Goal: Task Accomplishment & Management: Manage account settings

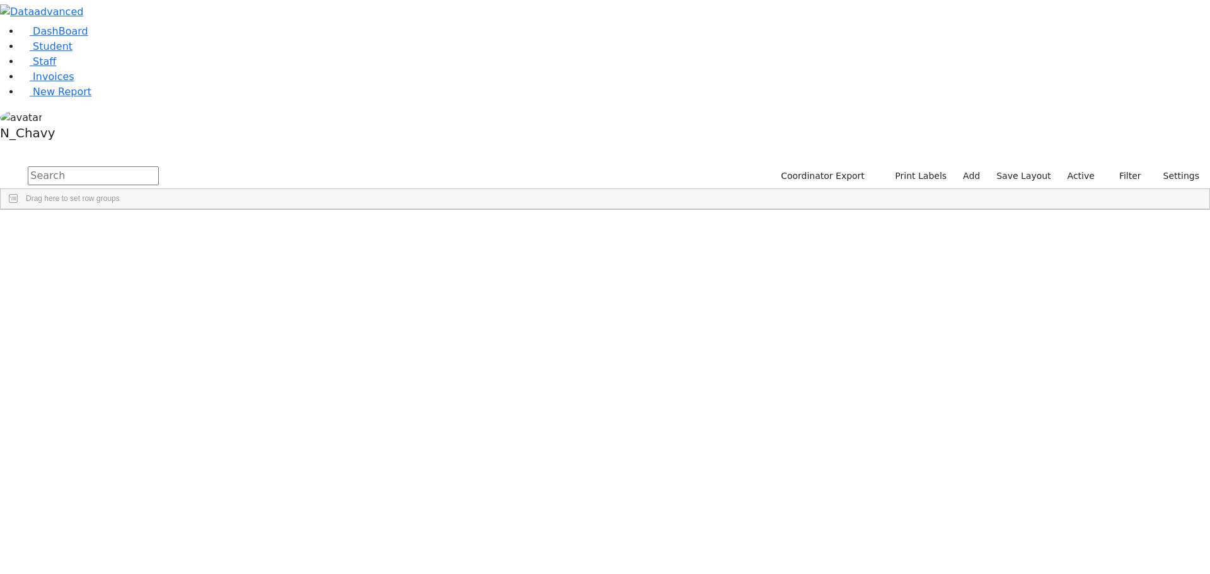
click at [1083, 166] on label "Active" at bounding box center [1081, 176] width 38 height 20
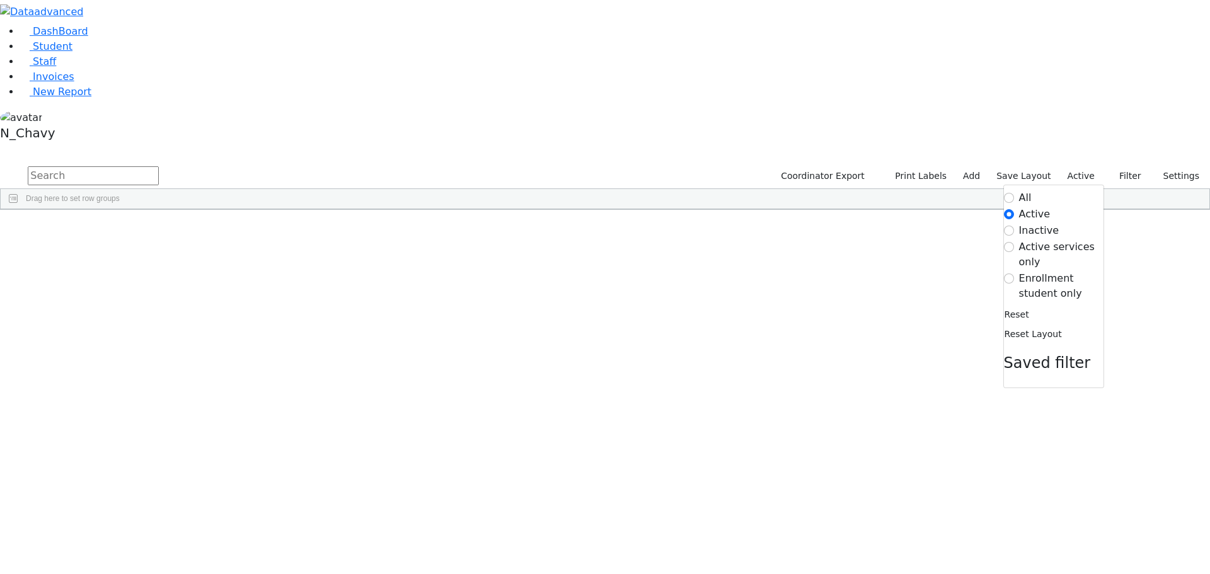
click at [1066, 271] on label "Enrollment student only" at bounding box center [1061, 286] width 84 height 30
click at [1014, 274] on input "Enrollment student only" at bounding box center [1009, 279] width 10 height 10
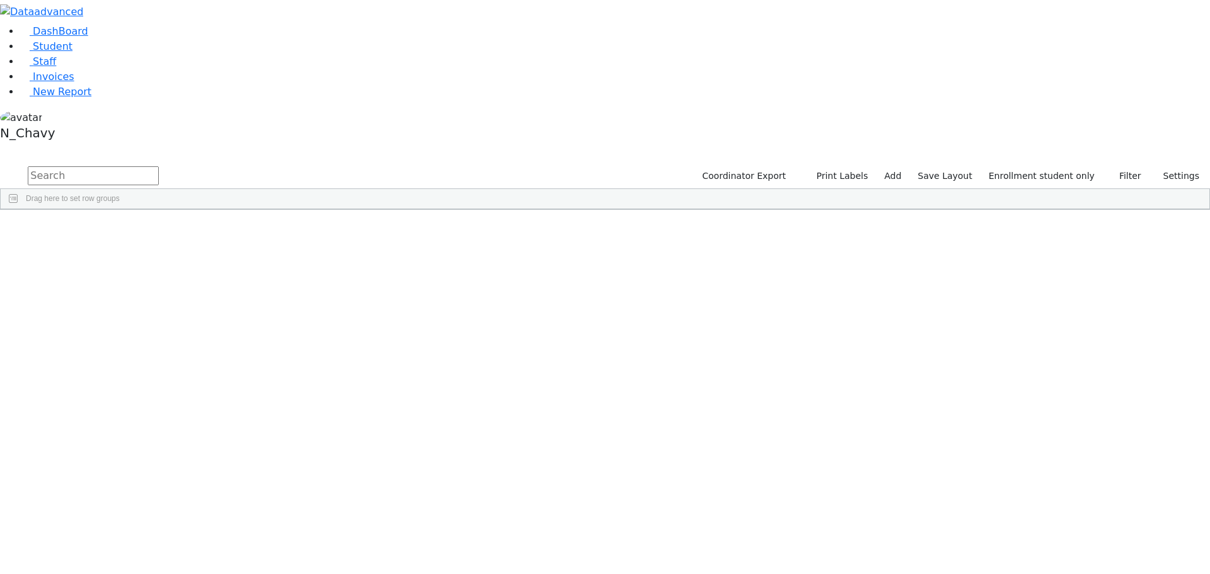
click at [129, 459] on div "Glauber" at bounding box center [96, 468] width 65 height 18
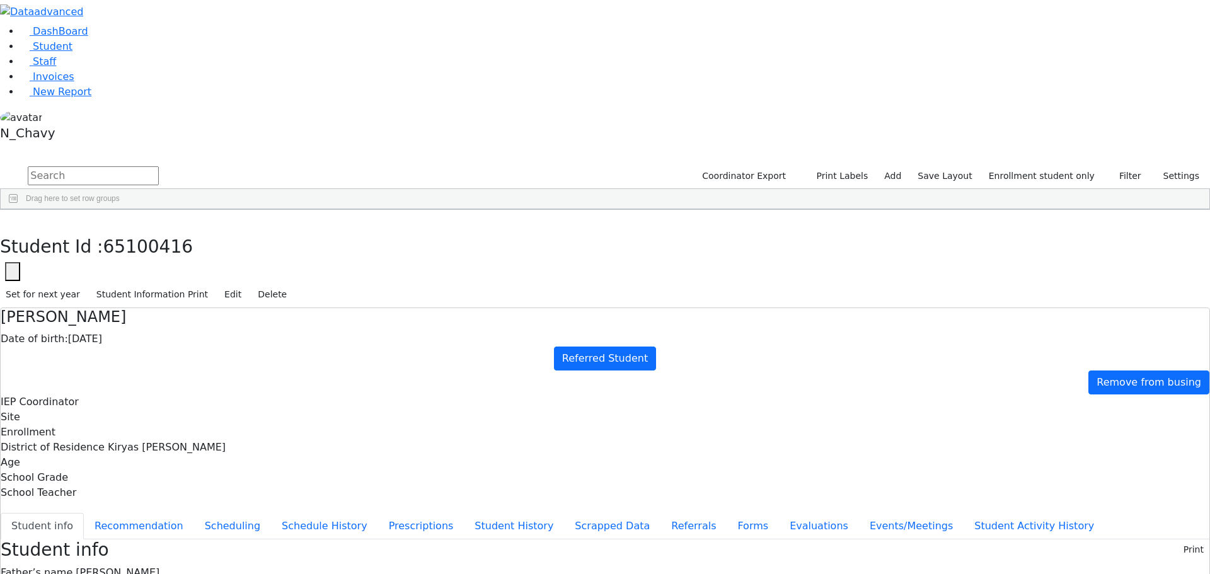
click at [324, 308] on h4 "Baila Glauber" at bounding box center [605, 317] width 1209 height 18
click at [159, 567] on span "Berl Glauber" at bounding box center [118, 573] width 84 height 12
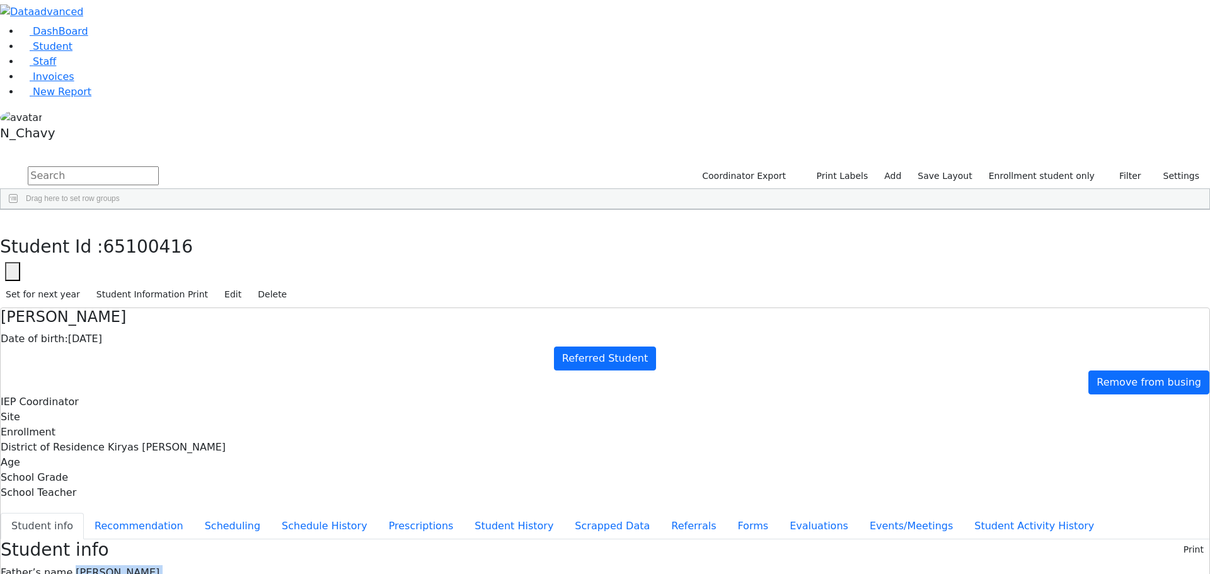
click at [159, 567] on span "Berl Glauber" at bounding box center [118, 573] width 84 height 12
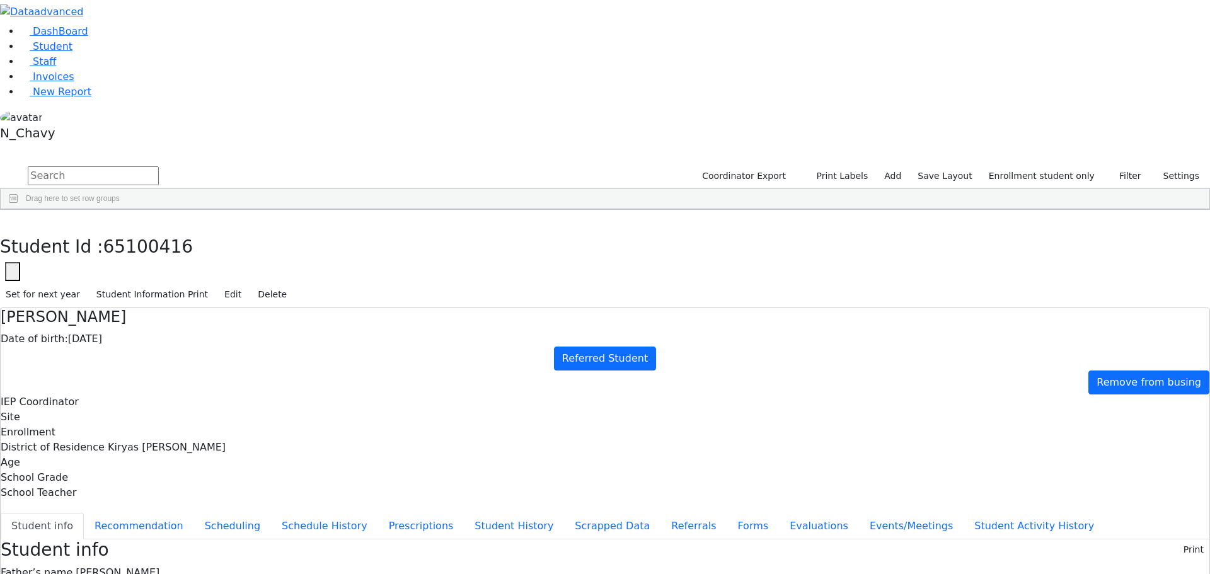
click at [334, 308] on h4 "Baila Glauber" at bounding box center [605, 317] width 1209 height 18
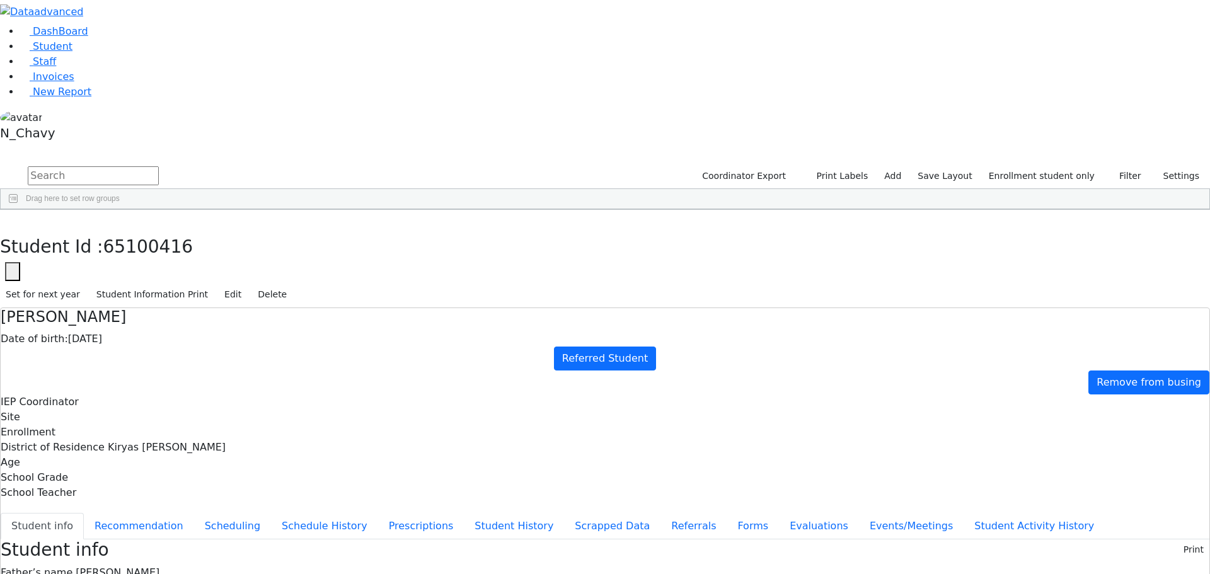
click at [334, 308] on h4 "Baila Glauber" at bounding box center [605, 317] width 1209 height 18
drag, startPoint x: 661, startPoint y: 482, endPoint x: 723, endPoint y: 484, distance: 61.8
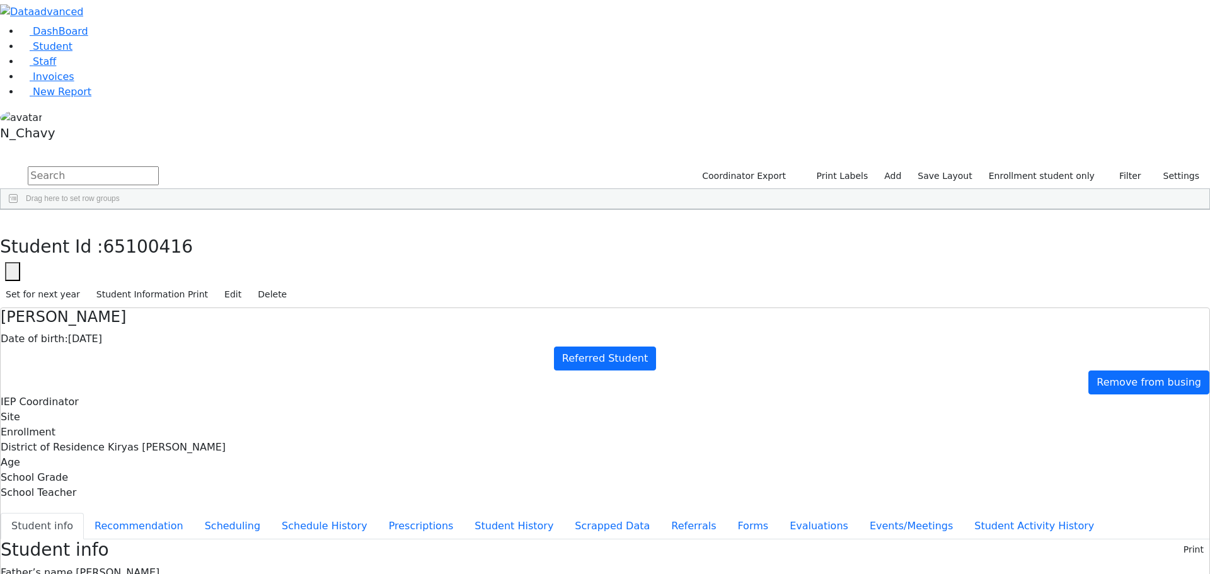
drag, startPoint x: 661, startPoint y: 476, endPoint x: 720, endPoint y: 477, distance: 59.3
click at [159, 567] on span "Berl Glauber" at bounding box center [118, 573] width 84 height 12
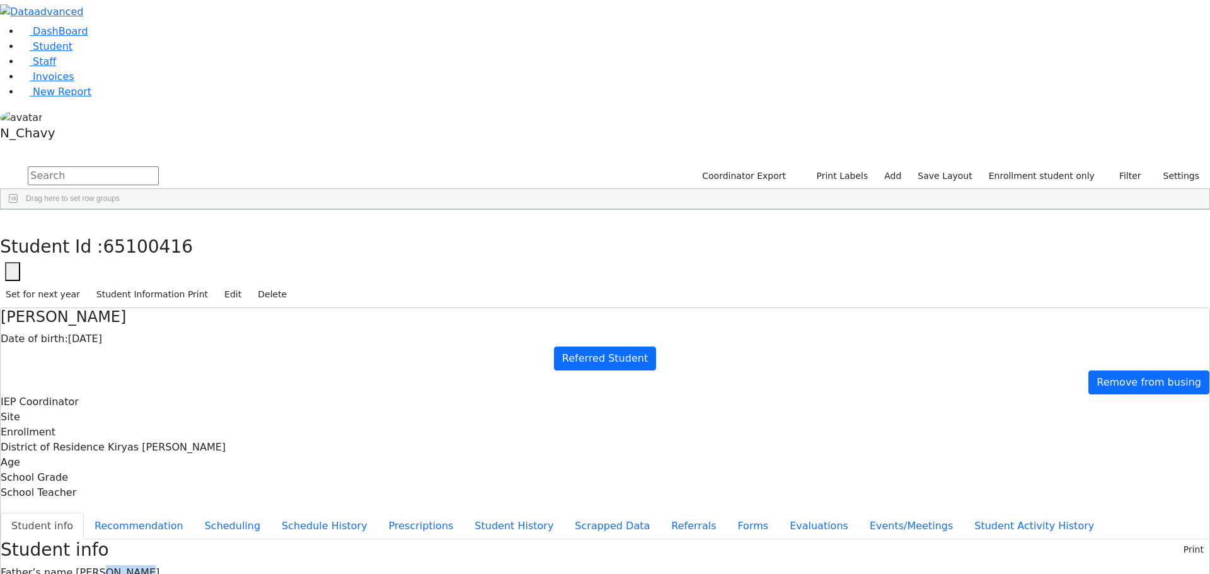
click at [159, 567] on span "Berl Glauber" at bounding box center [118, 573] width 84 height 12
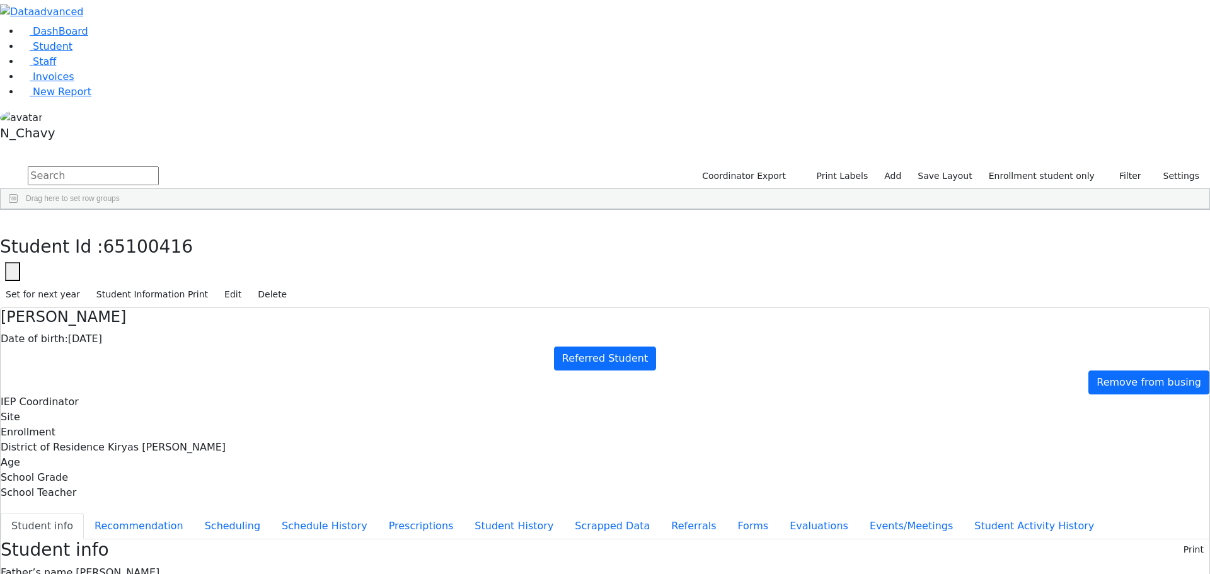
click at [15, 270] on icon "button" at bounding box center [12, 272] width 5 height 5
click at [148, 297] on input "65100416" at bounding box center [77, 309] width 142 height 24
paste input "1368"
type input "6511368"
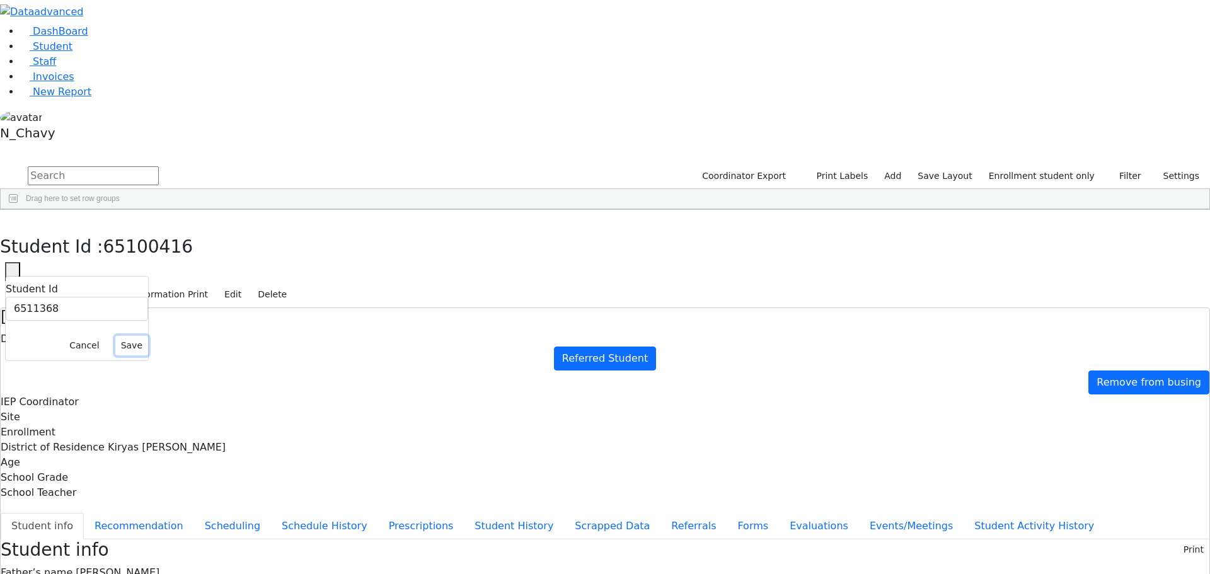
click at [148, 336] on button "Save" at bounding box center [131, 346] width 33 height 20
click at [661, 513] on button "Referrals" at bounding box center [694, 526] width 66 height 26
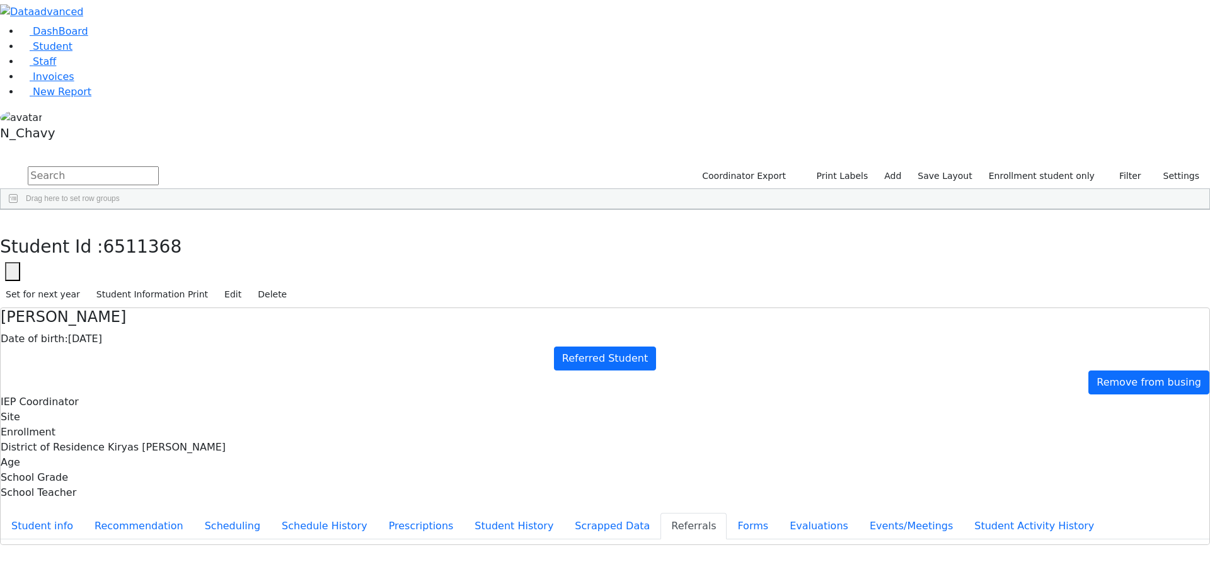
click at [661, 513] on button "Referrals" at bounding box center [694, 526] width 66 height 26
click at [84, 513] on button "Student info" at bounding box center [42, 526] width 83 height 26
click at [378, 513] on button "Prescriptions" at bounding box center [421, 526] width 86 height 26
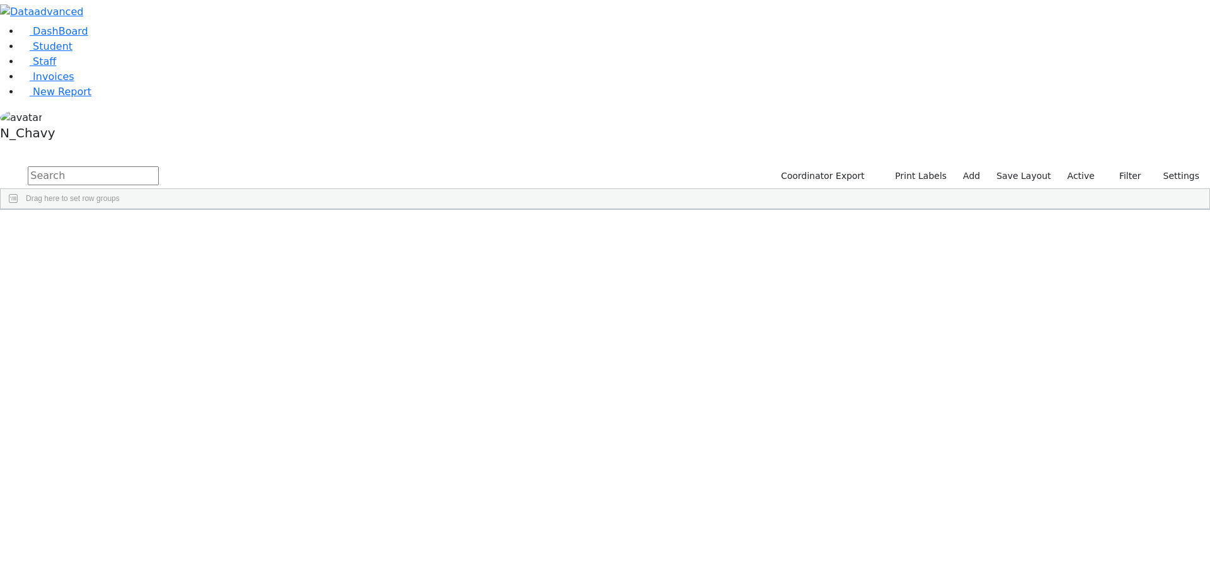
click at [159, 166] on input "text" at bounding box center [93, 175] width 131 height 19
type input "tenne"
click at [1075, 166] on label "Active" at bounding box center [1081, 176] width 38 height 20
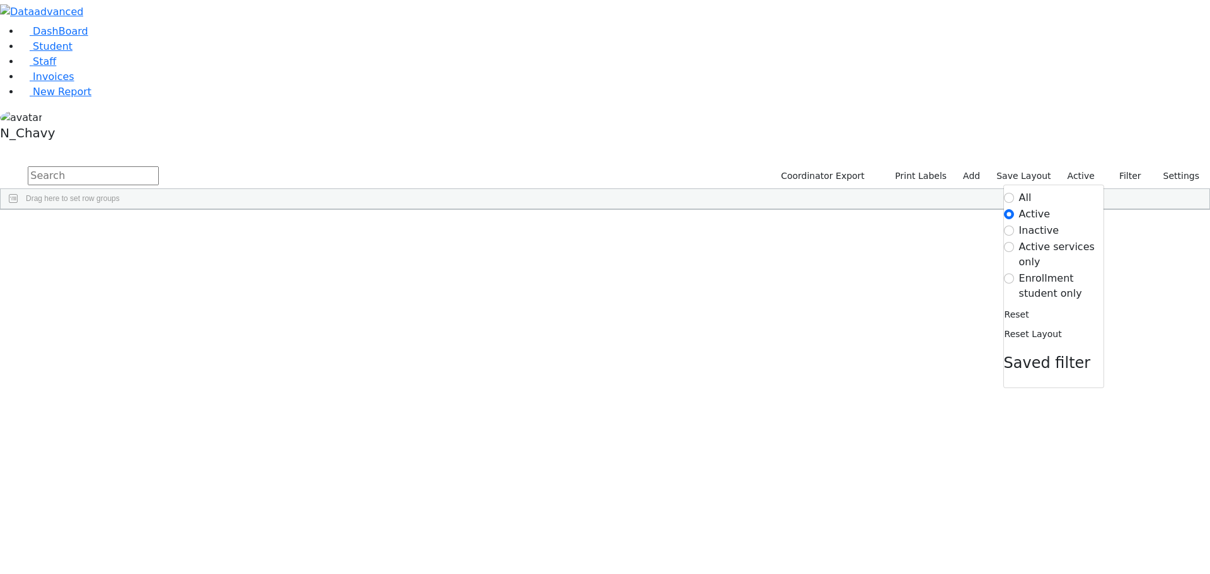
click at [1048, 271] on label "Enrollment student only" at bounding box center [1061, 286] width 84 height 30
click at [1014, 274] on input "Enrollment student only" at bounding box center [1009, 279] width 10 height 10
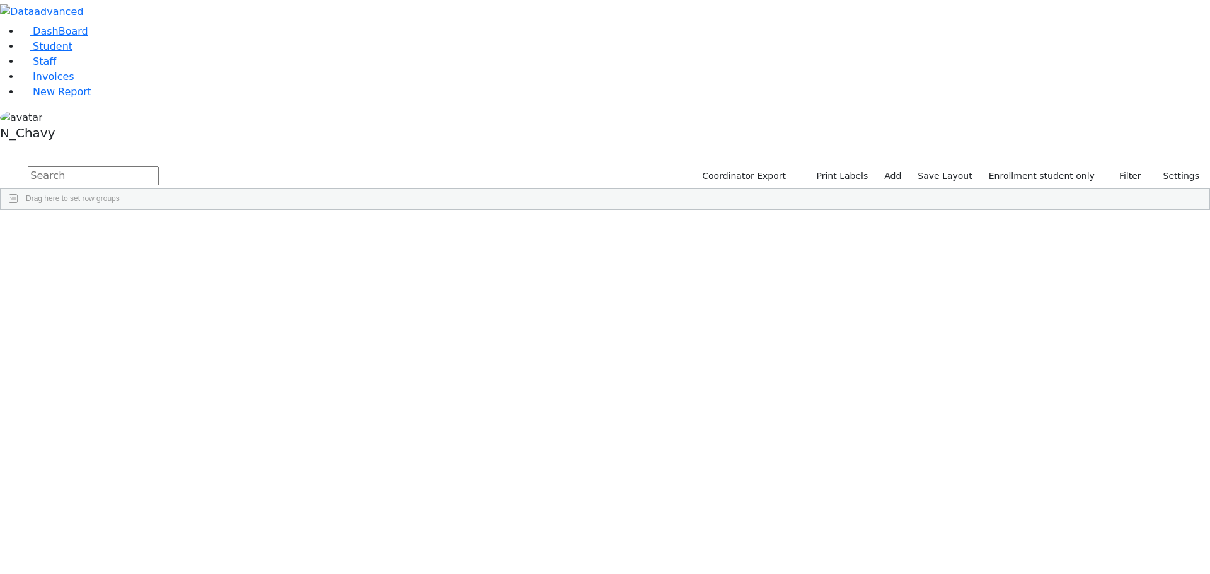
click at [129, 459] on div "Glauber" at bounding box center [96, 468] width 65 height 18
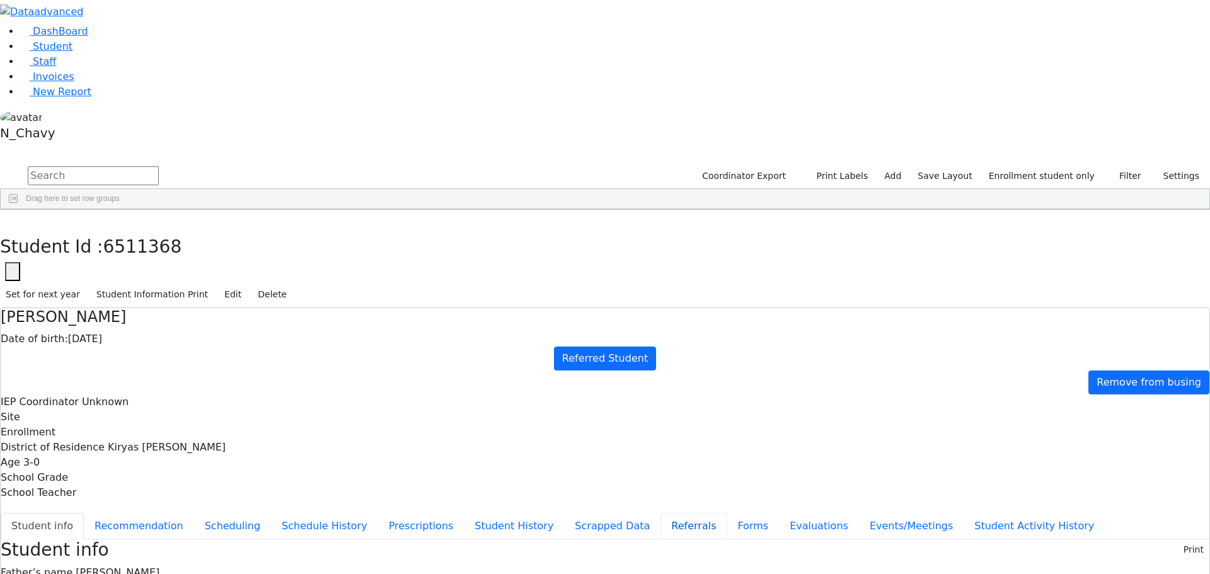
click at [661, 513] on button "Referrals" at bounding box center [694, 526] width 66 height 26
click at [859, 513] on button "Events/Meetings" at bounding box center [911, 526] width 105 height 26
click at [779, 513] on button "Evaluations" at bounding box center [819, 526] width 80 height 26
click at [727, 513] on button "Forms" at bounding box center [753, 526] width 52 height 26
type input "Mrs. Judy Glauber"
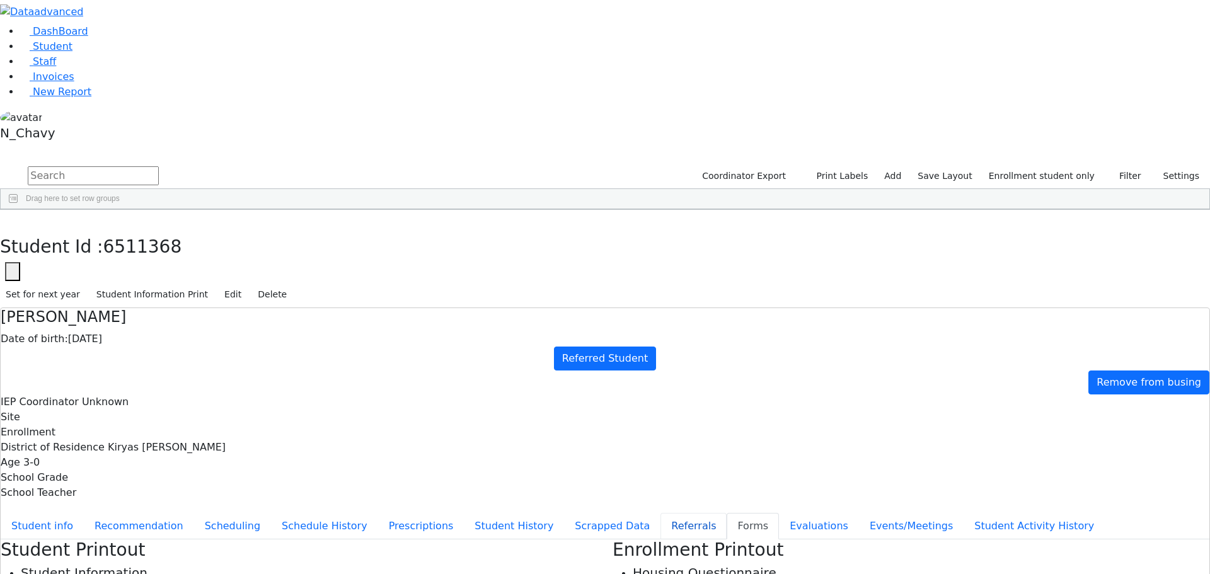
click at [661, 513] on button "Referrals" at bounding box center [694, 526] width 66 height 26
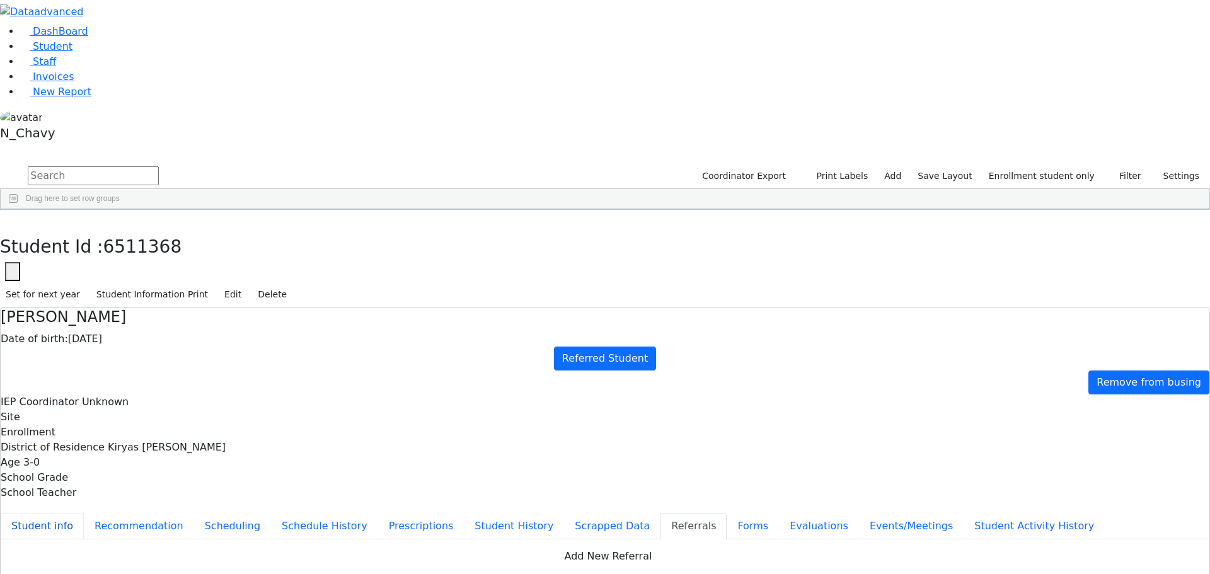
click at [84, 513] on button "Student info" at bounding box center [42, 526] width 83 height 26
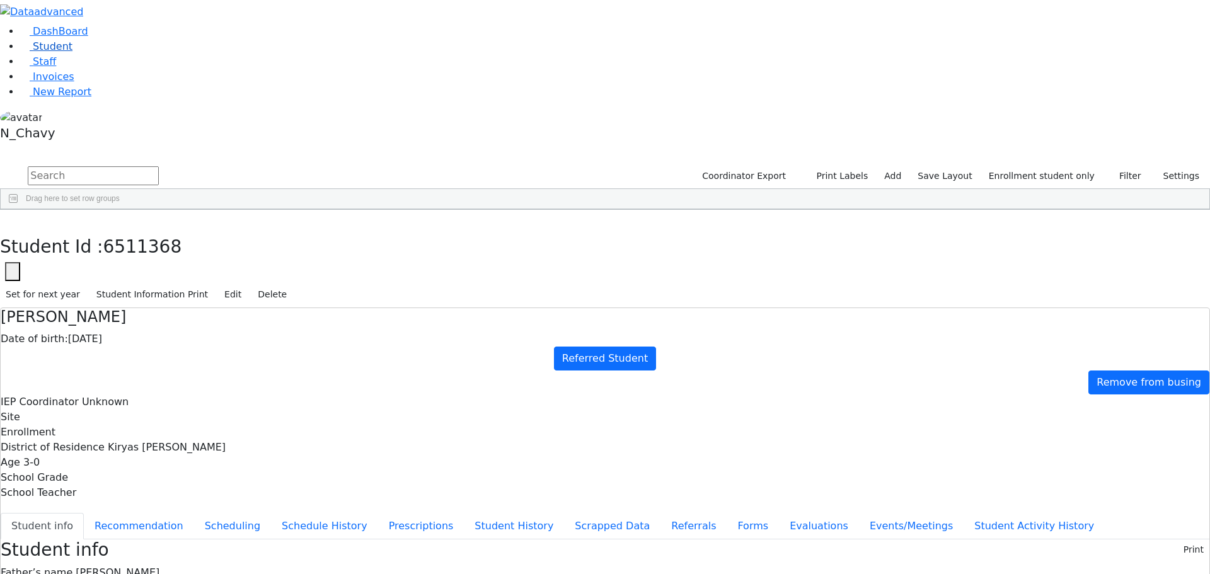
click at [72, 52] on link "Student" at bounding box center [46, 46] width 52 height 12
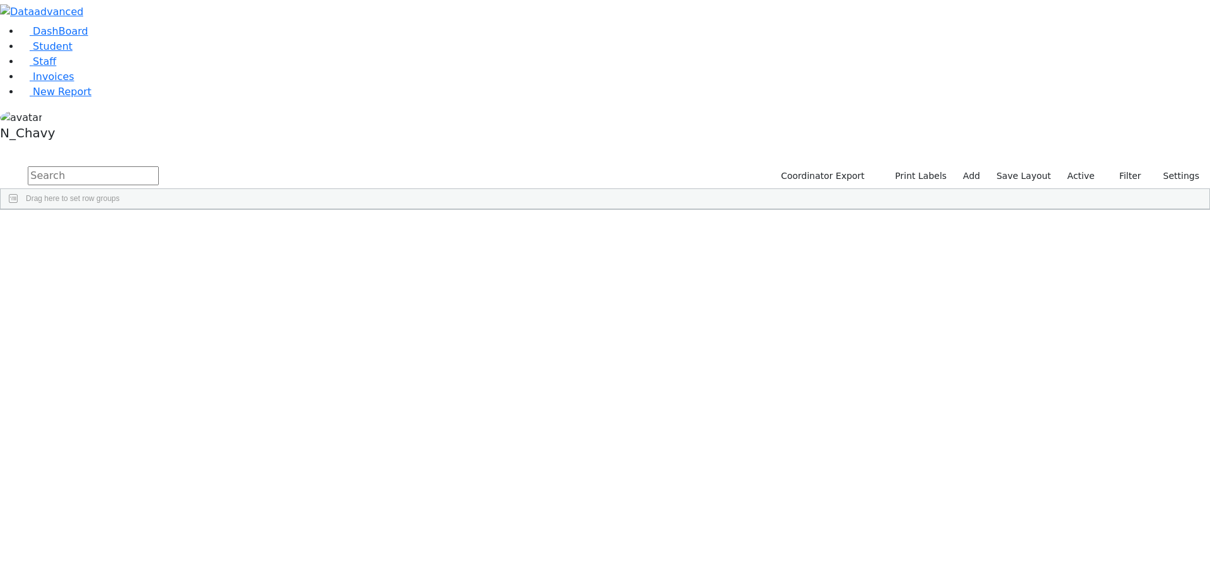
click at [159, 166] on input "text" at bounding box center [93, 175] width 131 height 19
click at [159, 166] on input "app" at bounding box center [93, 175] width 131 height 19
click at [159, 166] on input "scher" at bounding box center [93, 175] width 131 height 19
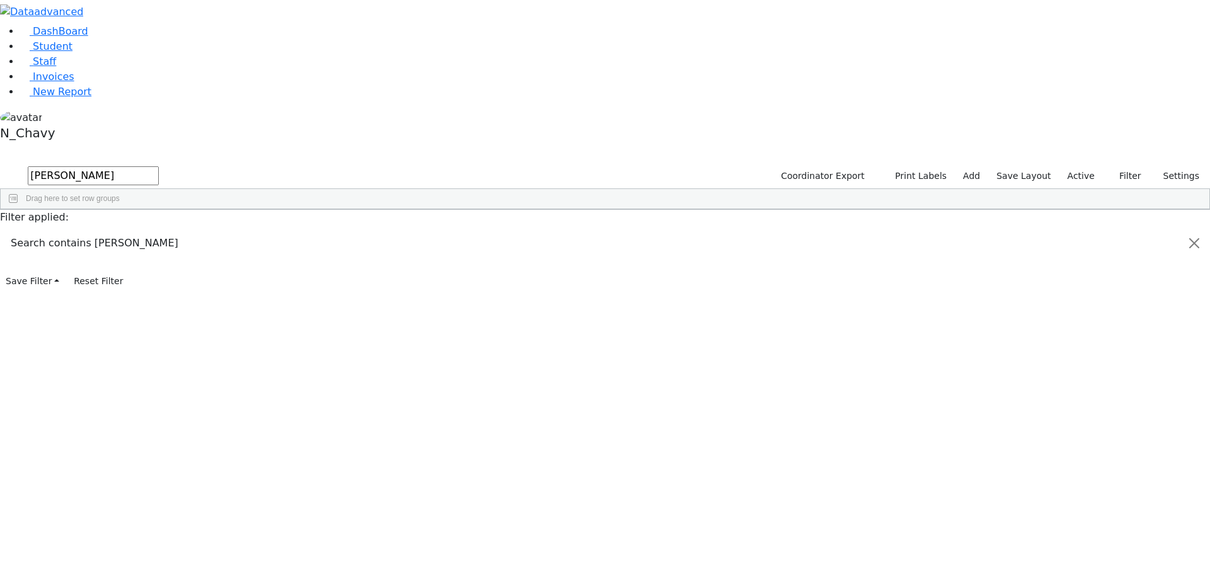
click at [159, 166] on input "scher" at bounding box center [93, 175] width 131 height 19
click at [159, 166] on input "rosenber" at bounding box center [93, 175] width 131 height 19
type input "gluck"
click at [129, 265] on div "Gluck" at bounding box center [96, 274] width 65 height 18
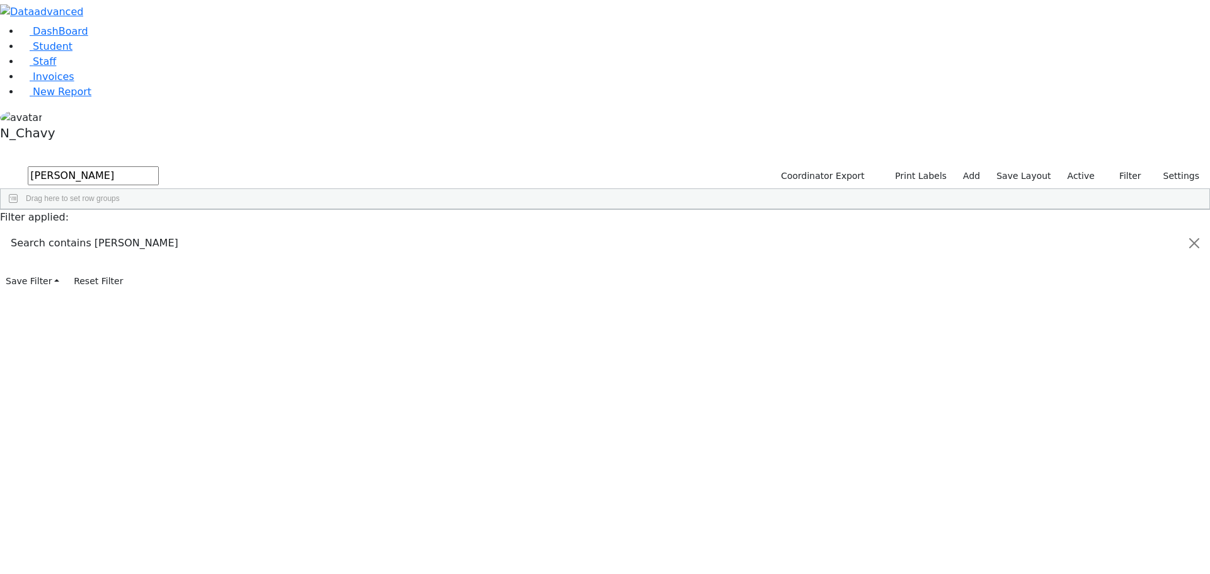
click at [129, 265] on div "Gluck" at bounding box center [96, 274] width 65 height 18
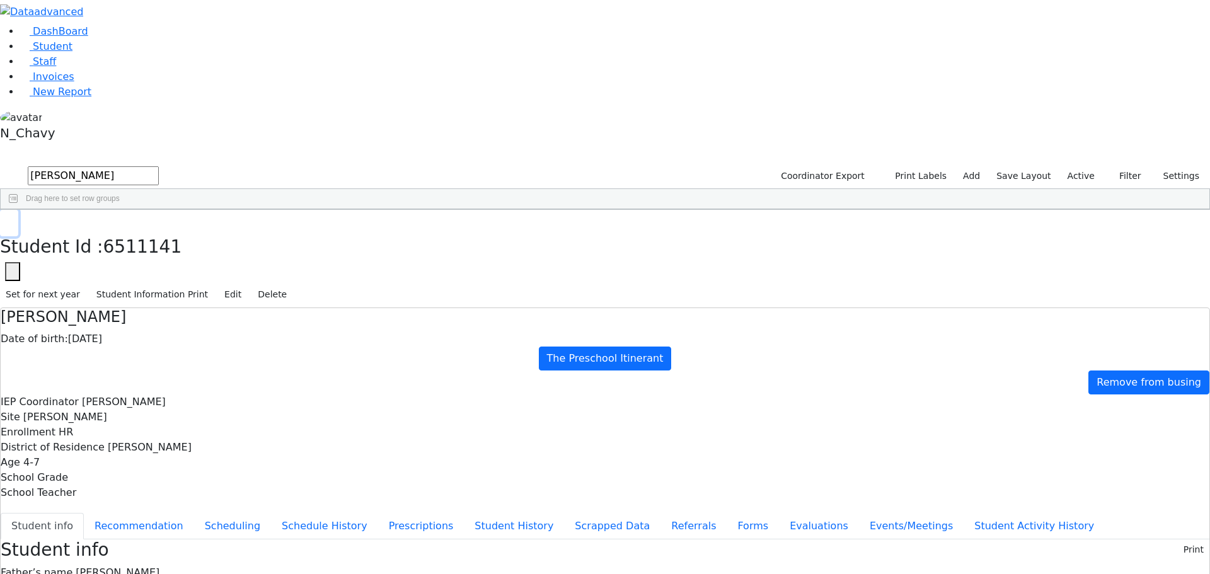
click at [18, 210] on button "button" at bounding box center [9, 223] width 18 height 26
click at [54, 83] on span "Invoices" at bounding box center [54, 77] width 42 height 12
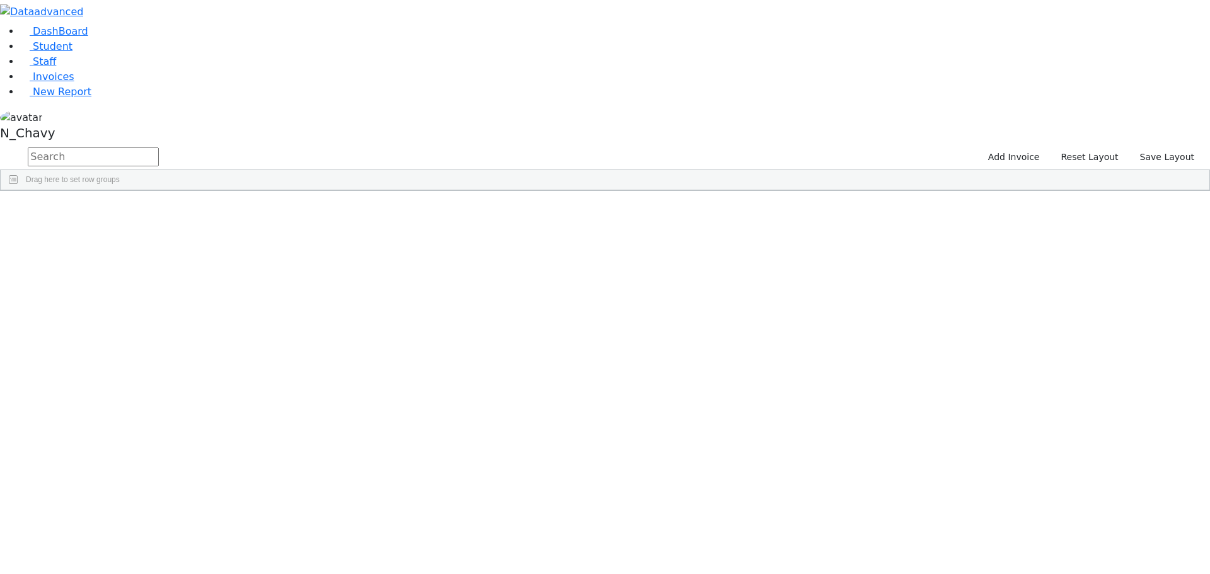
click at [95, 229] on div "PSKJ 15" at bounding box center [48, 238] width 95 height 18
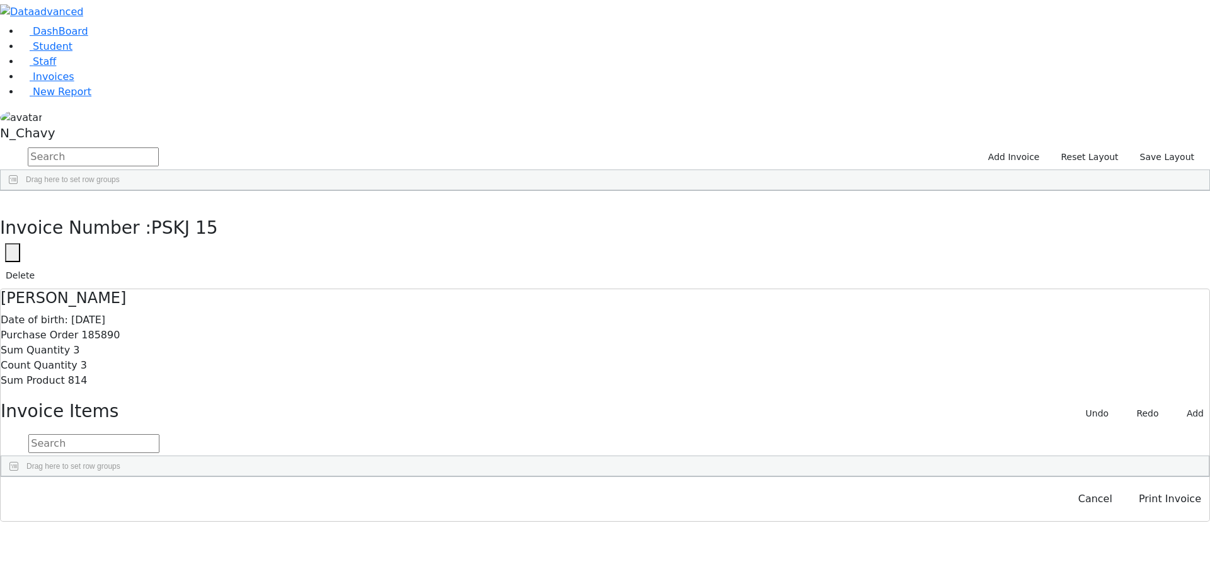
click at [920, 191] on div "Invoice Number : PSKJ 15 Invoice Number PSKJ 15 Cancel Save [GEOGRAPHIC_DATA]" at bounding box center [605, 240] width 1210 height 98
click at [15, 251] on icon "button" at bounding box center [12, 253] width 5 height 5
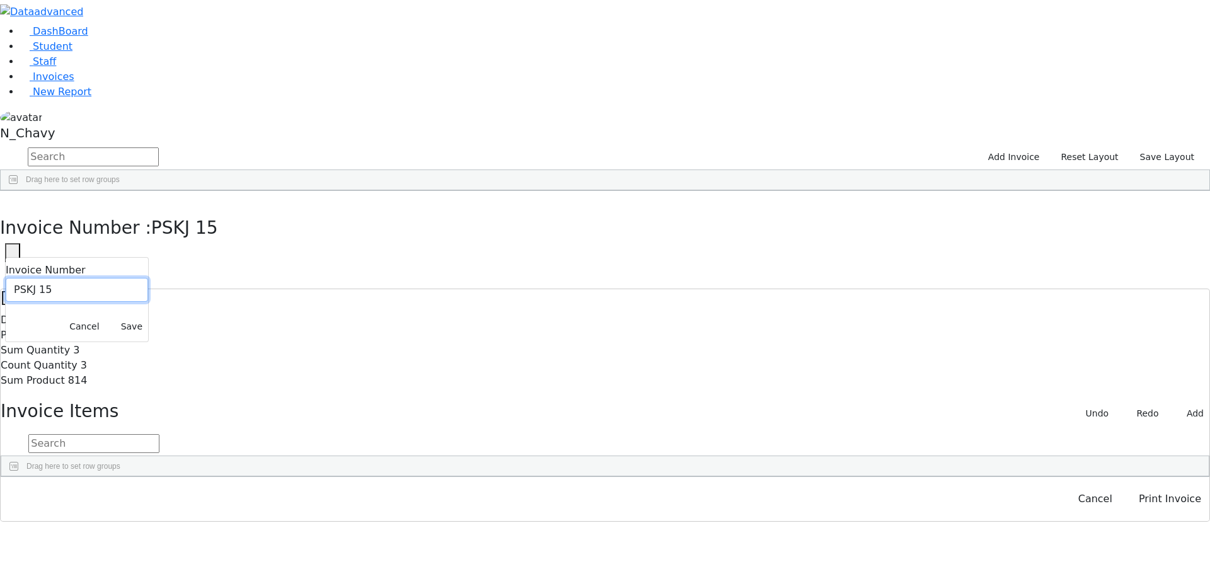
click at [148, 278] on input "PSKJ 15" at bounding box center [77, 290] width 142 height 24
paste input "015-26F"
type input "PSKJ 015-26F"
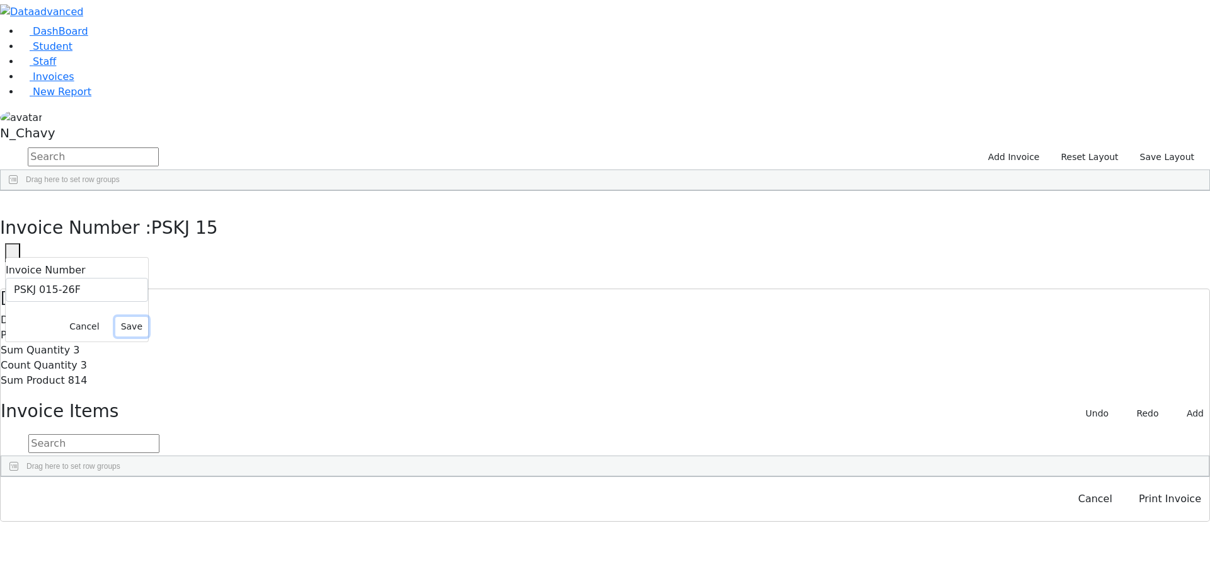
click at [148, 317] on button "Save" at bounding box center [131, 327] width 33 height 20
click at [95, 229] on div "PSKJ 015-26F" at bounding box center [48, 238] width 95 height 18
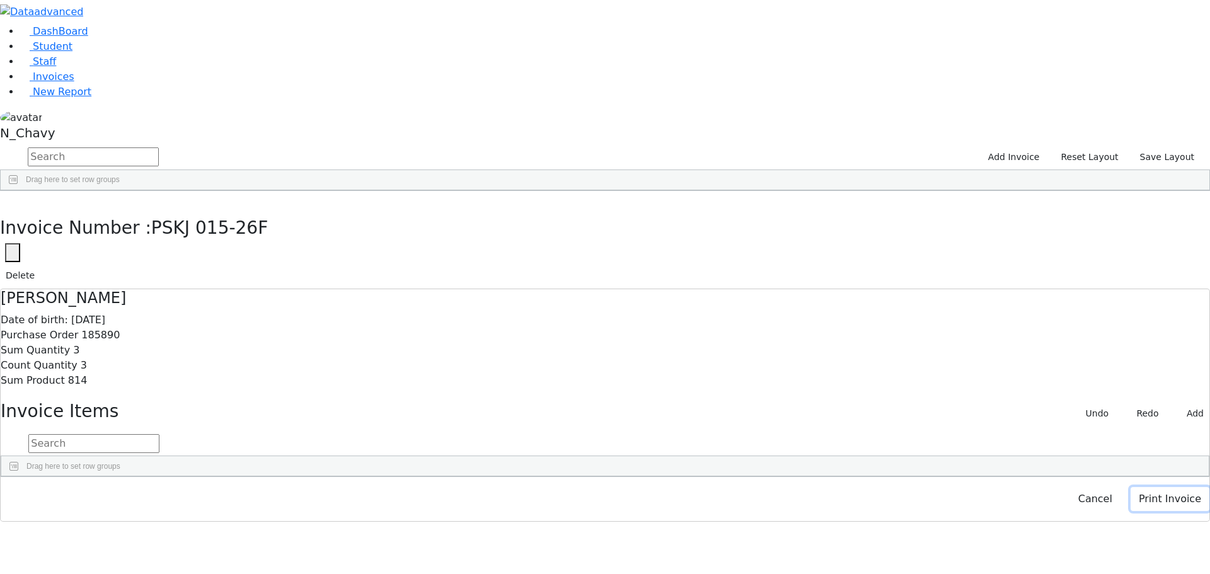
click at [1137, 511] on button "Print Invoice" at bounding box center [1170, 499] width 79 height 24
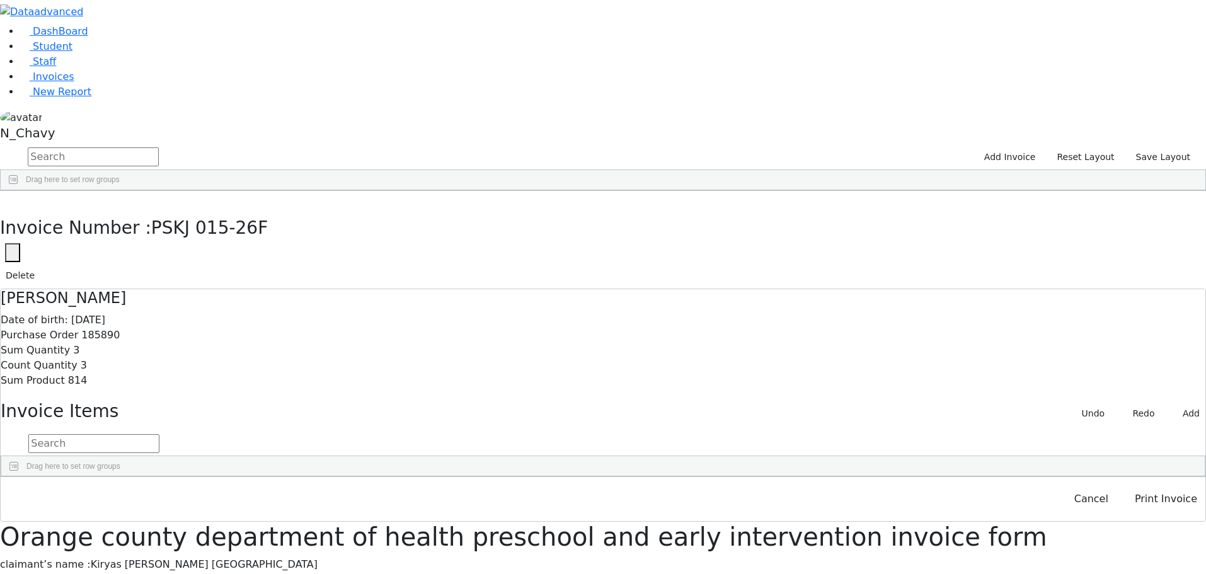
click at [1149, 521] on div "Cancel Print Invoice" at bounding box center [603, 499] width 1205 height 44
click at [1139, 511] on button "Print Invoice" at bounding box center [1166, 499] width 79 height 24
click at [18, 191] on button "button" at bounding box center [9, 204] width 18 height 26
click at [59, 52] on span "Student" at bounding box center [53, 46] width 40 height 12
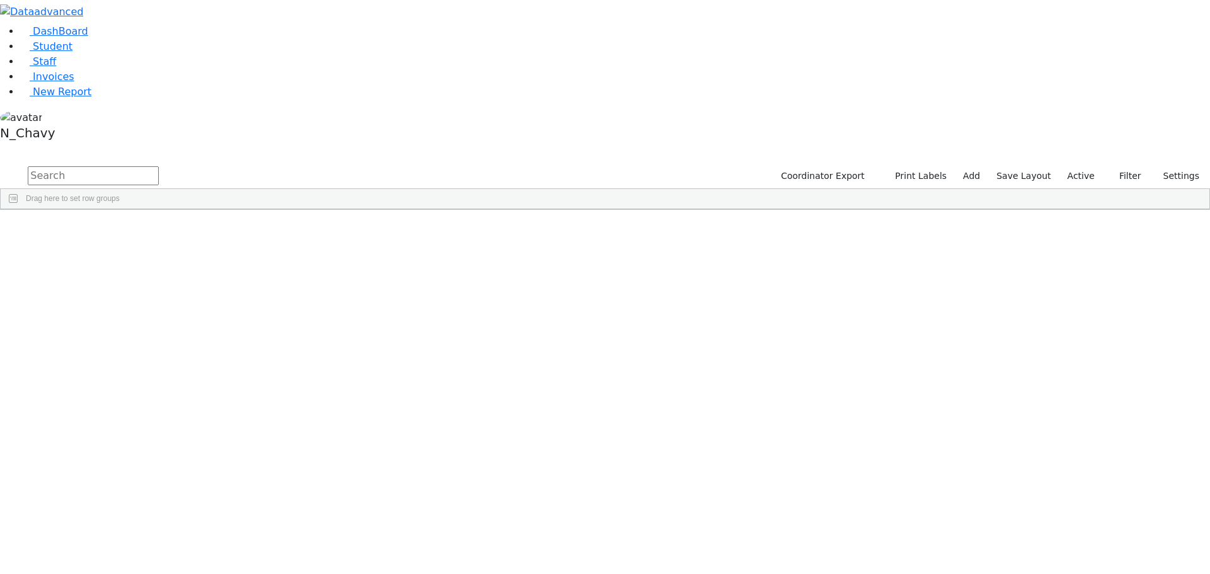
click at [159, 166] on input "text" at bounding box center [93, 175] width 131 height 19
type input "friedr"
click at [129, 230] on div "[PERSON_NAME]" at bounding box center [96, 239] width 65 height 18
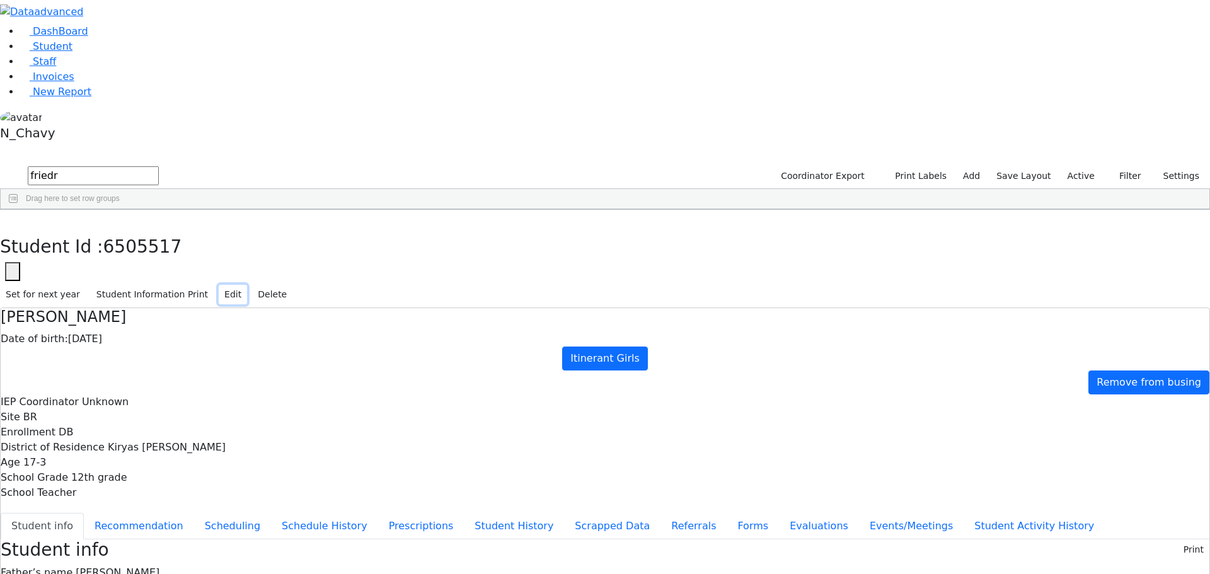
click at [247, 285] on button "Edit" at bounding box center [233, 295] width 28 height 20
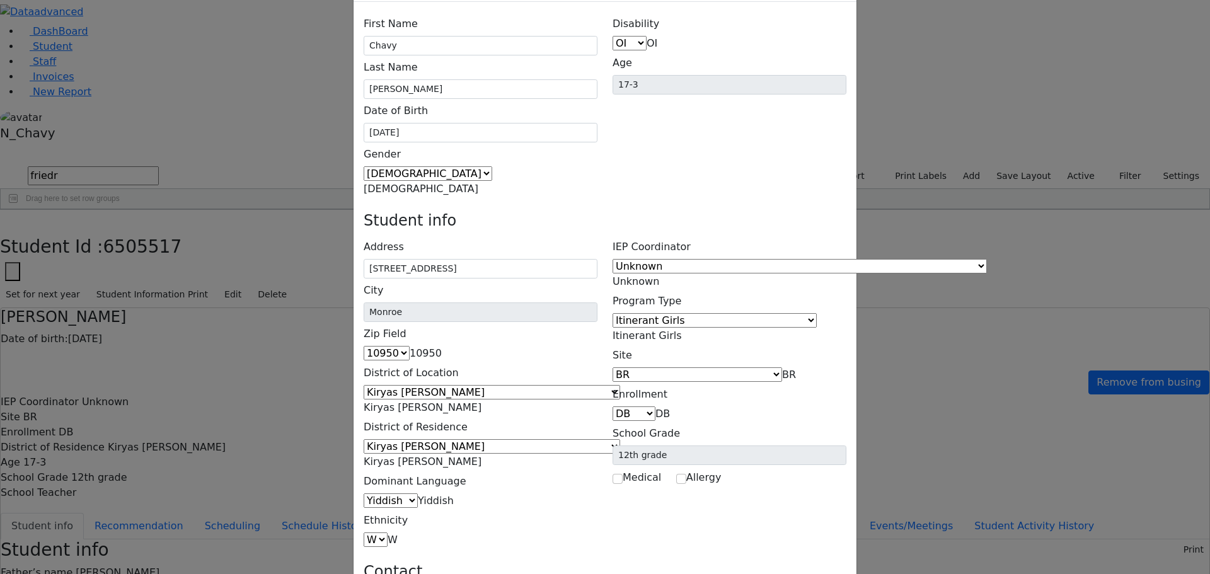
scroll to position [81, 0]
type input "ahb8532@gmail.com"
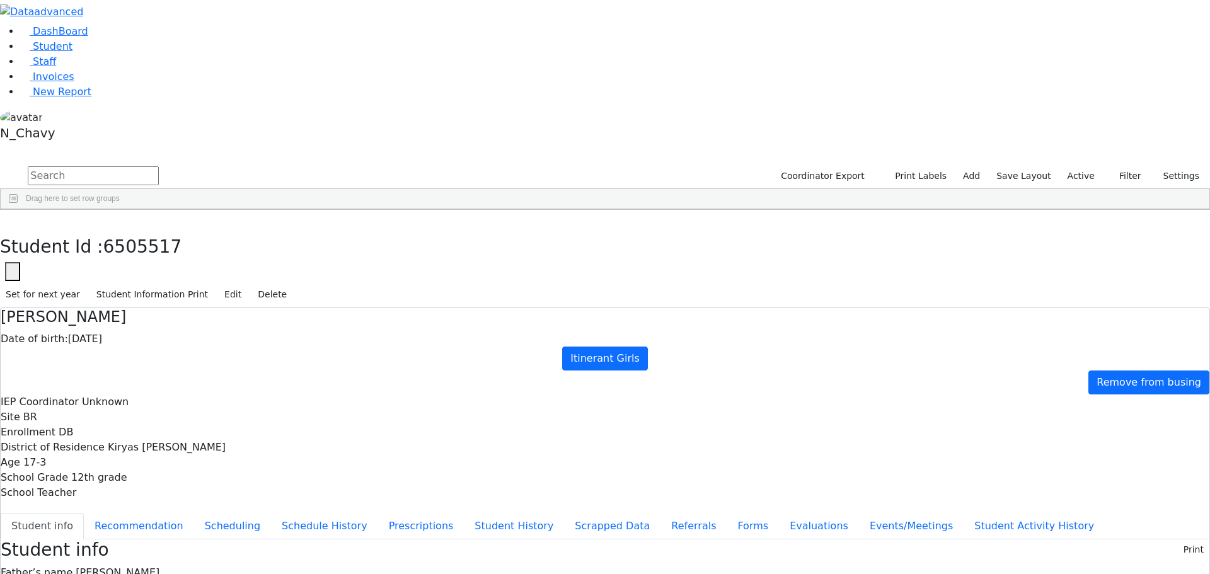
scroll to position [37, 0]
copy div "ahb8532@gmail.com"
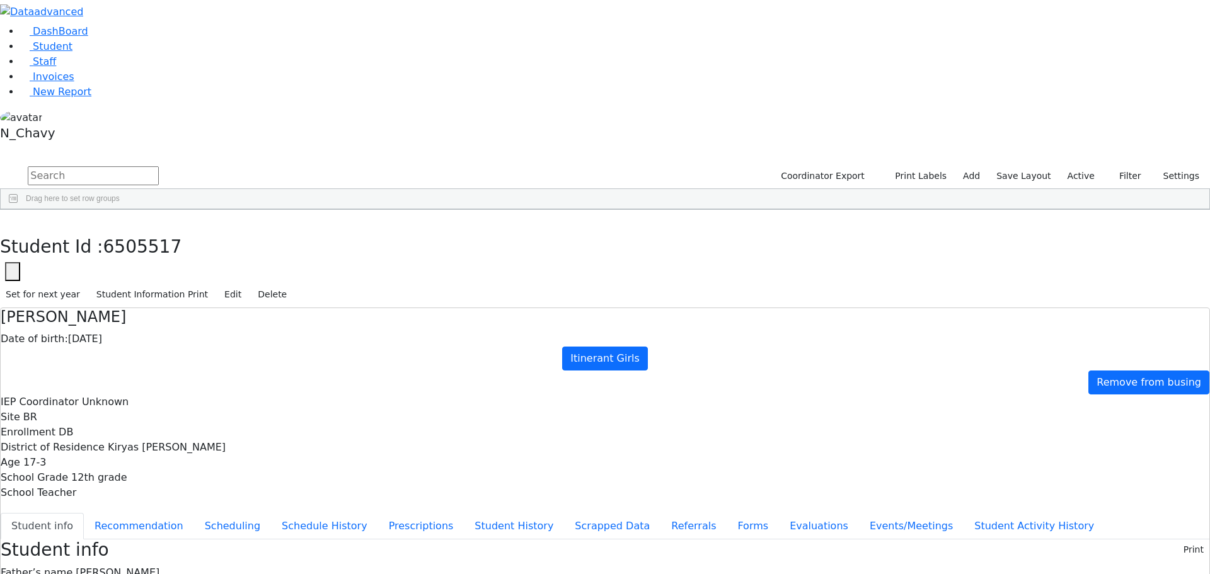
click at [13, 219] on icon "button" at bounding box center [9, 223] width 7 height 8
click at [16, 146] on button "button" at bounding box center [8, 150] width 16 height 9
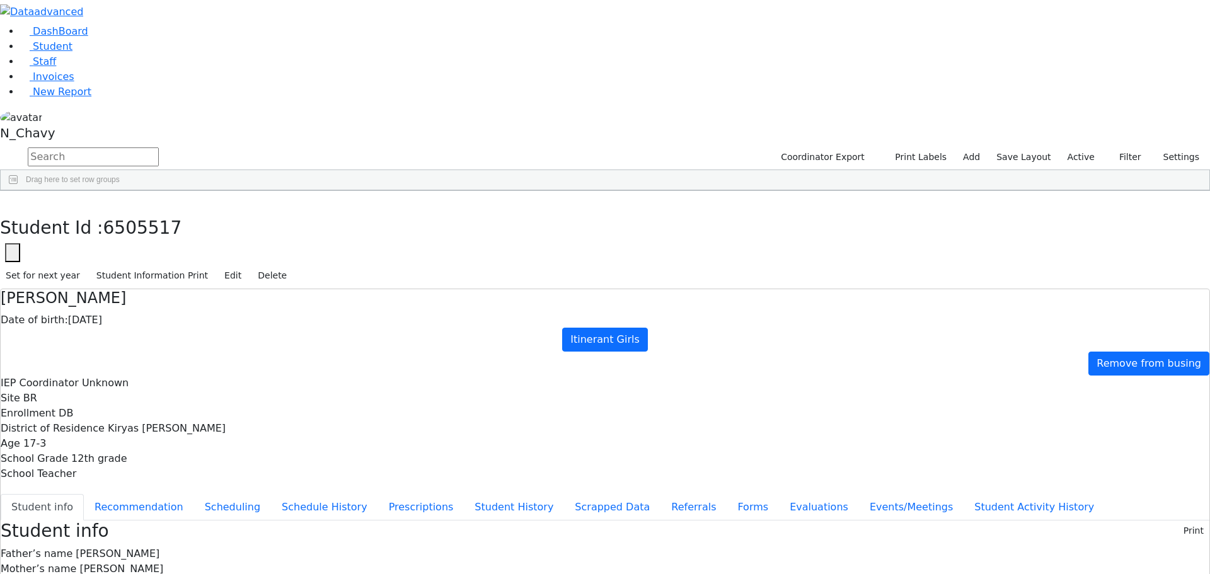
click at [0, 0] on button "button" at bounding box center [0, 0] width 0 height 0
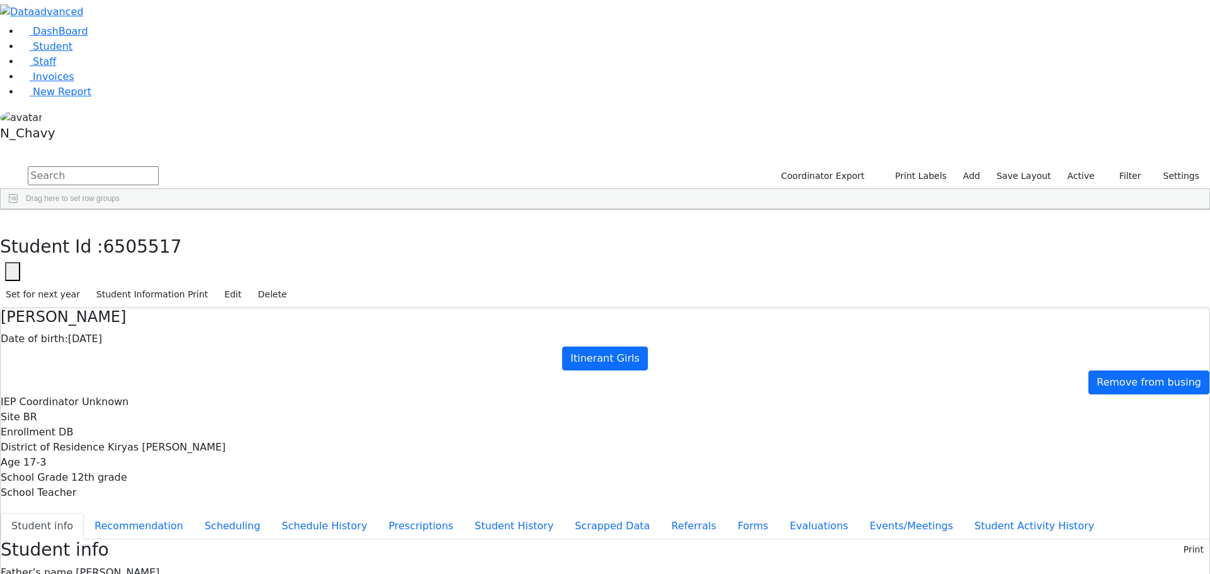
click at [1078, 166] on label "Active" at bounding box center [1081, 176] width 38 height 20
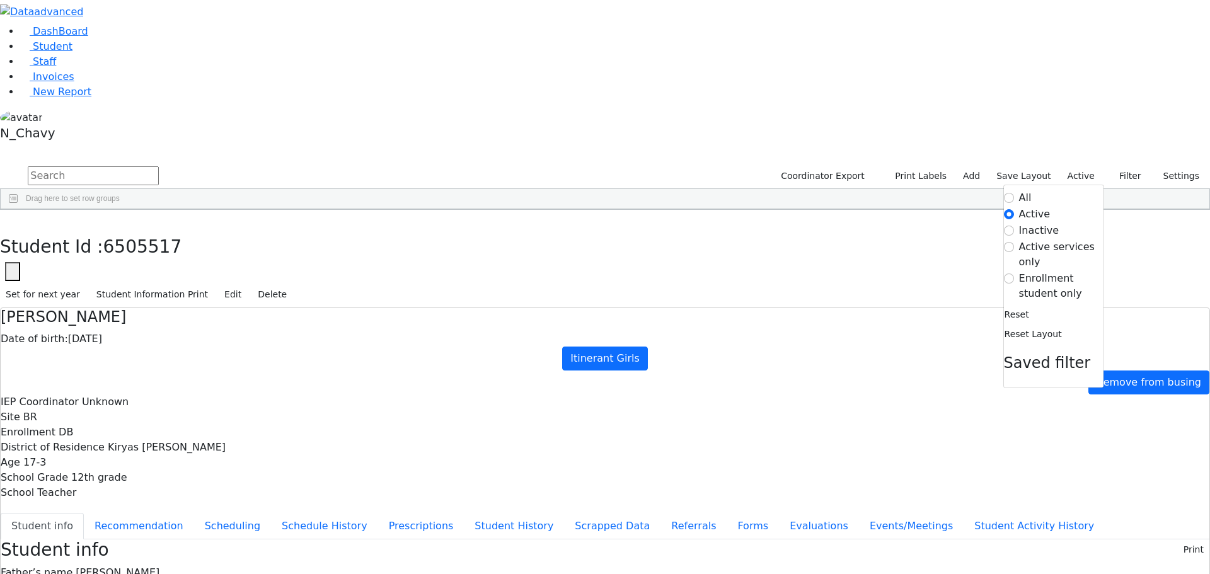
drag, startPoint x: 1077, startPoint y: 54, endPoint x: 1067, endPoint y: 56, distance: 10.3
click at [1076, 166] on label "Active" at bounding box center [1081, 176] width 38 height 20
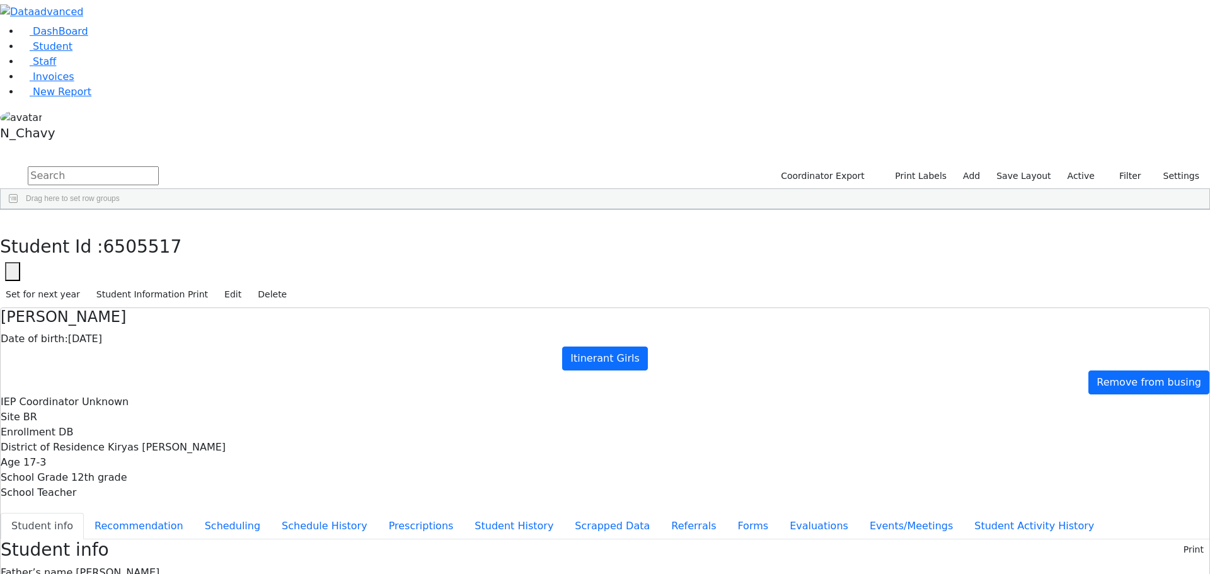
click at [1075, 166] on label "Active" at bounding box center [1081, 176] width 38 height 20
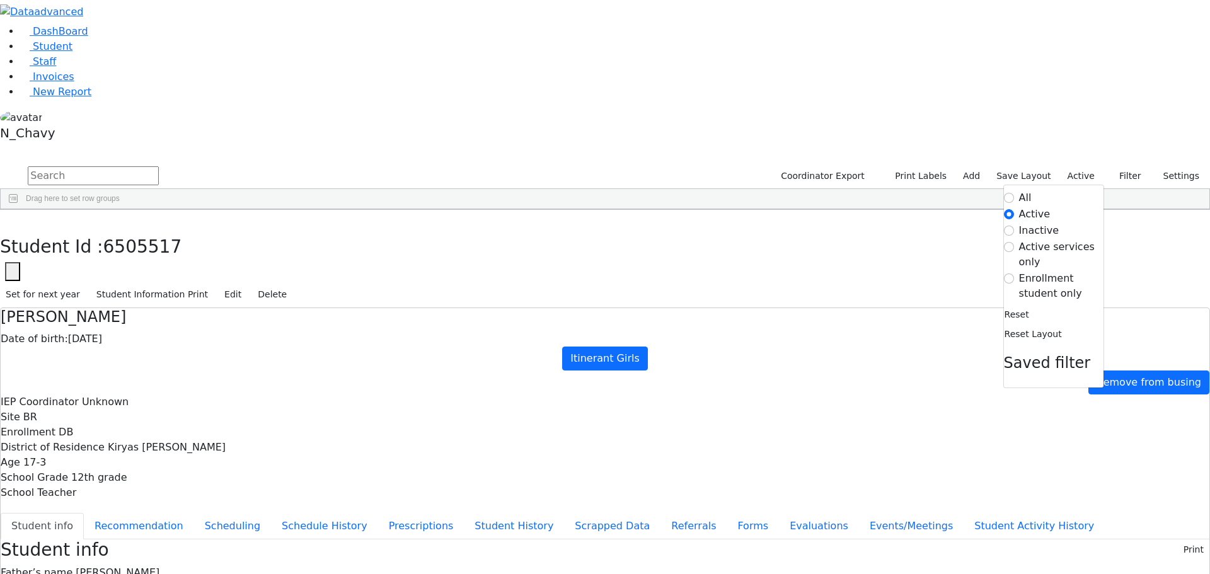
click at [1063, 271] on label "Enrollment student only" at bounding box center [1061, 286] width 84 height 30
click at [1014, 274] on input "Enrollment student only" at bounding box center [1009, 279] width 10 height 10
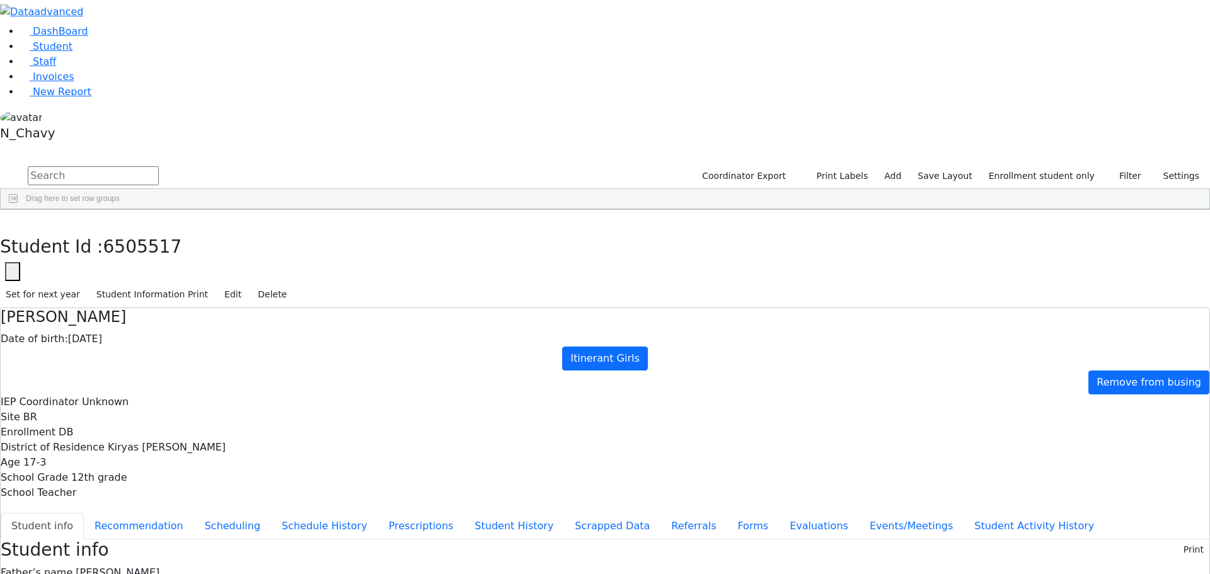
scroll to position [151, 0]
drag, startPoint x: 230, startPoint y: 443, endPoint x: 224, endPoint y: 572, distance: 129.4
click at [224, 572] on div "DashBoard Student Staff Invoices New Report 34" at bounding box center [605, 490] width 1210 height 981
drag, startPoint x: 237, startPoint y: 265, endPoint x: 240, endPoint y: 422, distance: 156.3
click at [240, 422] on div "6511359 Aharonowitz Yechiel 10/22/2020 Unknown Referred Student Monticello Unkn…" at bounding box center [455, 379] width 908 height 600
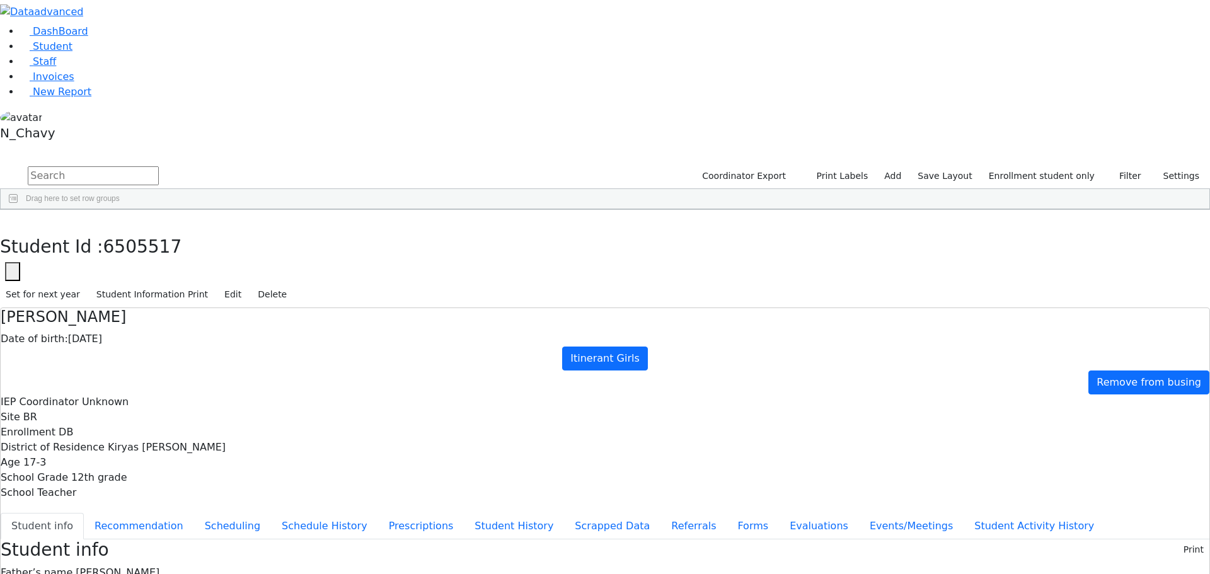
scroll to position [0, 0]
drag, startPoint x: 233, startPoint y: 118, endPoint x: 224, endPoint y: 399, distance: 280.6
click at [224, 399] on div "6511359 Aharonowitz Yechiel 10/22/2020 Unknown Referred Student Monticello Unkn…" at bounding box center [455, 530] width 908 height 600
click at [129, 318] on div "Brach" at bounding box center [96, 327] width 65 height 18
click at [72, 52] on link "Student" at bounding box center [46, 46] width 52 height 12
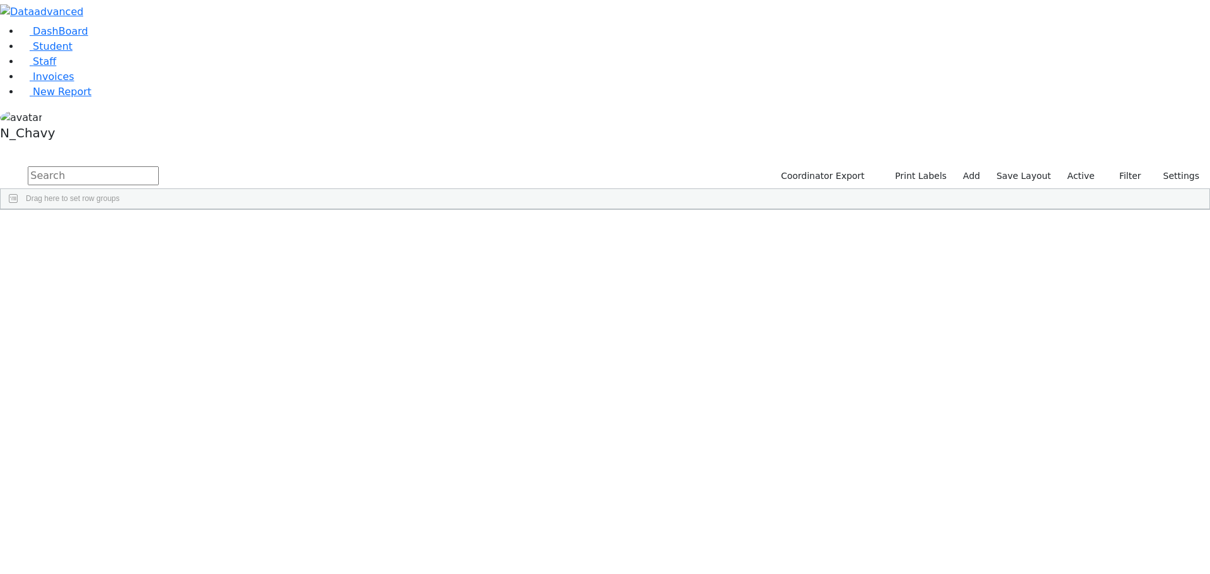
click at [159, 166] on input "text" at bounding box center [93, 175] width 131 height 19
click at [129, 265] on div "Fischman" at bounding box center [96, 274] width 65 height 18
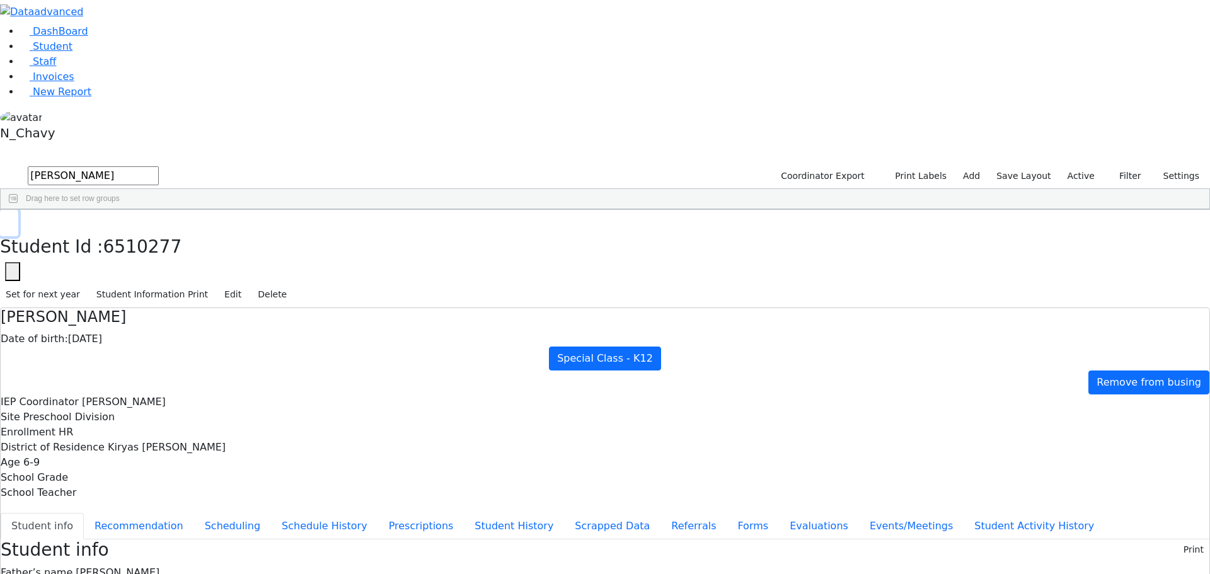
click at [18, 210] on button "button" at bounding box center [9, 223] width 18 height 26
click at [159, 166] on input "fisch" at bounding box center [93, 175] width 131 height 19
click at [159, 166] on input "scher" at bounding box center [93, 175] width 131 height 19
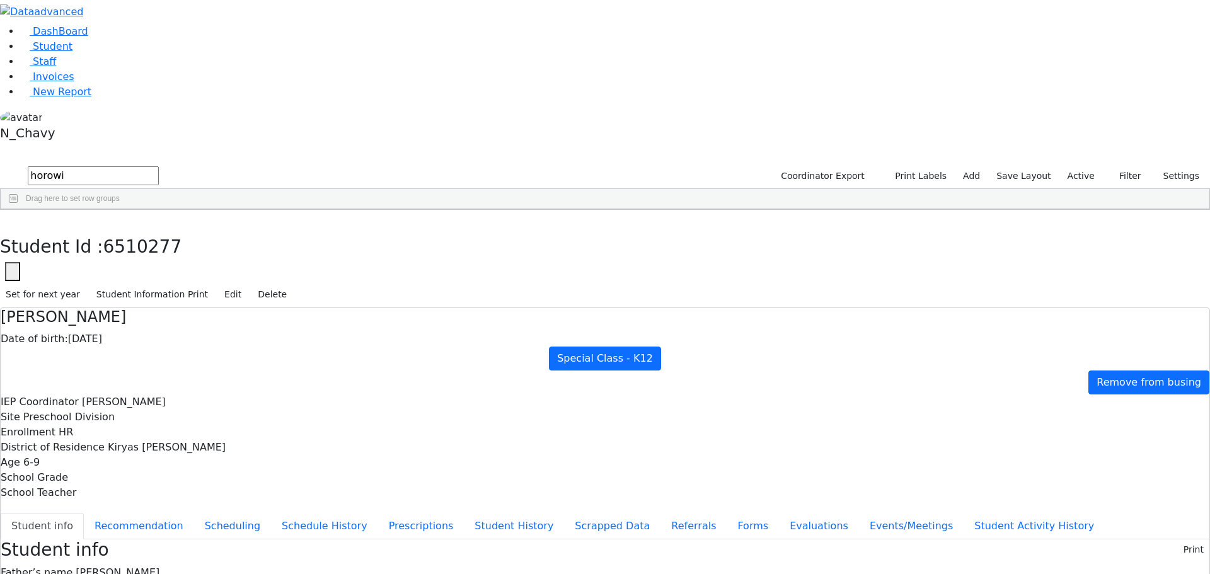
type input "horowi"
click at [62, 52] on link "Student" at bounding box center [46, 46] width 52 height 12
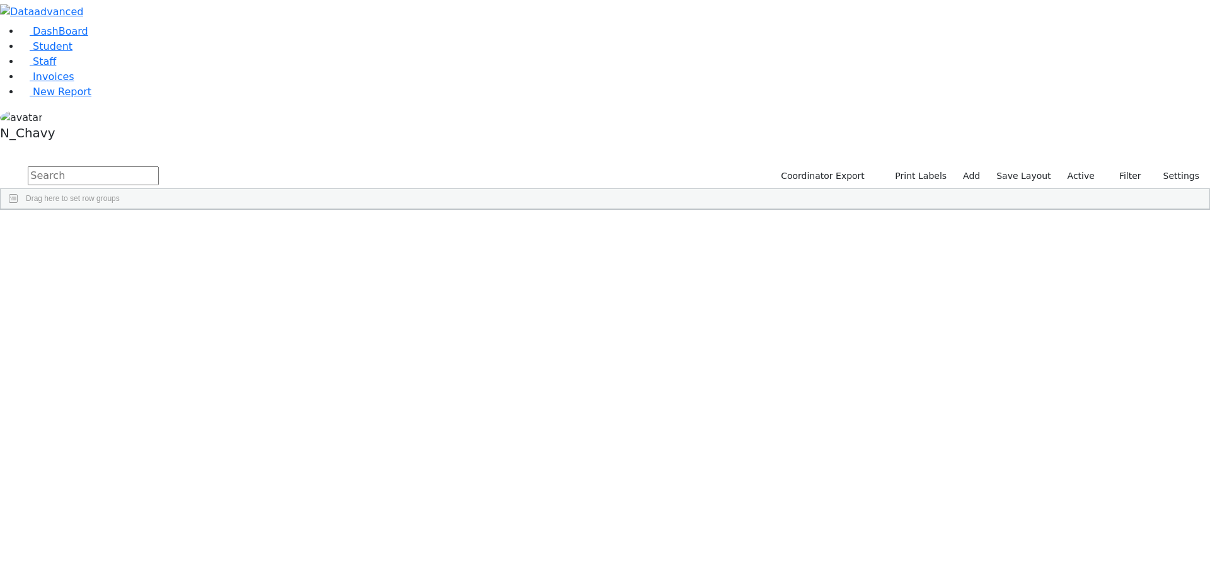
click at [159, 166] on input "text" at bounding box center [93, 175] width 131 height 19
click at [129, 283] on div "[PERSON_NAME]" at bounding box center [96, 292] width 65 height 18
click at [159, 166] on input "horo" at bounding box center [93, 175] width 131 height 19
type input "berko"
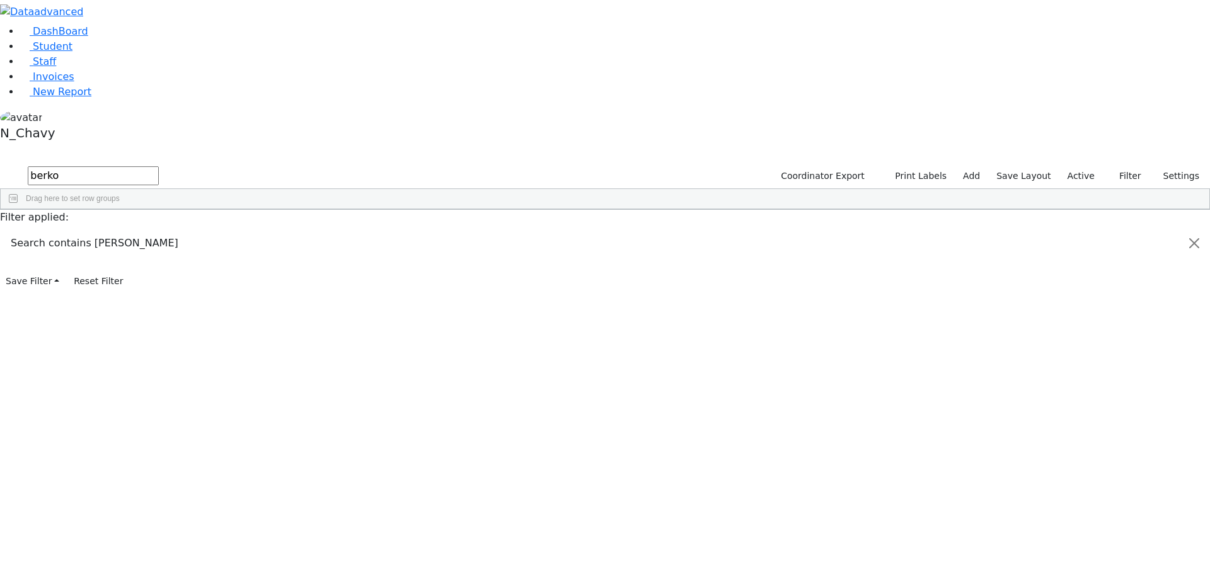
click at [129, 301] on div "Berkowitz" at bounding box center [96, 310] width 65 height 18
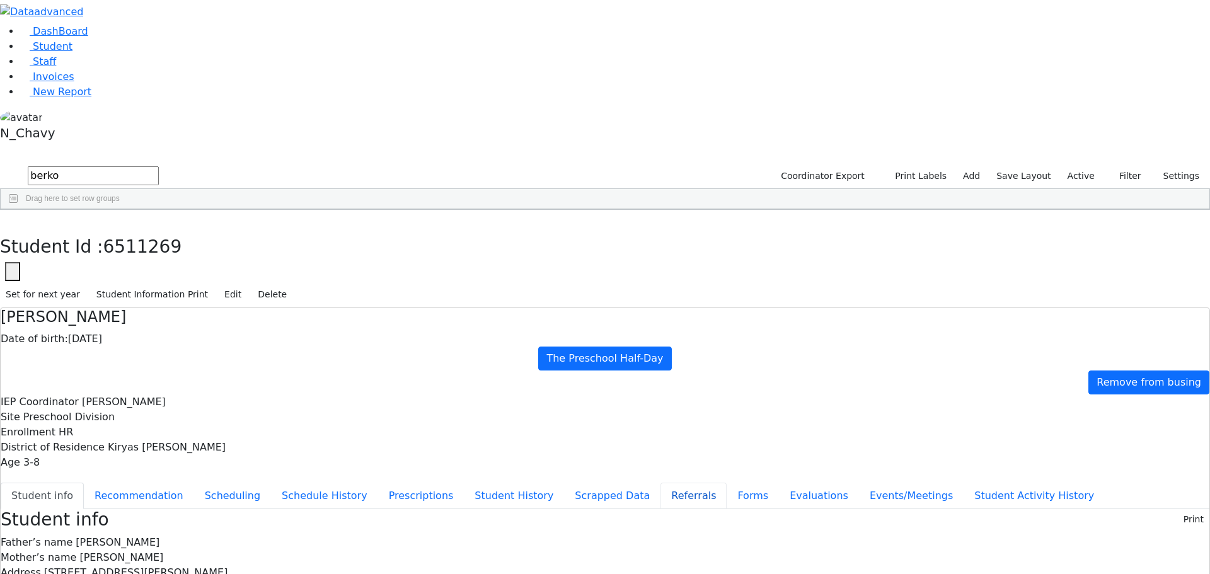
click at [661, 483] on button "Referrals" at bounding box center [694, 496] width 66 height 26
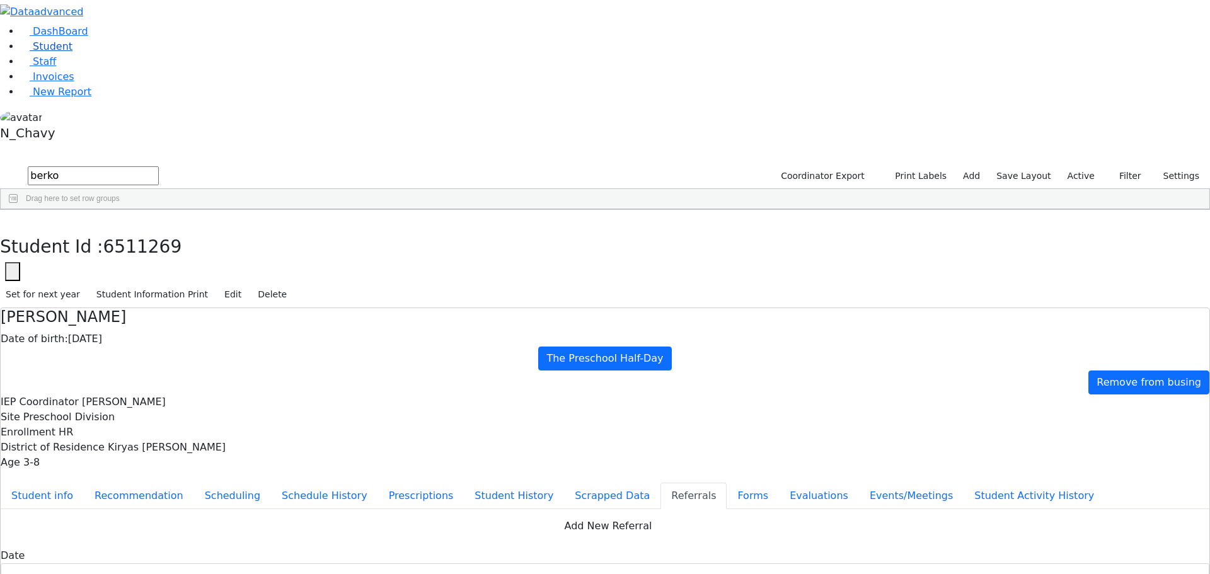
click at [72, 52] on link "Student" at bounding box center [46, 46] width 52 height 12
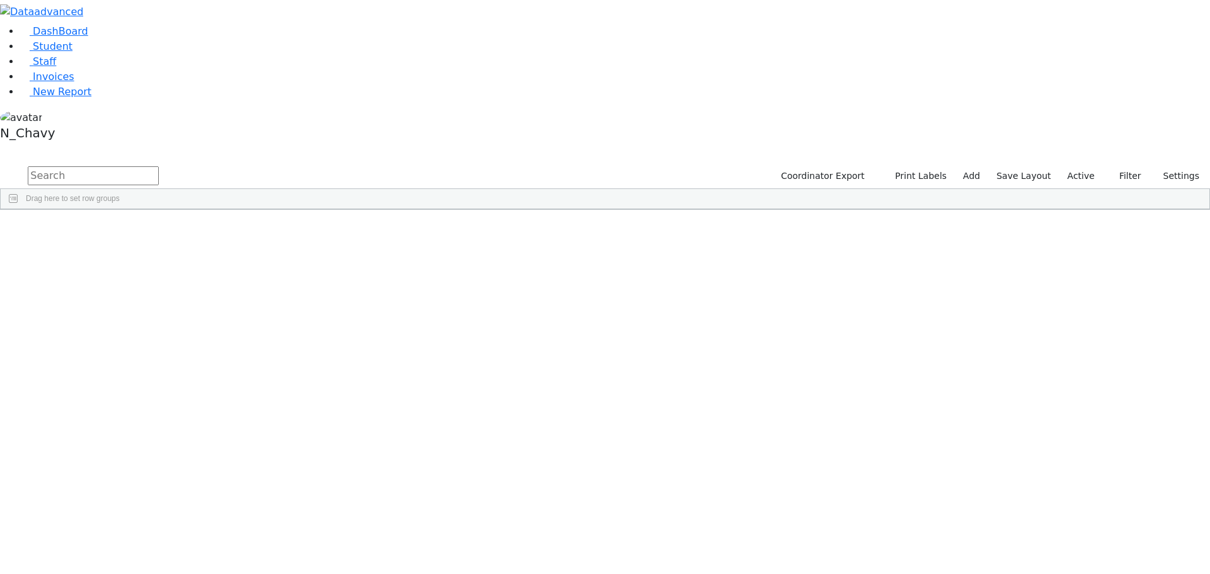
click at [159, 166] on input "text" at bounding box center [93, 175] width 131 height 19
type input "bodner"
click at [129, 230] on div "Bodner" at bounding box center [96, 239] width 65 height 18
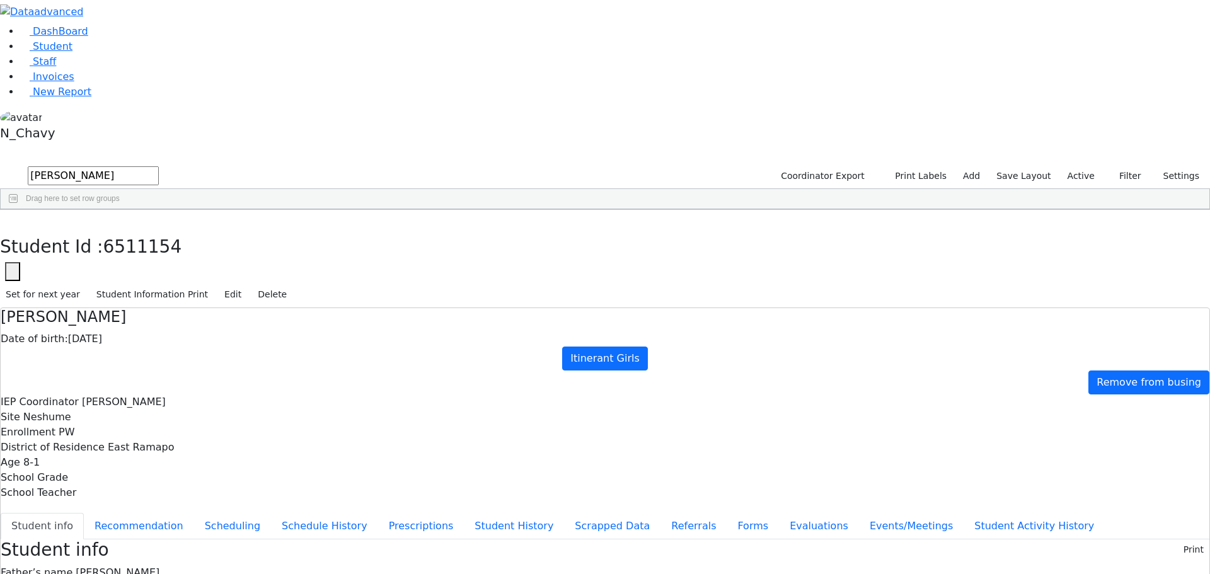
click at [129, 230] on div "Bodner" at bounding box center [96, 239] width 65 height 18
click at [194, 513] on button "Recommendation" at bounding box center [139, 526] width 110 height 26
checkbox input "true"
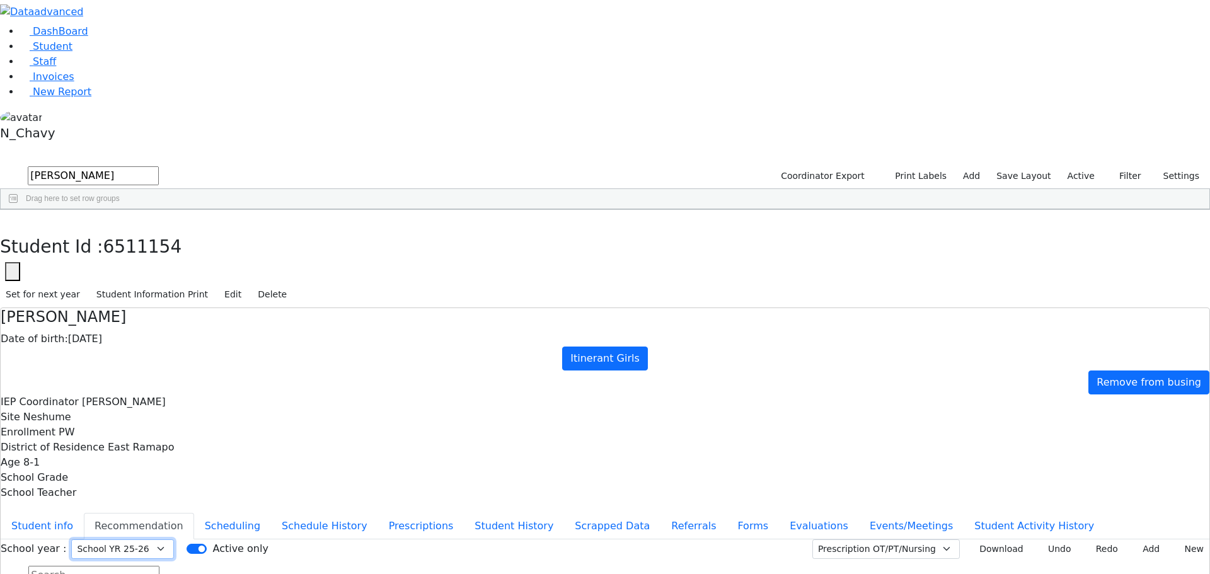
click at [174, 540] on select "Select School YR Summer YR 25 School YR 25-26 Summer YR 25 School YR 24-25 Summ…" at bounding box center [122, 550] width 103 height 20
select select "211"
click at [174, 540] on select "Select School YR Summer YR 25 School YR 25-26 Summer YR 25 School YR 24-25 Summ…" at bounding box center [122, 550] width 103 height 20
click at [84, 513] on button "Student info" at bounding box center [42, 526] width 83 height 26
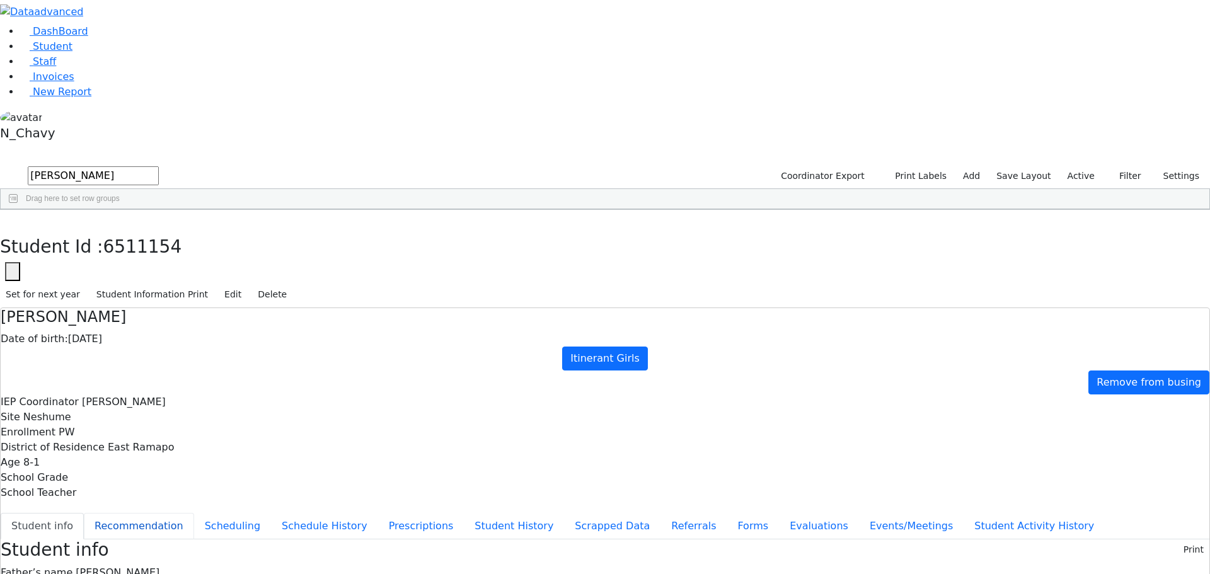
click at [194, 513] on button "Recommendation" at bounding box center [139, 526] width 110 height 26
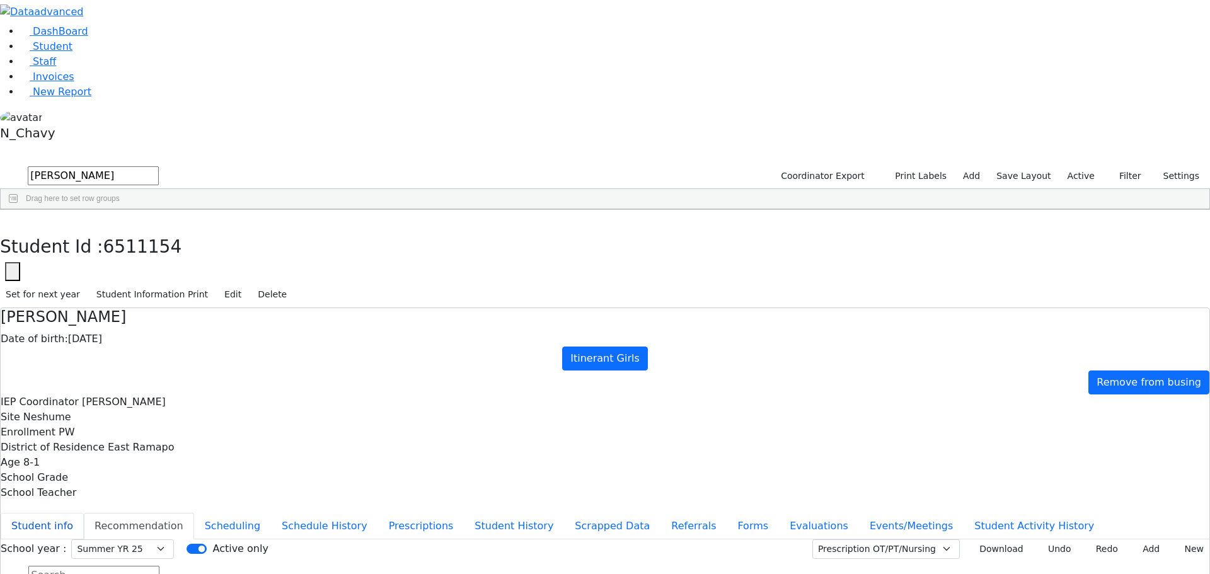
click at [84, 513] on button "Student info" at bounding box center [42, 526] width 83 height 26
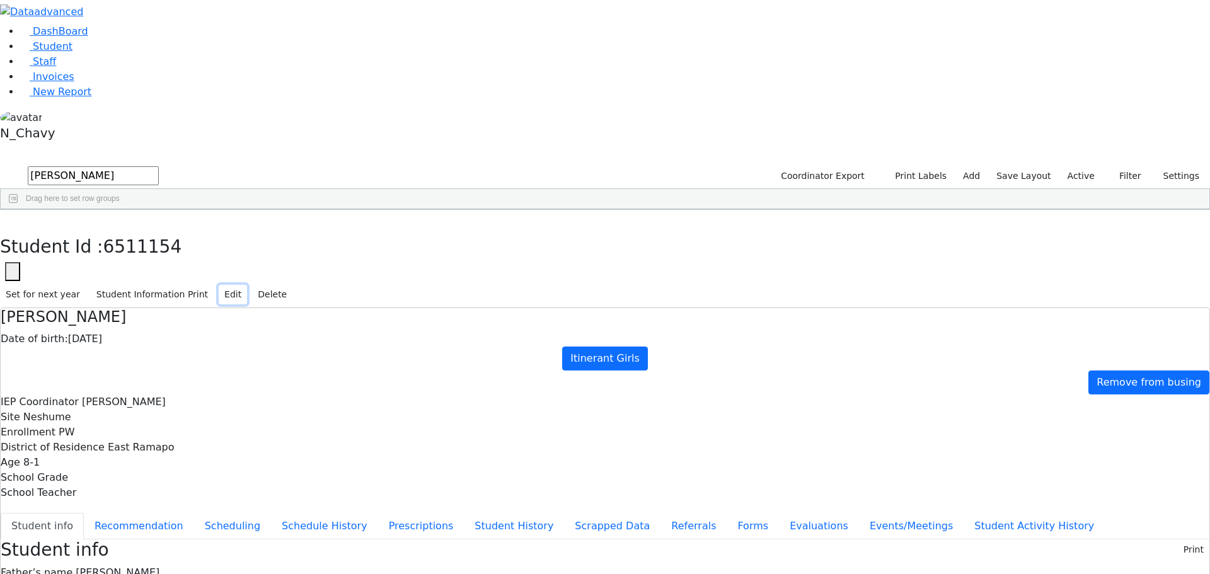
click at [247, 285] on button "Edit" at bounding box center [233, 295] width 28 height 20
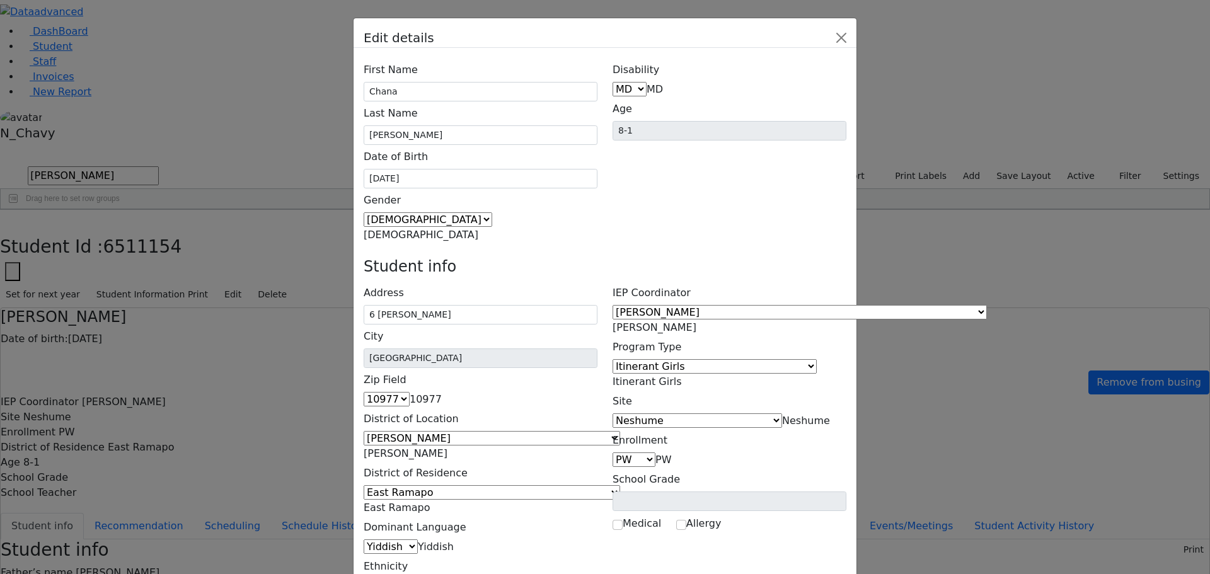
click at [682, 376] on span "Itinerant Girls" at bounding box center [647, 382] width 69 height 12
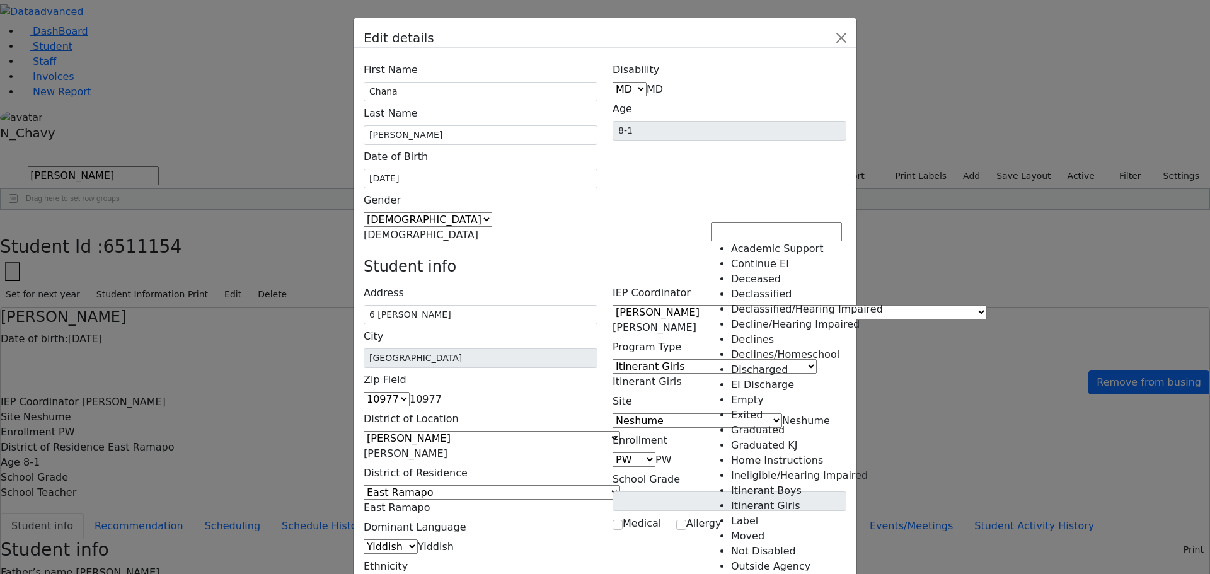
scroll to position [94, 0]
select select "8"
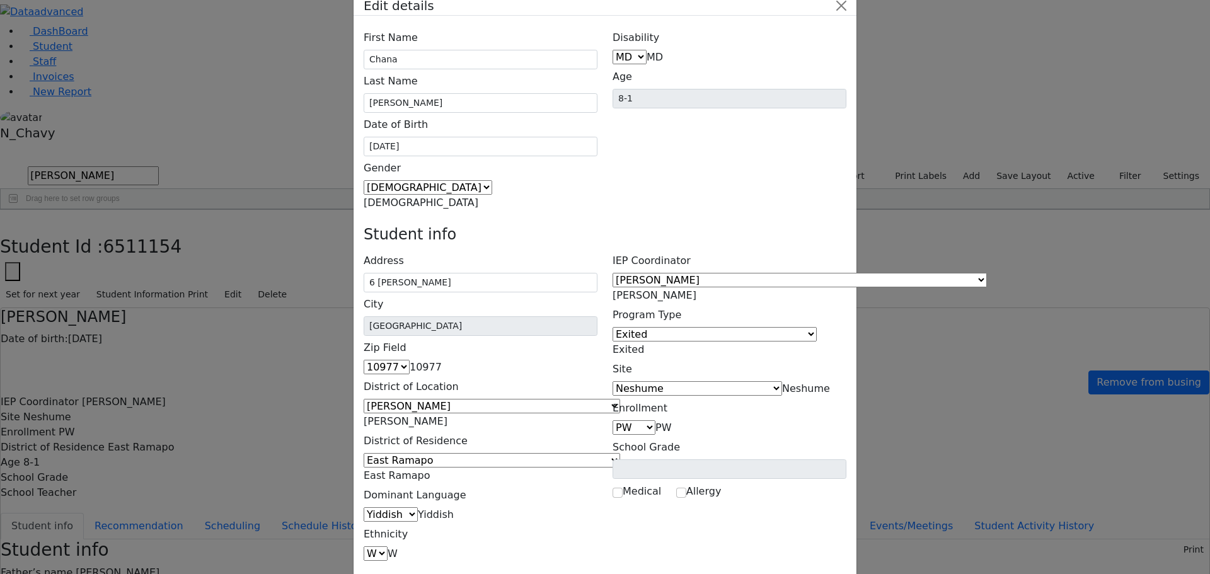
scroll to position [46, 0]
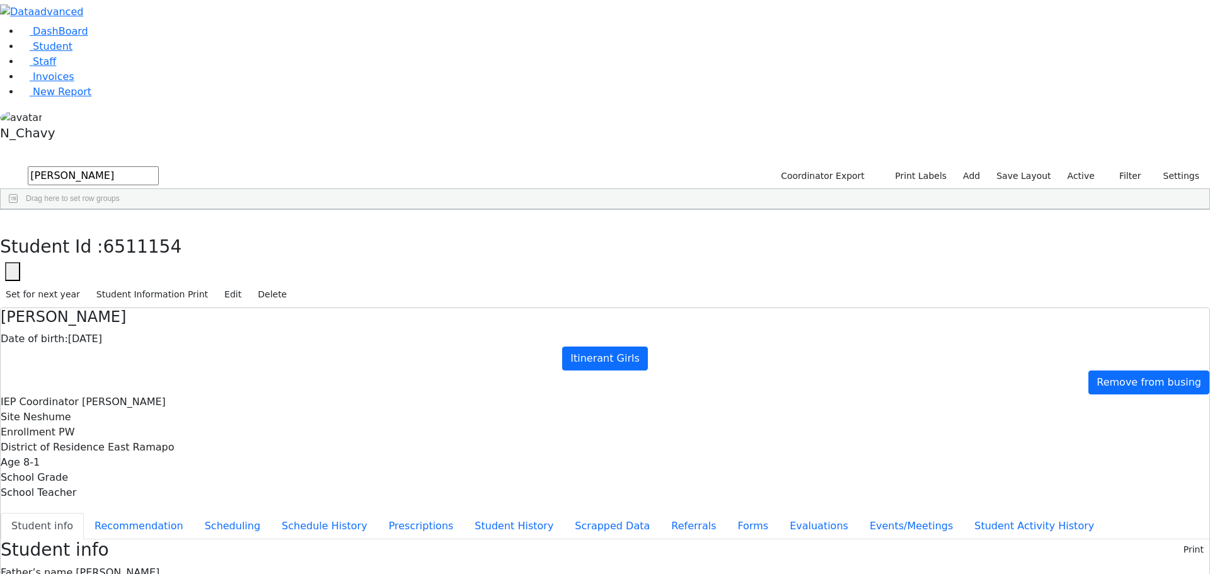
select select "211"
drag, startPoint x: 300, startPoint y: 181, endPoint x: 349, endPoint y: 183, distance: 48.6
click at [194, 513] on button "Recommendation" at bounding box center [139, 526] width 110 height 26
checkbox input "true"
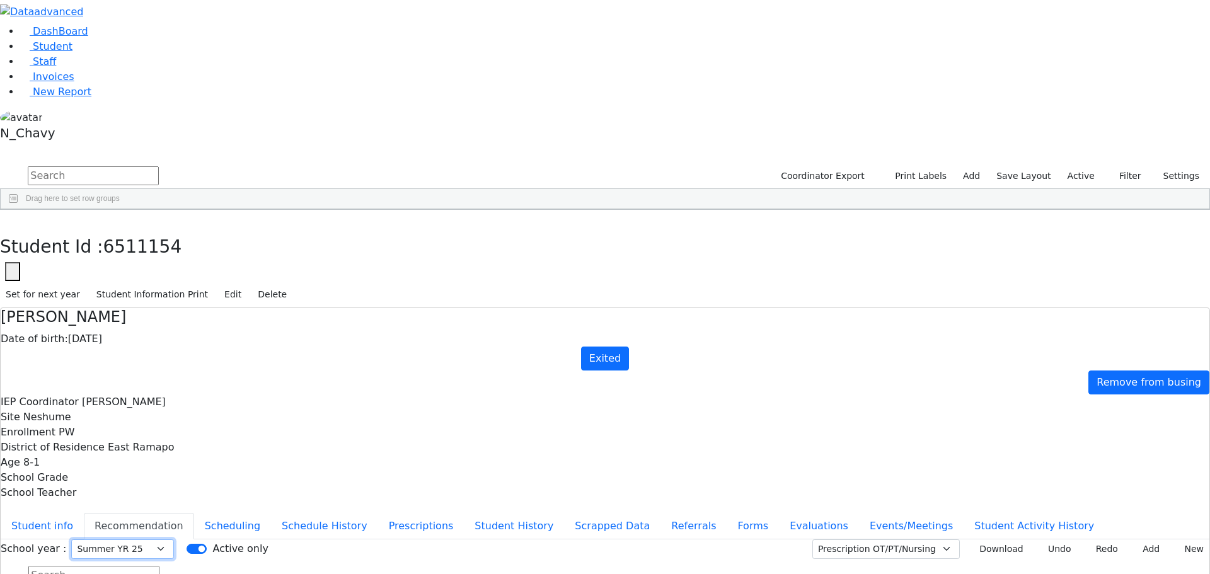
click at [174, 540] on select "Select School YR Summer YR 25 School YR 25-26 Summer YR 25 School YR 24-25 Summ…" at bounding box center [122, 550] width 103 height 20
select select "212"
click at [174, 540] on select "Select School YR Summer YR 25 School YR 25-26 Summer YR 25 School YR 24-25 Summ…" at bounding box center [122, 550] width 103 height 20
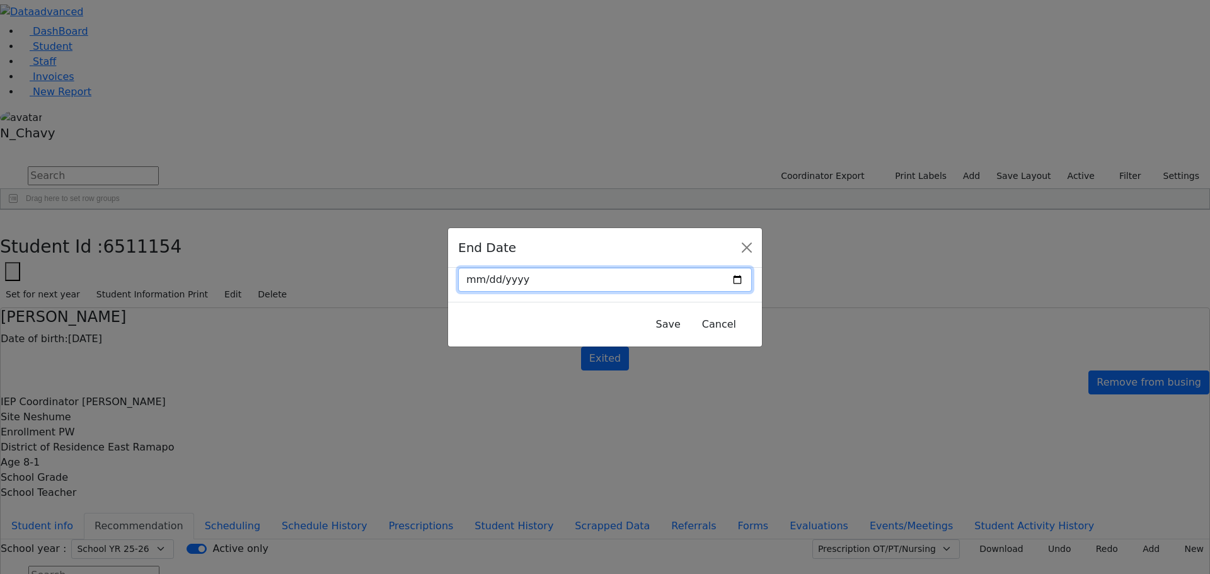
click at [712, 280] on input "date" at bounding box center [605, 280] width 294 height 24
type input "2025-08-28"
click at [648, 323] on button "Save" at bounding box center [668, 325] width 41 height 24
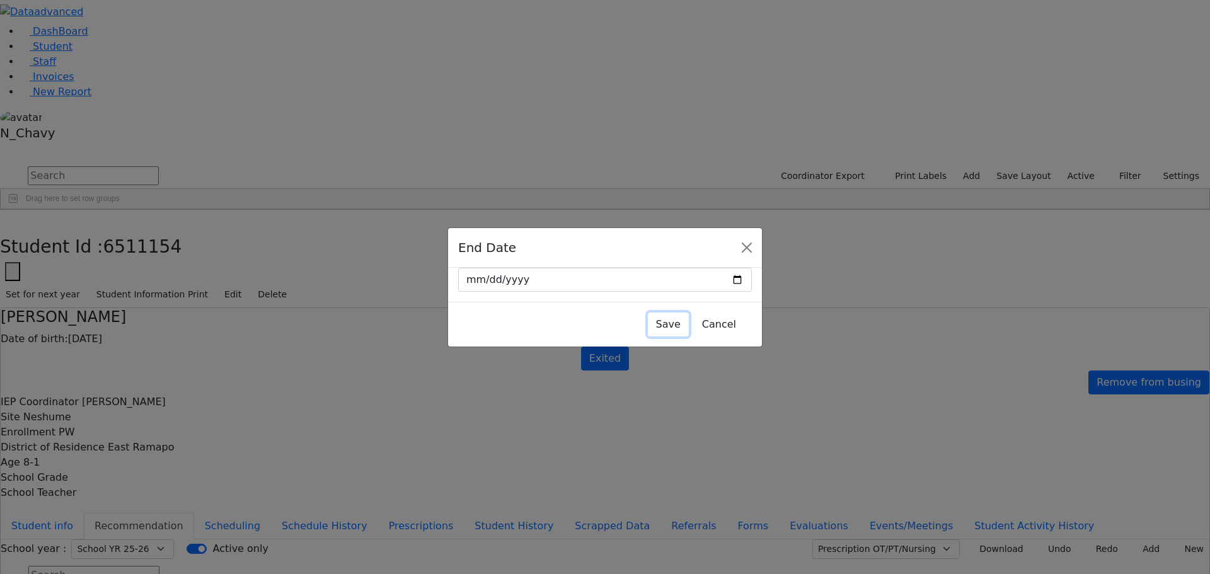
click at [648, 326] on button "Save" at bounding box center [668, 325] width 41 height 24
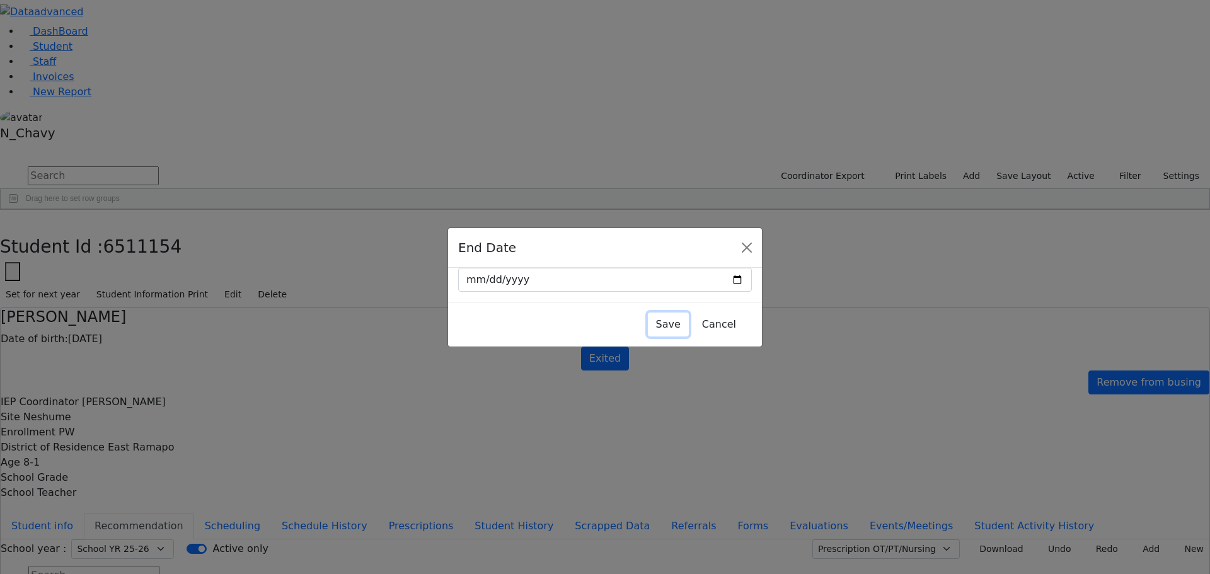
click at [648, 328] on button "Save" at bounding box center [668, 325] width 41 height 24
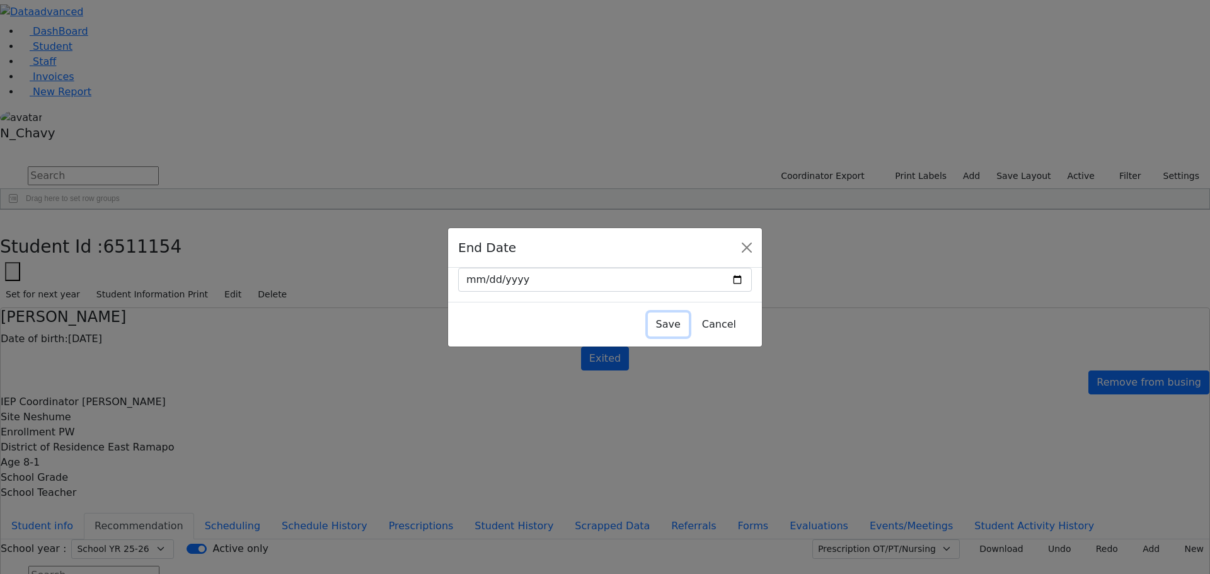
click at [648, 324] on button "Save" at bounding box center [668, 325] width 41 height 24
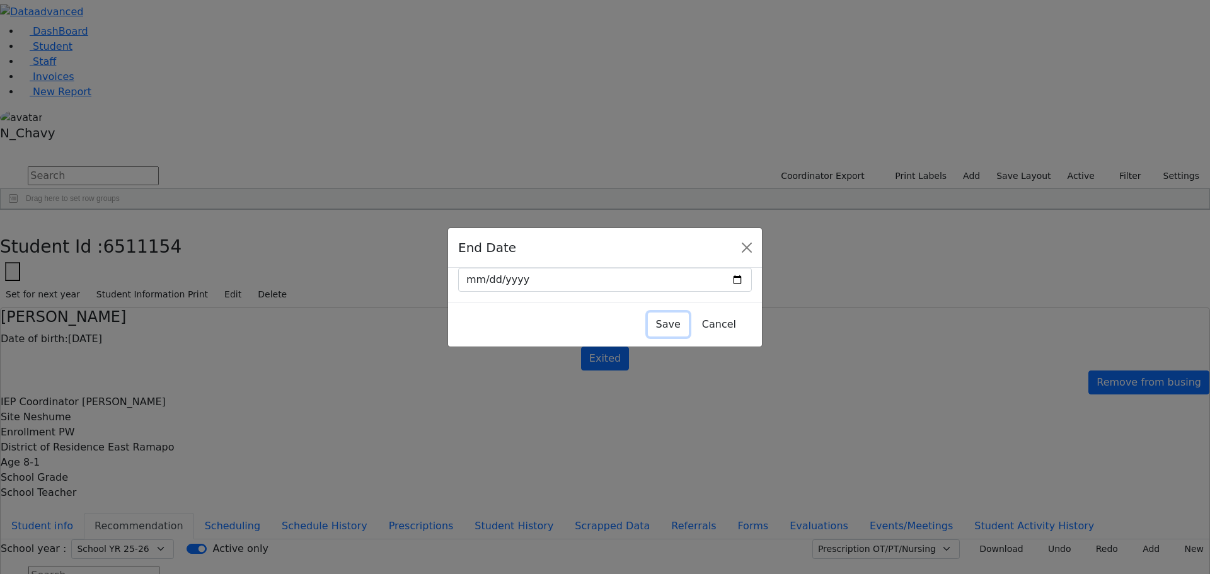
click at [653, 320] on button "Save" at bounding box center [668, 325] width 41 height 24
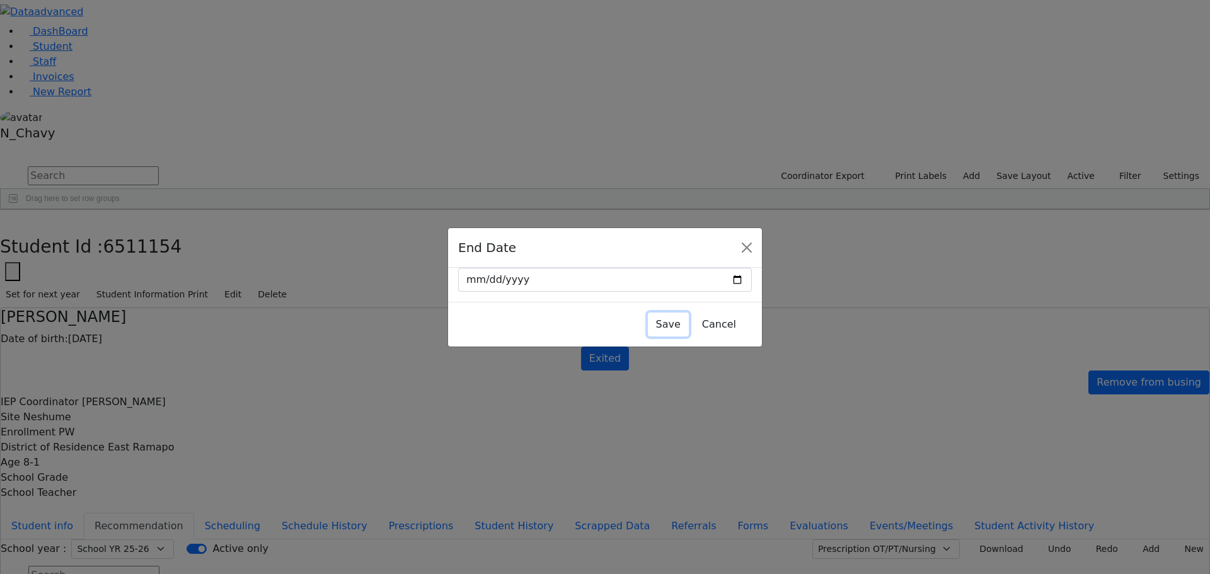
click at [648, 324] on button "Save" at bounding box center [668, 325] width 41 height 24
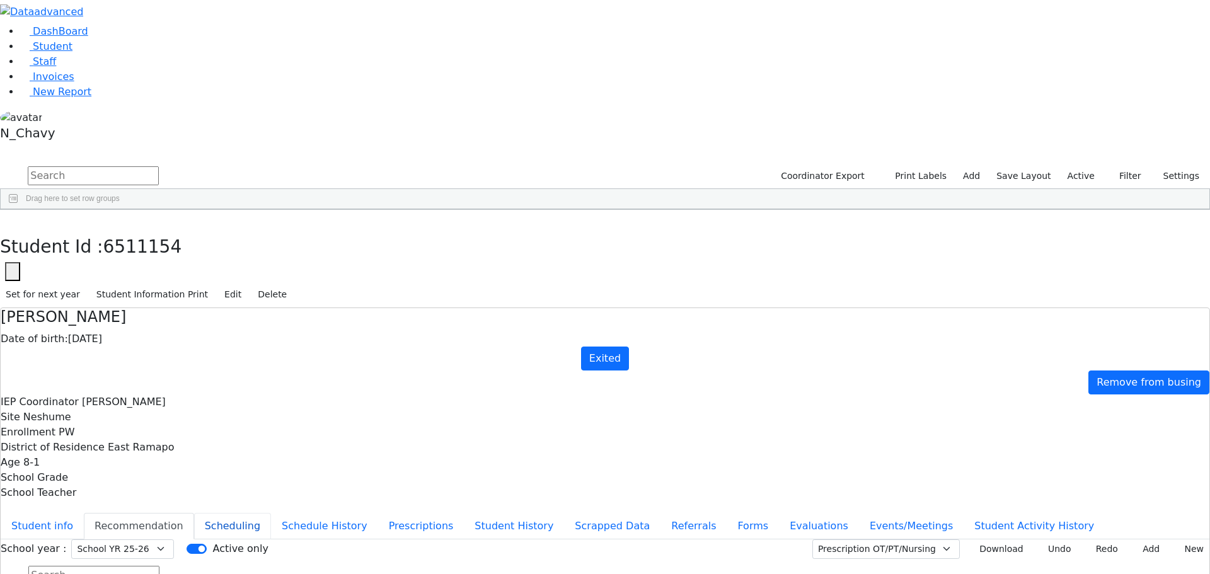
click at [271, 513] on button "Scheduling" at bounding box center [232, 526] width 77 height 26
click at [194, 513] on button "Recommendation" at bounding box center [139, 526] width 110 height 26
click at [84, 513] on button "Student info" at bounding box center [42, 526] width 83 height 26
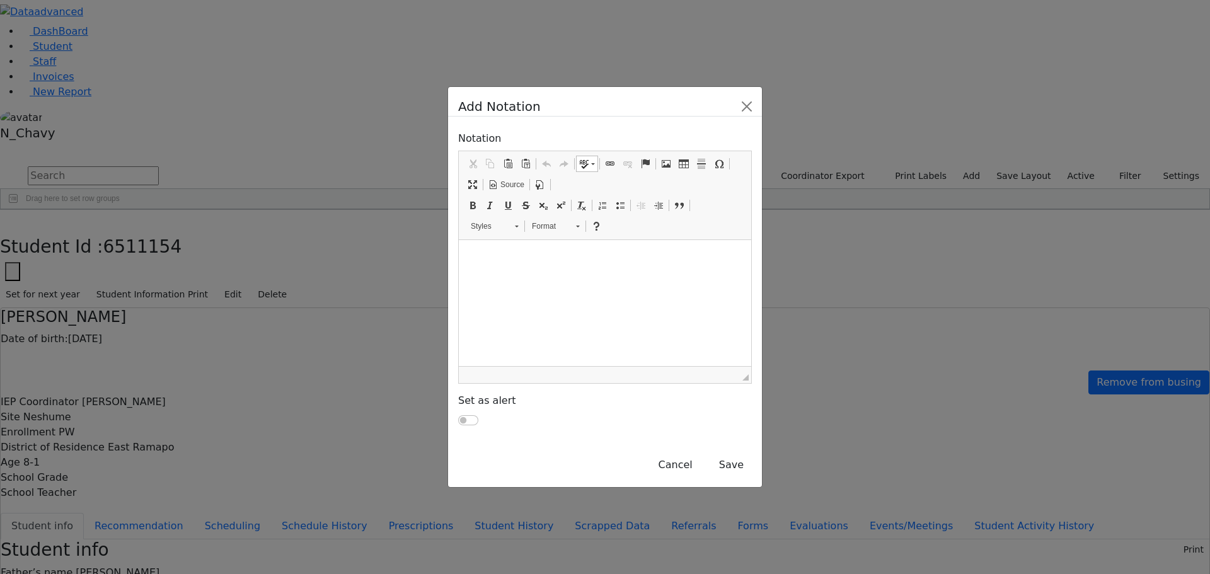
click at [564, 257] on p "Editor, ContactNotations" at bounding box center [605, 255] width 282 height 11
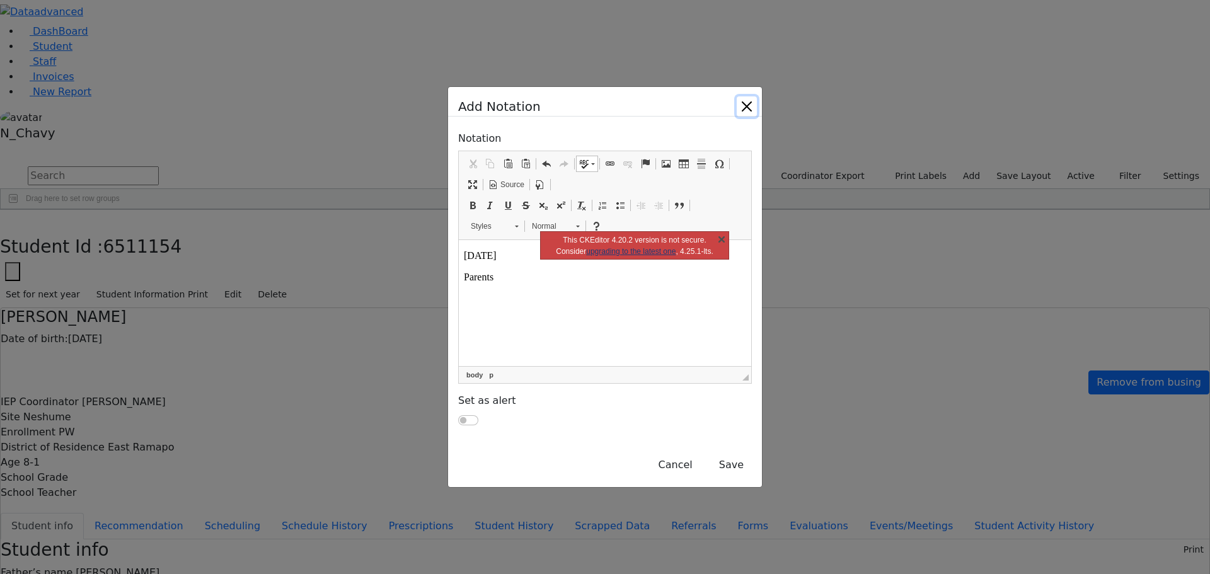
drag, startPoint x: 722, startPoint y: 234, endPoint x: 275, endPoint y: 16, distance: 497.0
click at [716, 240] on link "X" at bounding box center [721, 239] width 13 height 13
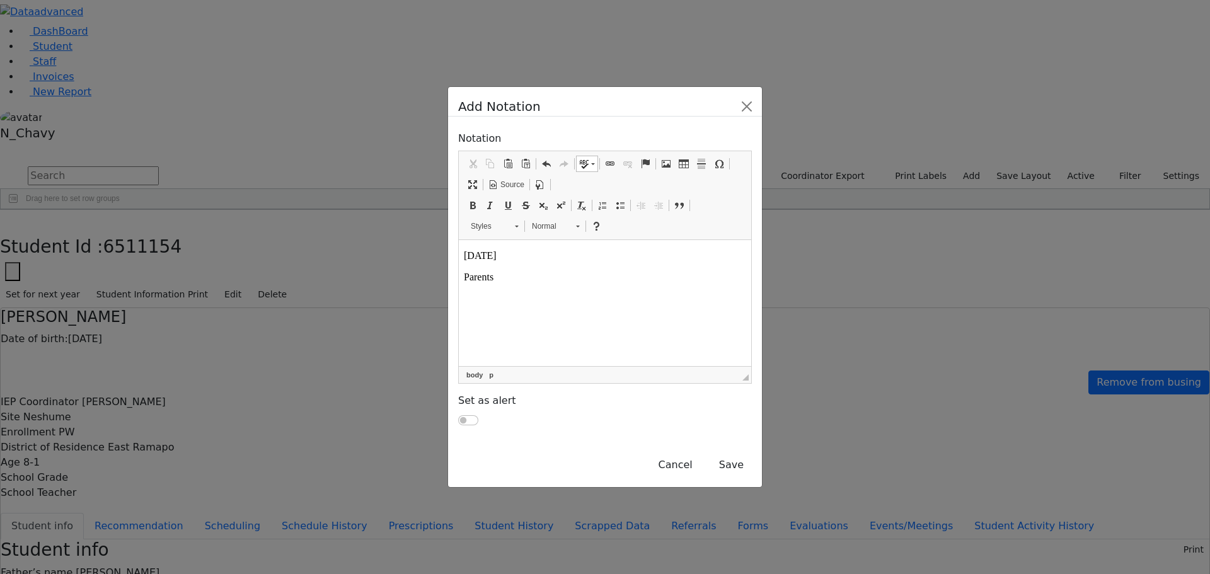
drag, startPoint x: 497, startPoint y: 278, endPoint x: 896, endPoint y: 503, distance: 458.0
click at [459, 278] on html "8/28/2025 Parents" at bounding box center [605, 266] width 292 height 53
drag, startPoint x: 615, startPoint y: 279, endPoint x: 456, endPoint y: 279, distance: 158.8
click at [459, 279] on html "8/28/2025 Chana will not be attending Neshume . Therefore Chana is exited. CN" at bounding box center [605, 283] width 292 height 86
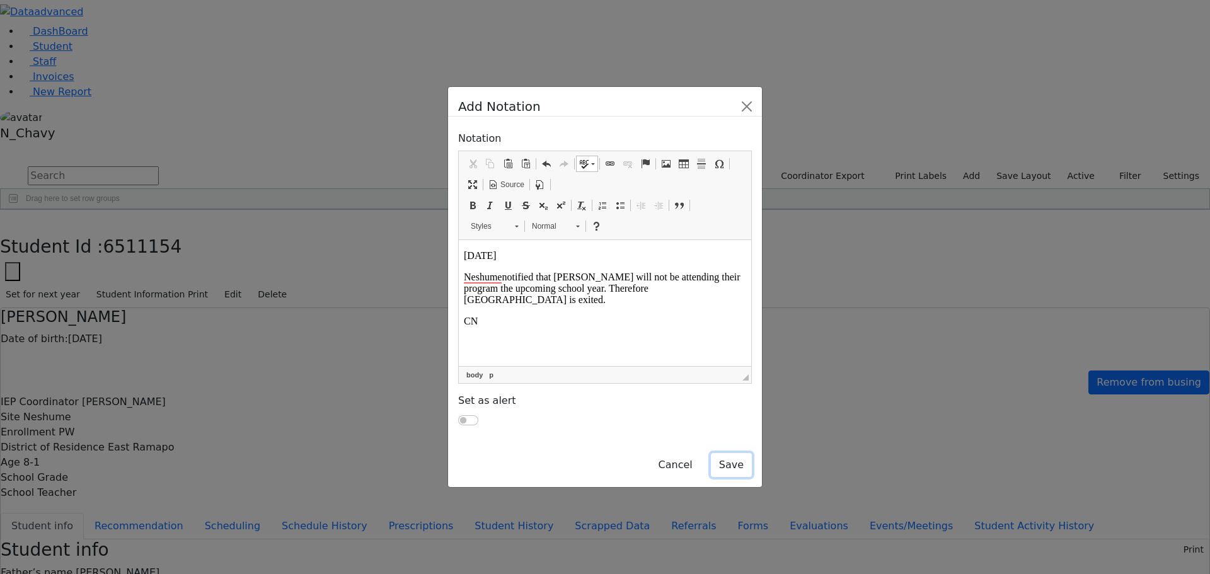
click at [752, 453] on button "Save" at bounding box center [731, 465] width 41 height 24
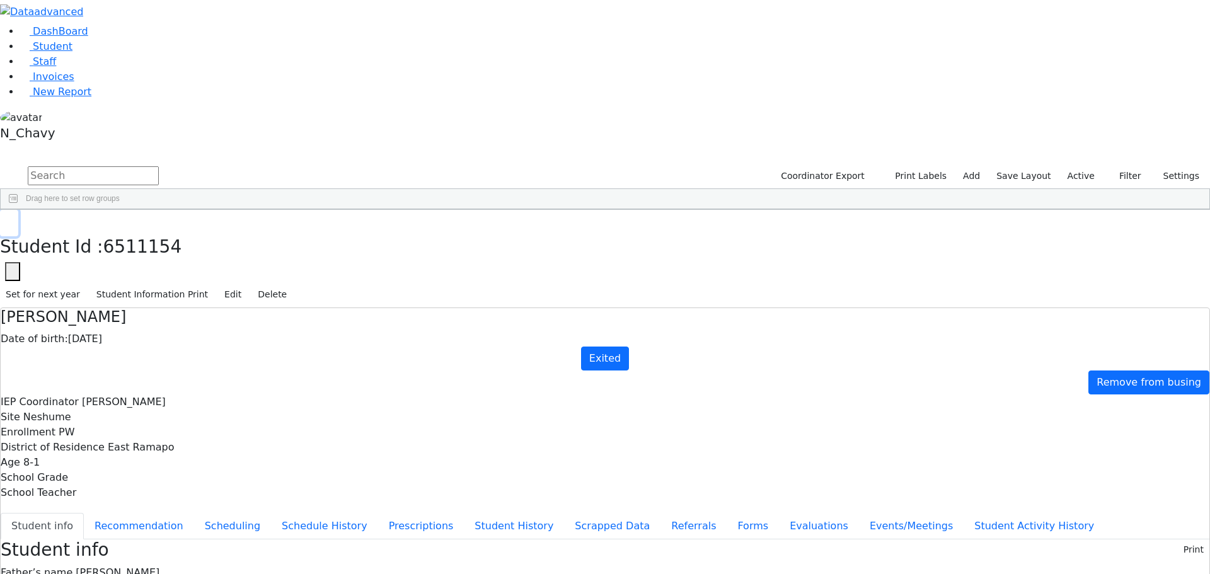
click at [13, 219] on icon "button" at bounding box center [9, 223] width 7 height 8
click at [16, 146] on button "button" at bounding box center [8, 150] width 16 height 9
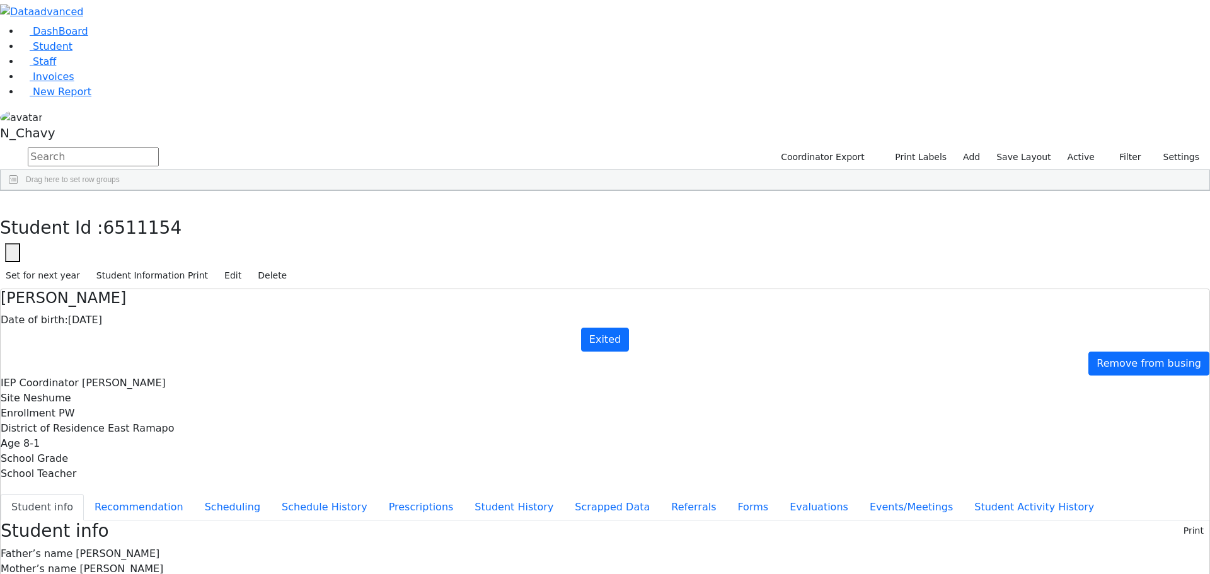
click at [0, 0] on button "button" at bounding box center [0, 0] width 0 height 0
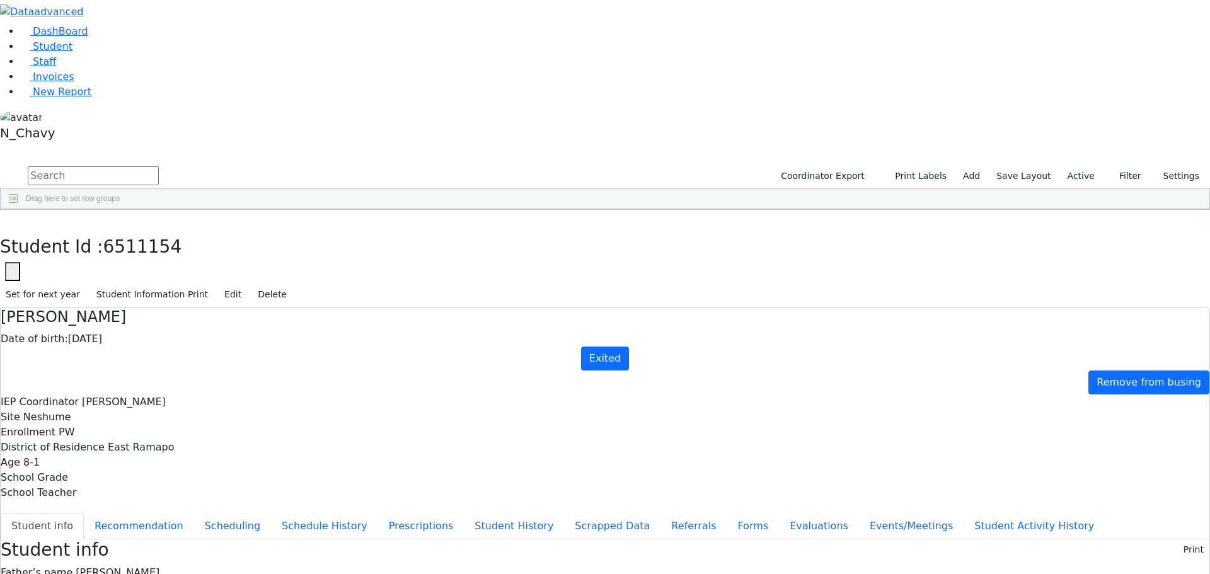
click at [159, 166] on input "text" at bounding box center [93, 175] width 131 height 19
click at [1073, 165] on div "Coordinator Export Print Labels Add Save Layout Active Filter All Active Inacti…" at bounding box center [989, 177] width 442 height 24
click at [1074, 166] on label "Active" at bounding box center [1081, 176] width 38 height 20
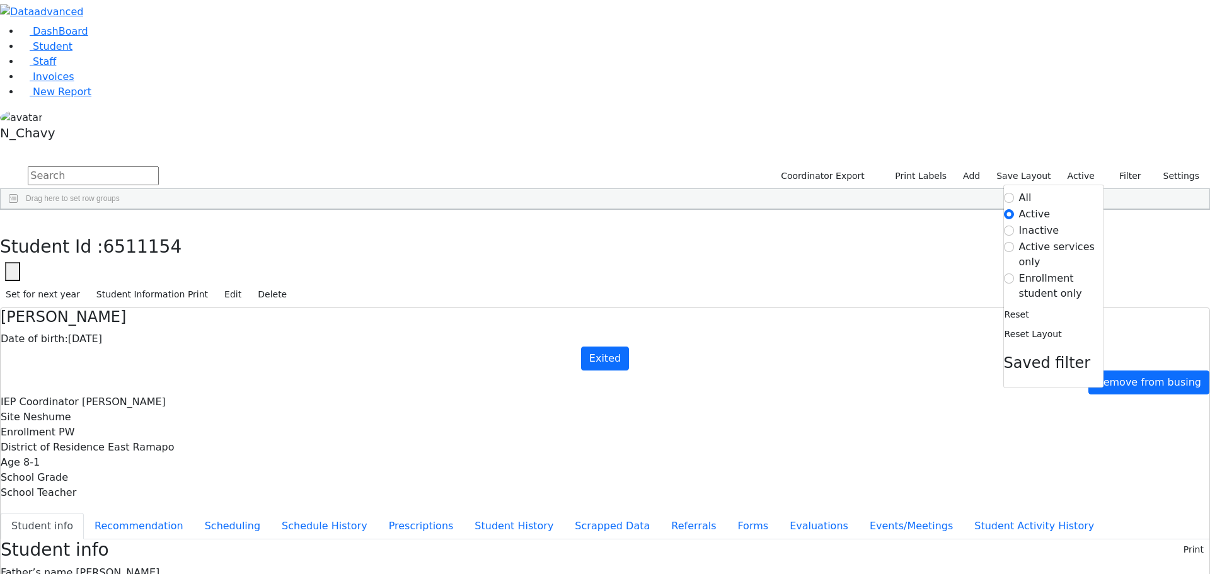
click at [1034, 223] on label "Inactive" at bounding box center [1039, 230] width 40 height 15
click at [1014, 226] on input "Inactive" at bounding box center [1009, 231] width 10 height 10
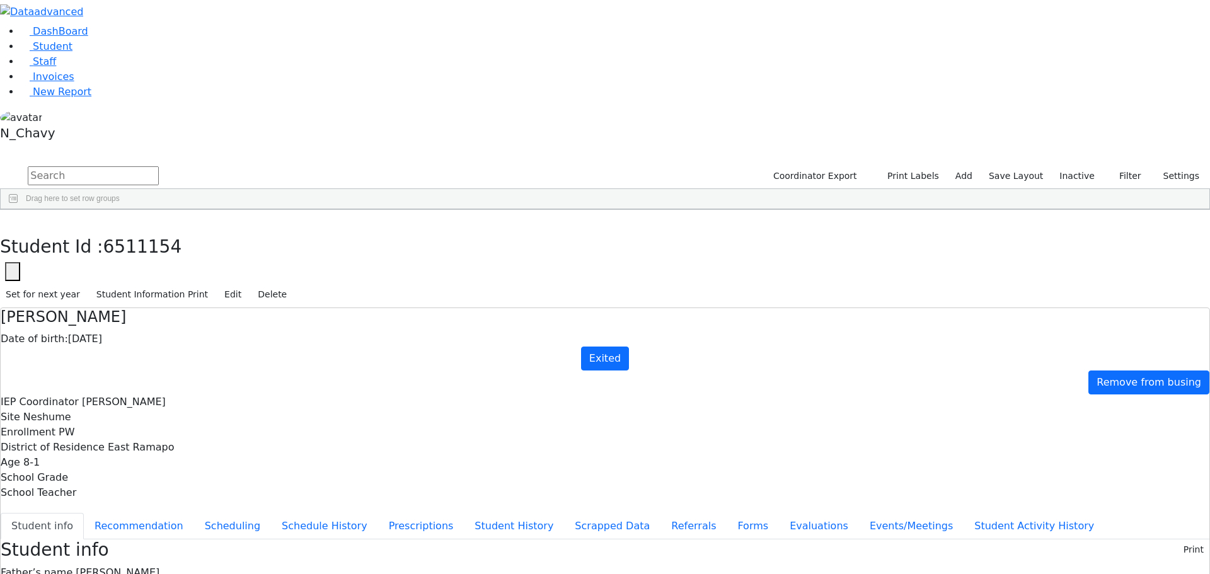
click at [159, 166] on input "text" at bounding box center [93, 175] width 131 height 19
type input "bod"
click at [129, 301] on div "Bodner" at bounding box center [96, 310] width 65 height 18
drag, startPoint x: 884, startPoint y: 195, endPoint x: 1093, endPoint y: 214, distance: 209.5
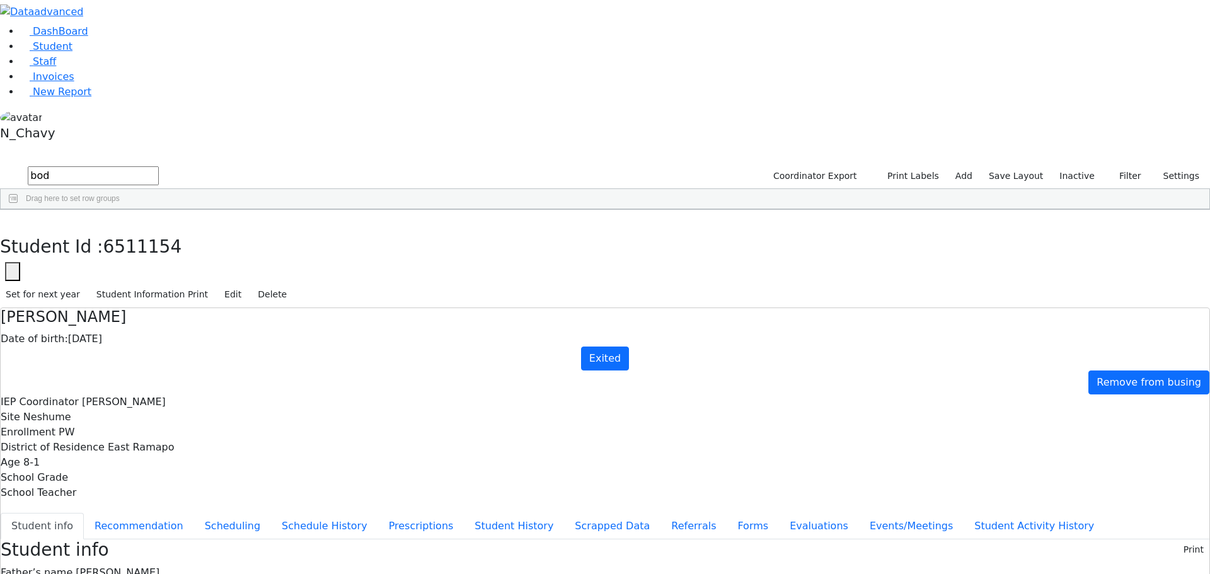
copy p "Neshume notified that Chana will not be attending their program the upcoming sc…"
click at [72, 52] on link "Student" at bounding box center [46, 46] width 52 height 12
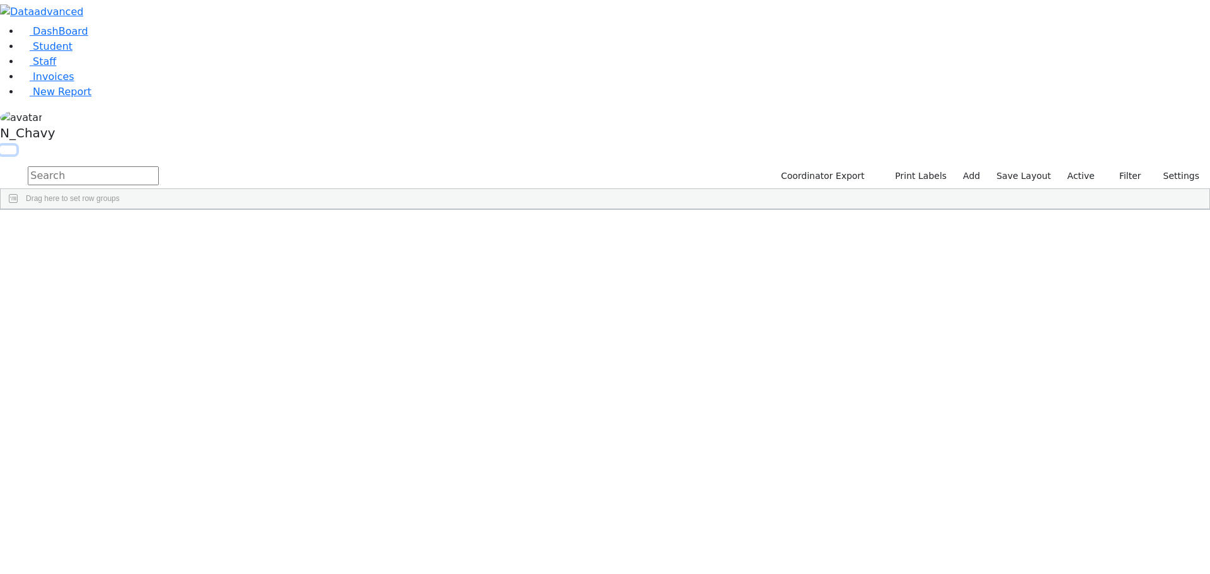
click at [16, 146] on button "button" at bounding box center [8, 150] width 16 height 9
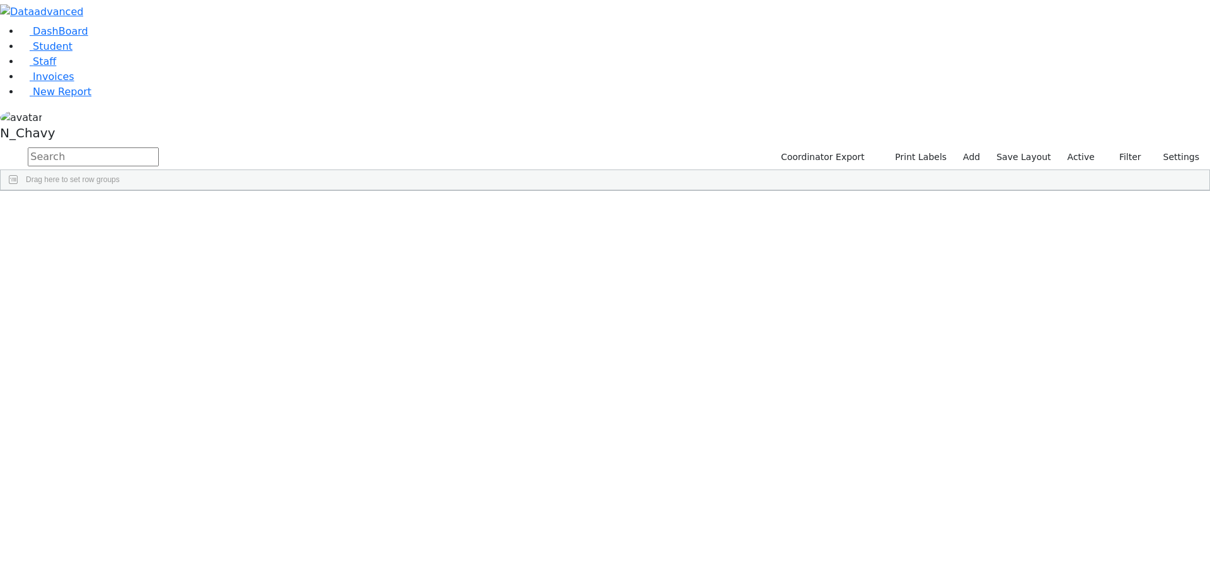
click at [0, 0] on button "button" at bounding box center [0, 0] width 0 height 0
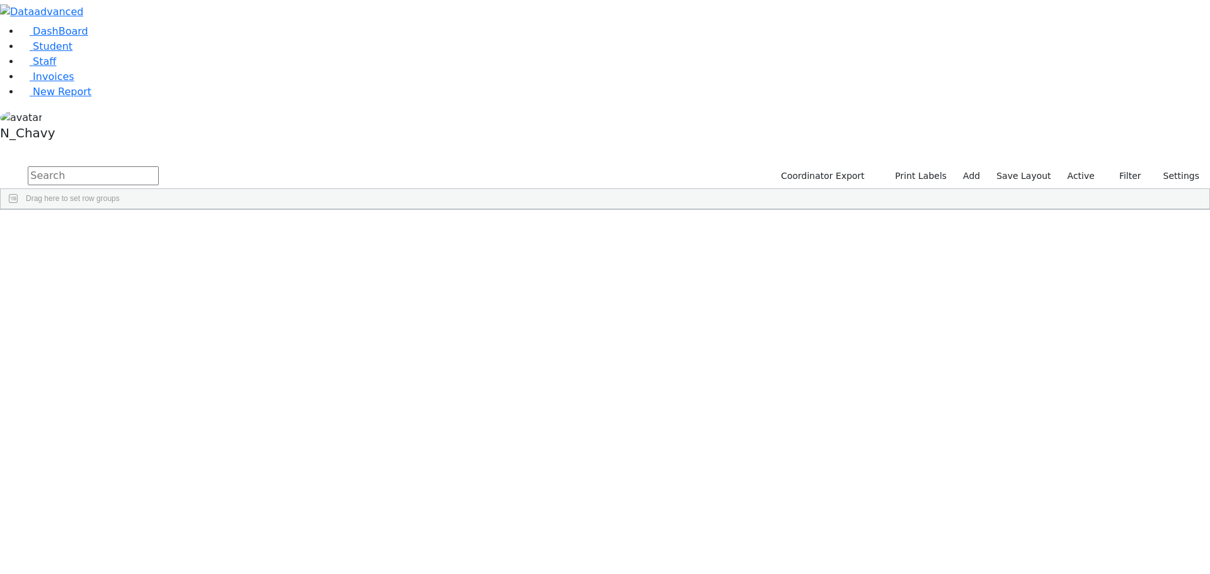
click at [782, 146] on div "Students 484 A 24 K 24 W 24 A 24 K 24 W 24 A" at bounding box center [605, 155] width 1210 height 19
click at [1083, 166] on label "Active" at bounding box center [1081, 176] width 38 height 20
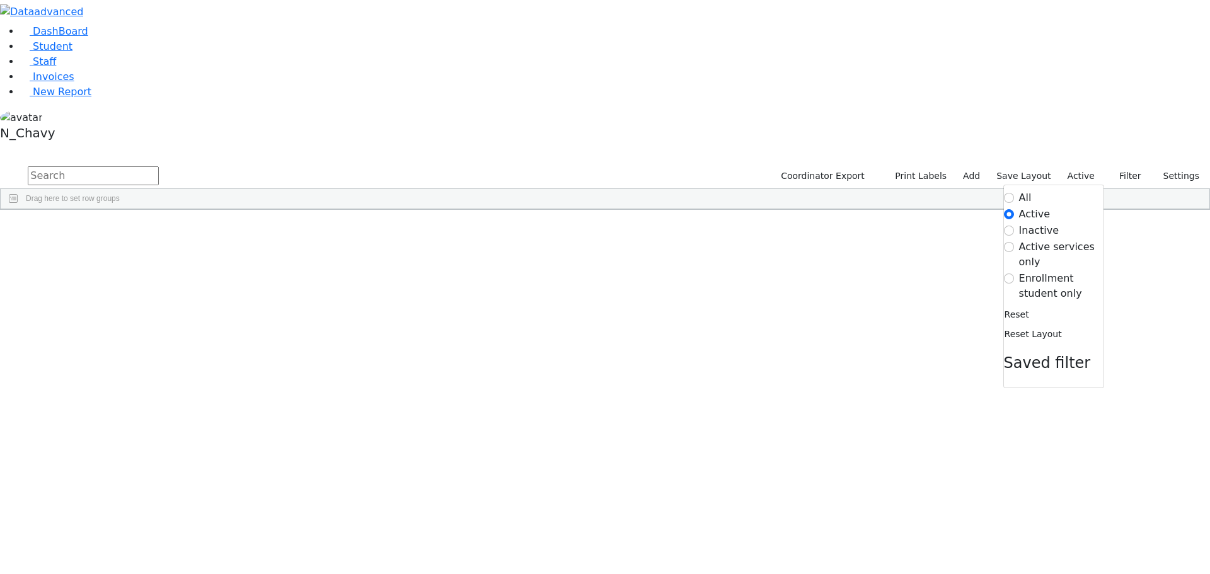
click at [1029, 271] on label "Enrollment student only" at bounding box center [1061, 286] width 84 height 30
click at [1014, 274] on input "Enrollment student only" at bounding box center [1009, 279] width 10 height 10
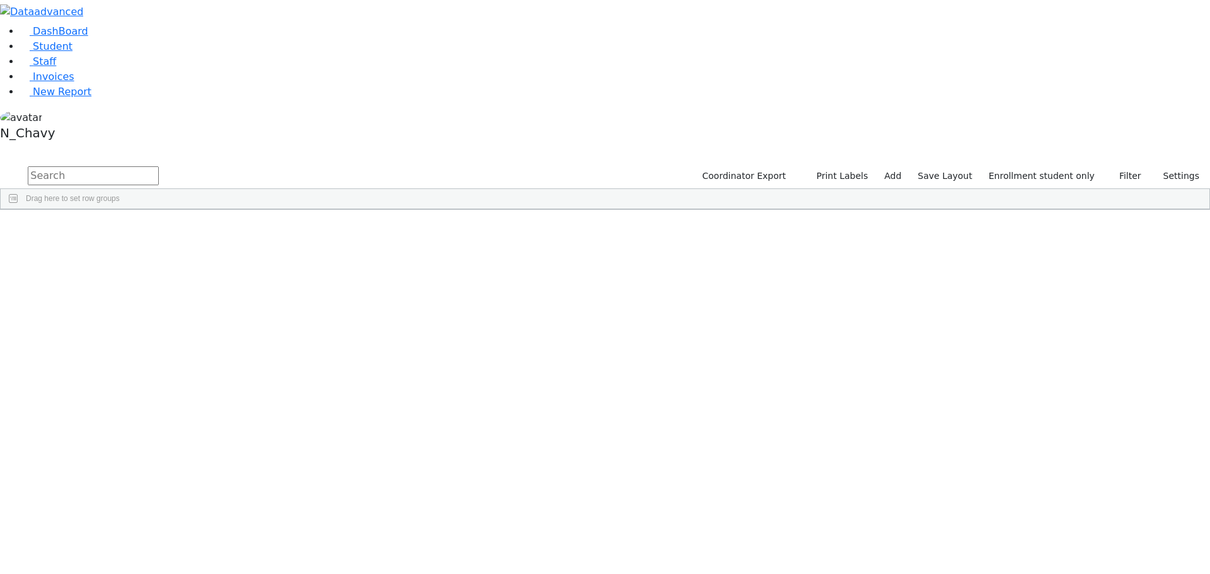
click at [159, 166] on input "text" at bounding box center [93, 175] width 131 height 19
type input "ba"
click at [1042, 166] on label "Enrollment student only" at bounding box center [1041, 176] width 117 height 20
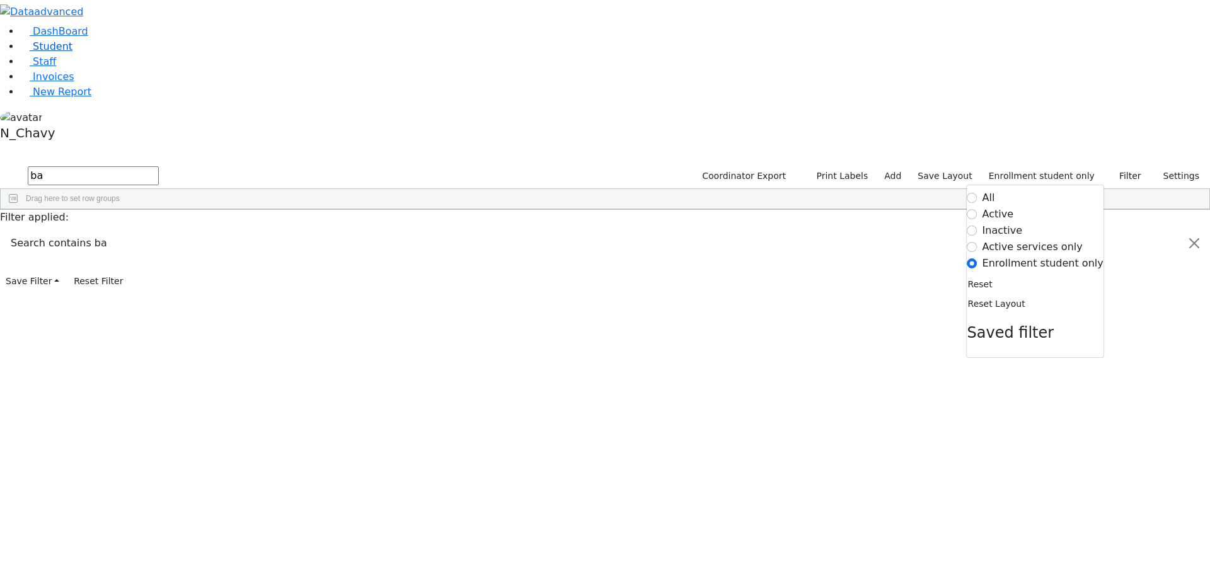
click at [72, 52] on link "Student" at bounding box center [46, 46] width 52 height 12
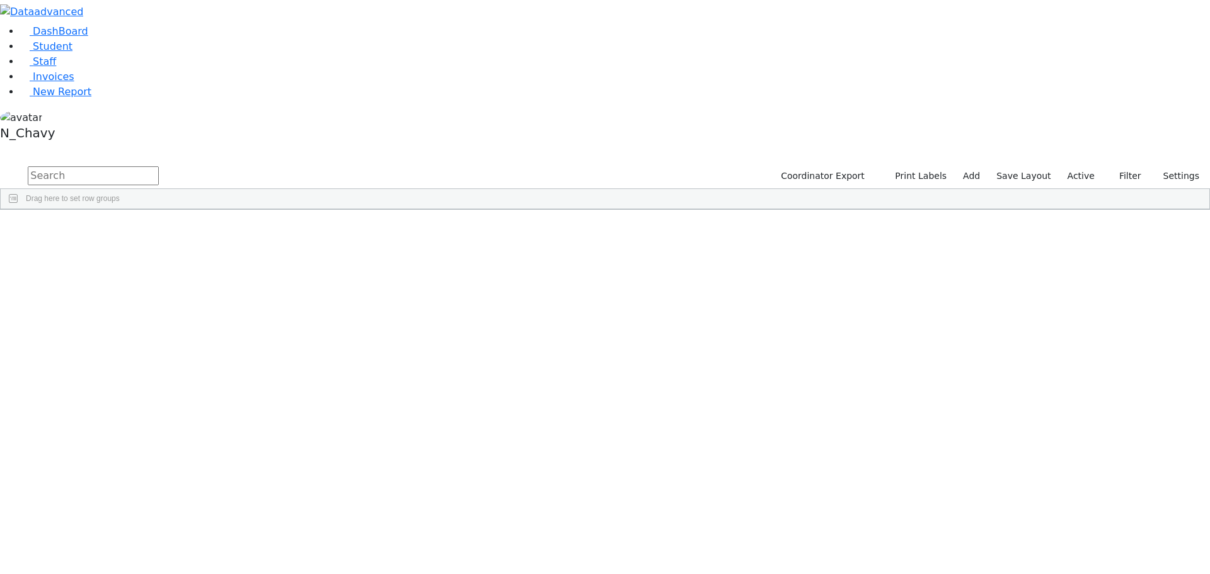
click at [159, 166] on input "text" at bounding box center [93, 175] width 131 height 19
type input "bassu"
click at [129, 230] on div "Bassul" at bounding box center [96, 239] width 65 height 18
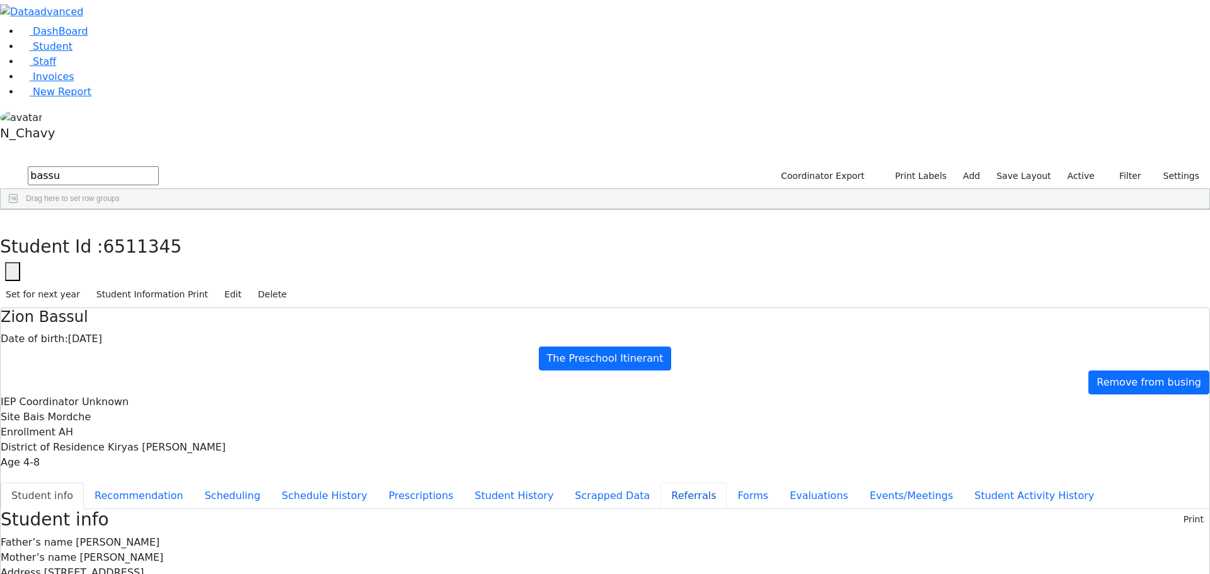
click at [661, 483] on button "Referrals" at bounding box center [694, 496] width 66 height 26
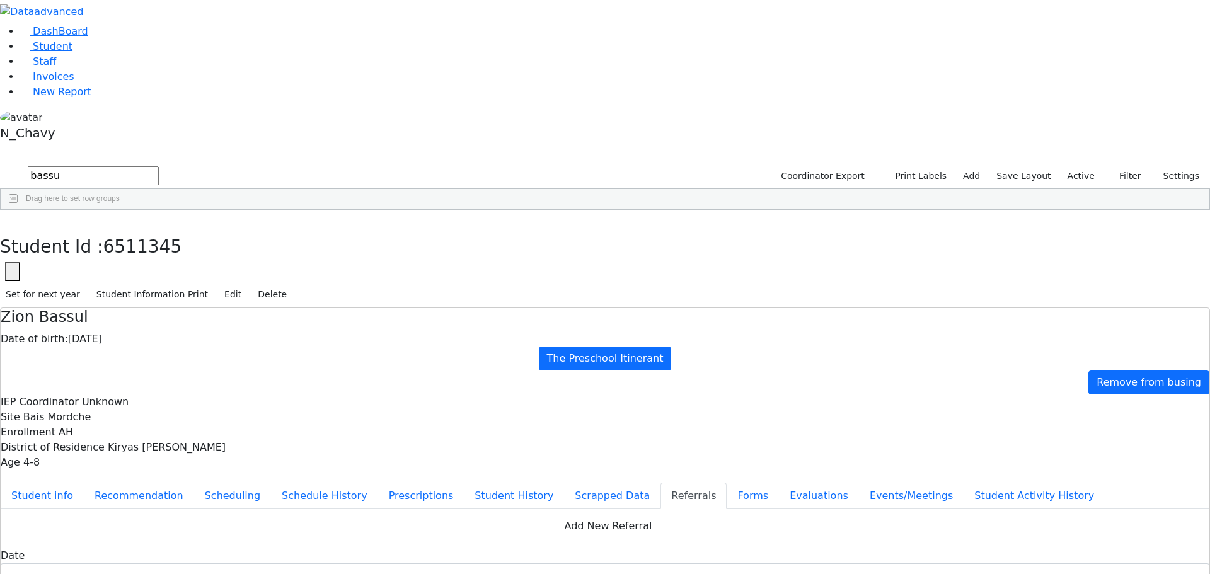
type textarea "Zion has gross motor delays."
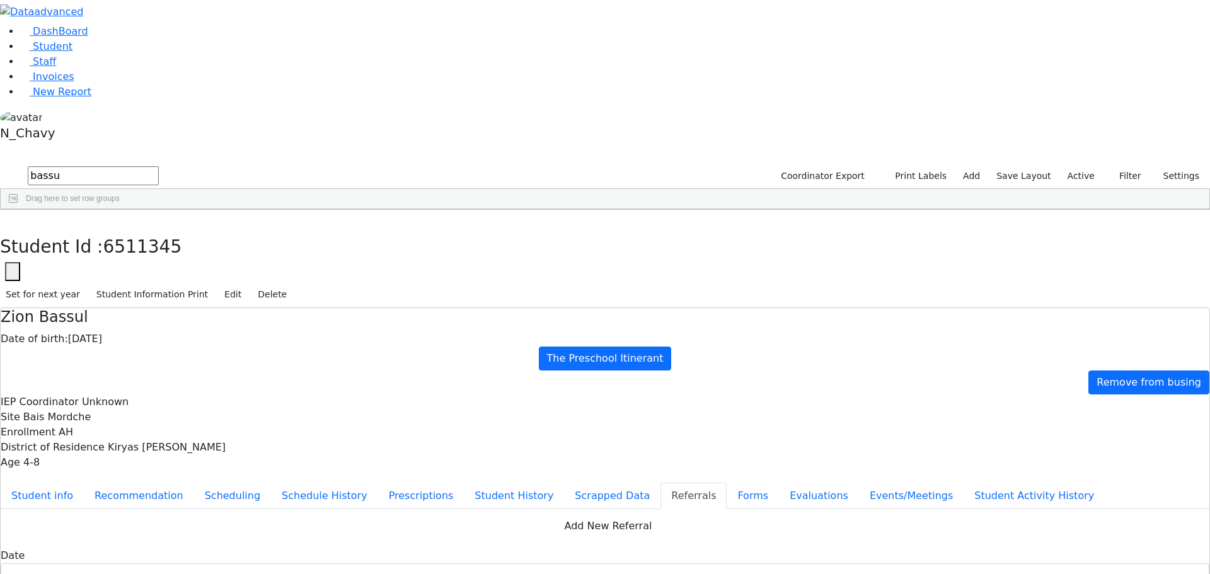
drag, startPoint x: 241, startPoint y: 13, endPoint x: 255, endPoint y: 22, distance: 16.4
click at [18, 210] on button "button" at bounding box center [9, 223] width 18 height 26
click at [1088, 166] on label "Active" at bounding box center [1081, 176] width 38 height 20
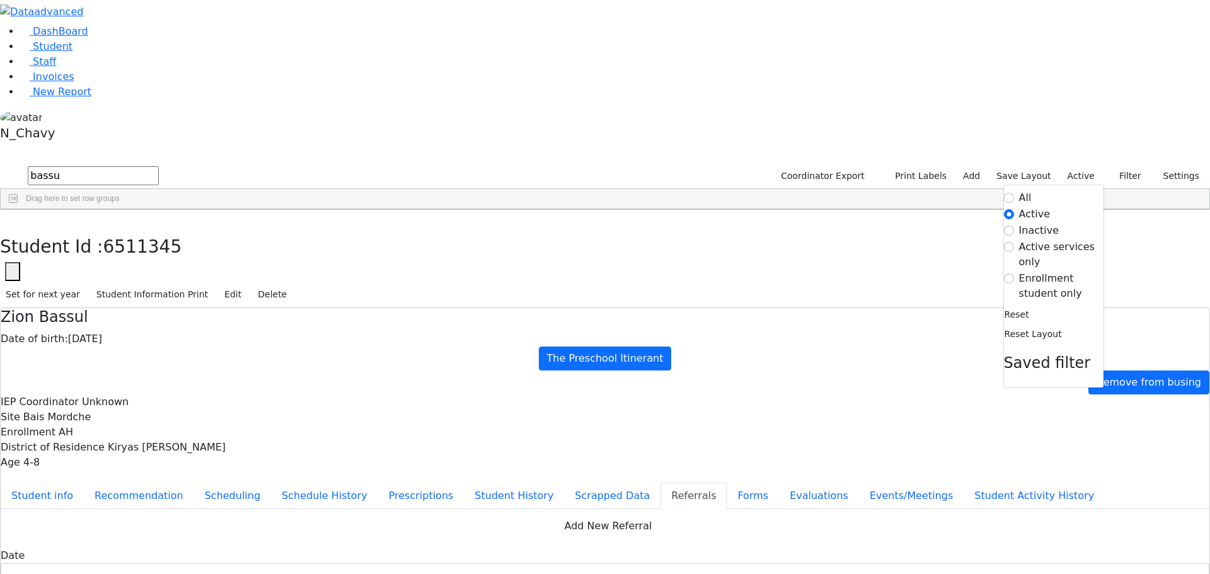
drag, startPoint x: 1053, startPoint y: 129, endPoint x: 1008, endPoint y: 129, distance: 44.7
click at [1051, 271] on label "Enrollment student only" at bounding box center [1061, 286] width 84 height 30
click at [1014, 274] on input "Enrollment student only" at bounding box center [1009, 279] width 10 height 10
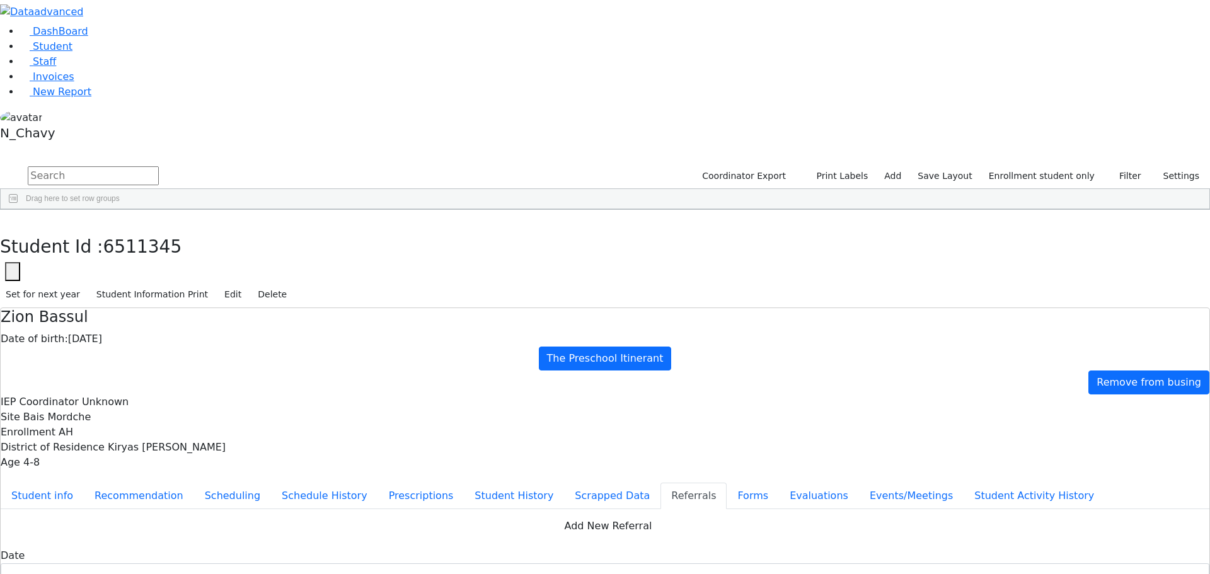
click at [129, 459] on div "Glauber" at bounding box center [96, 468] width 65 height 18
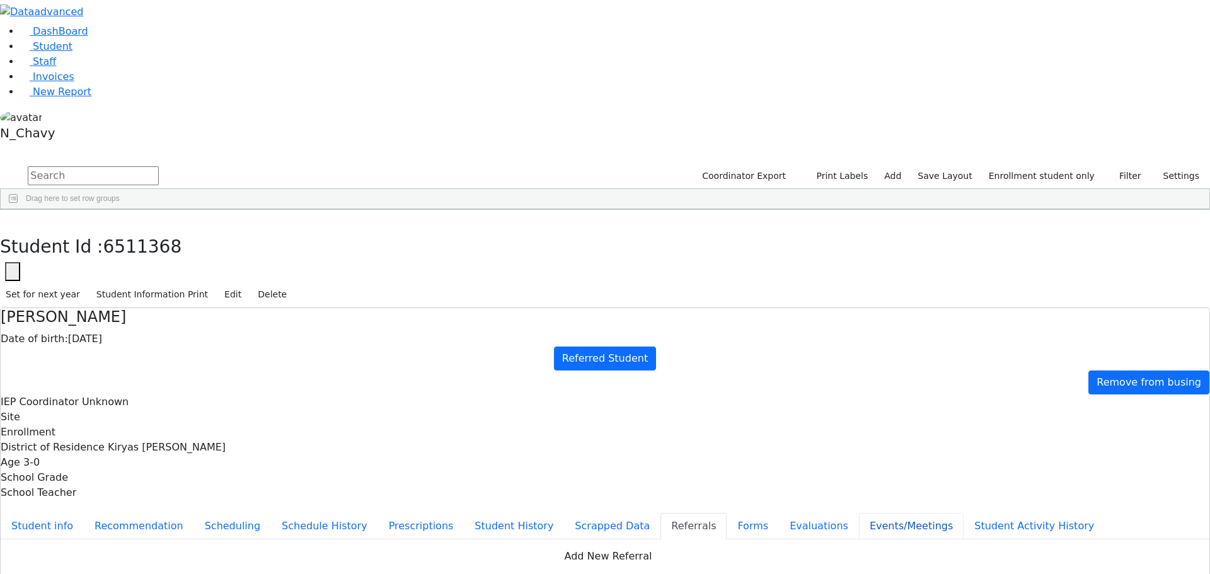
click at [859, 513] on button "Events/Meetings" at bounding box center [911, 526] width 105 height 26
click at [84, 513] on button "Student info" at bounding box center [42, 526] width 83 height 26
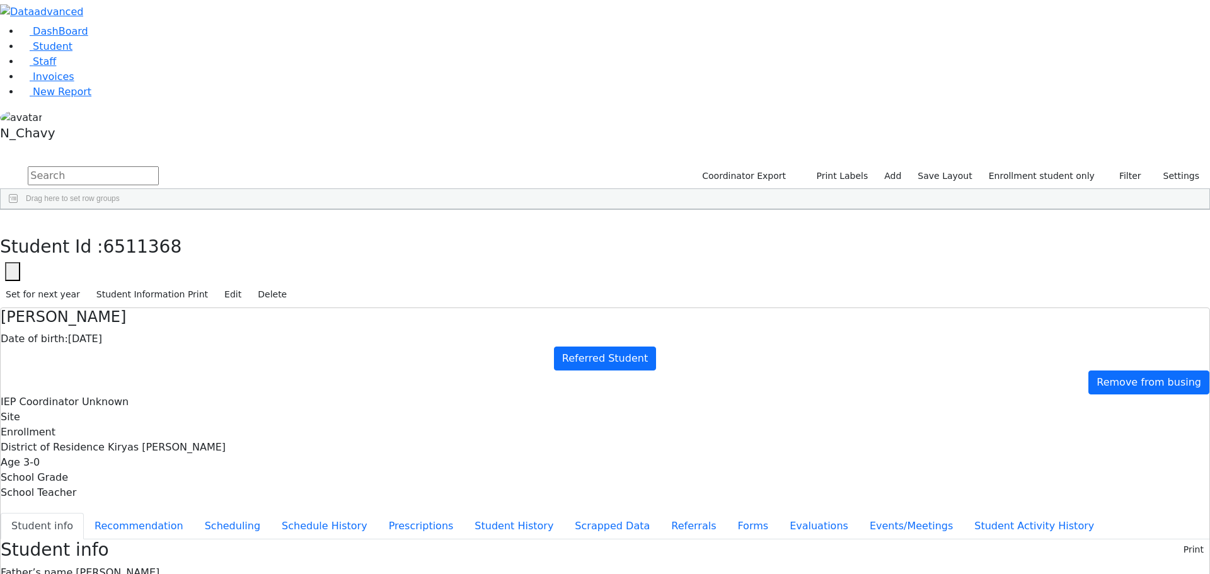
drag, startPoint x: 388, startPoint y: 178, endPoint x: 642, endPoint y: 378, distance: 323.7
drag, startPoint x: 390, startPoint y: 176, endPoint x: 560, endPoint y: 390, distance: 274.0
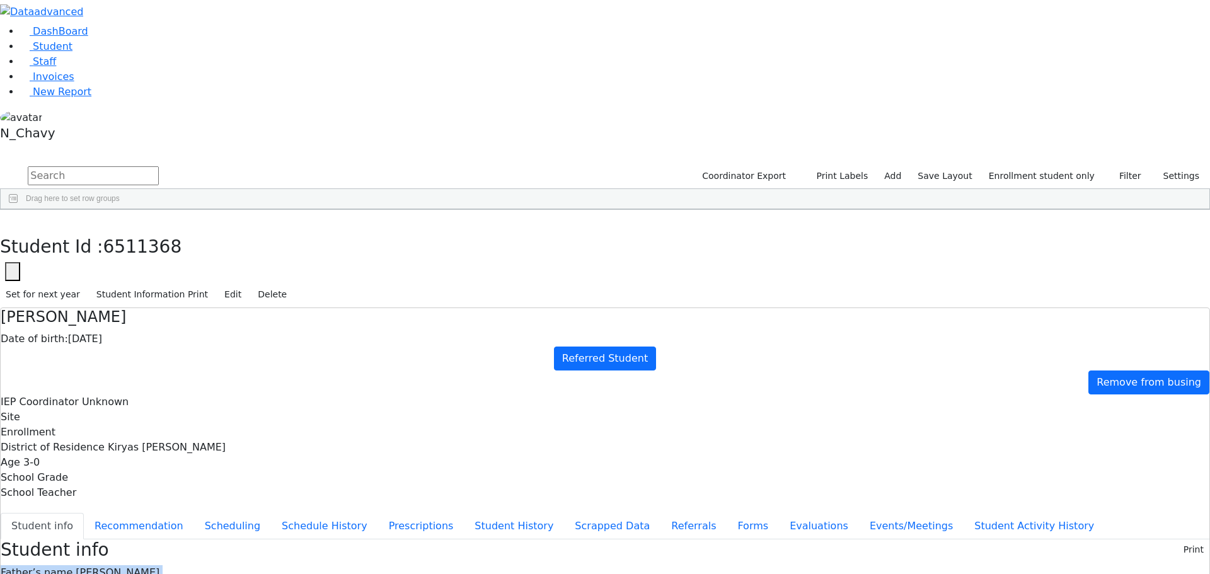
drag, startPoint x: 391, startPoint y: 468, endPoint x: 453, endPoint y: 474, distance: 62.7
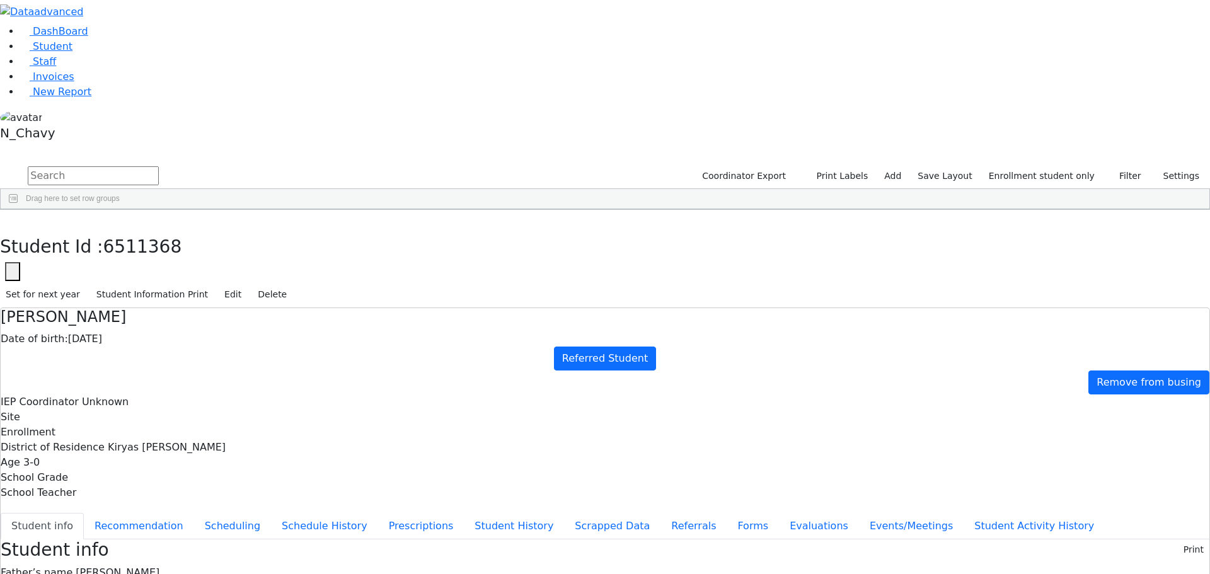
drag, startPoint x: 391, startPoint y: 519, endPoint x: 459, endPoint y: 529, distance: 69.4
drag, startPoint x: 703, startPoint y: 458, endPoint x: 708, endPoint y: 452, distance: 8.1
click at [194, 513] on button "Recommendation" at bounding box center [139, 526] width 110 height 26
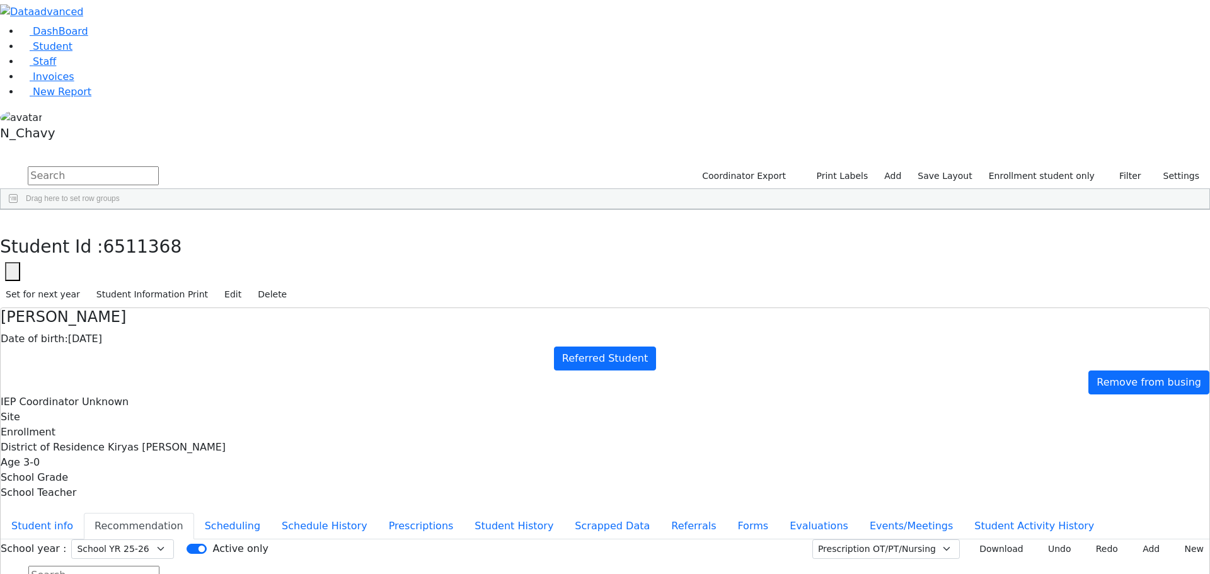
checkbox input "true"
click at [271, 513] on button "Scheduling" at bounding box center [232, 526] width 77 height 26
click at [194, 513] on button "Recommendation" at bounding box center [139, 526] width 110 height 26
click at [84, 513] on button "Student info" at bounding box center [42, 526] width 83 height 26
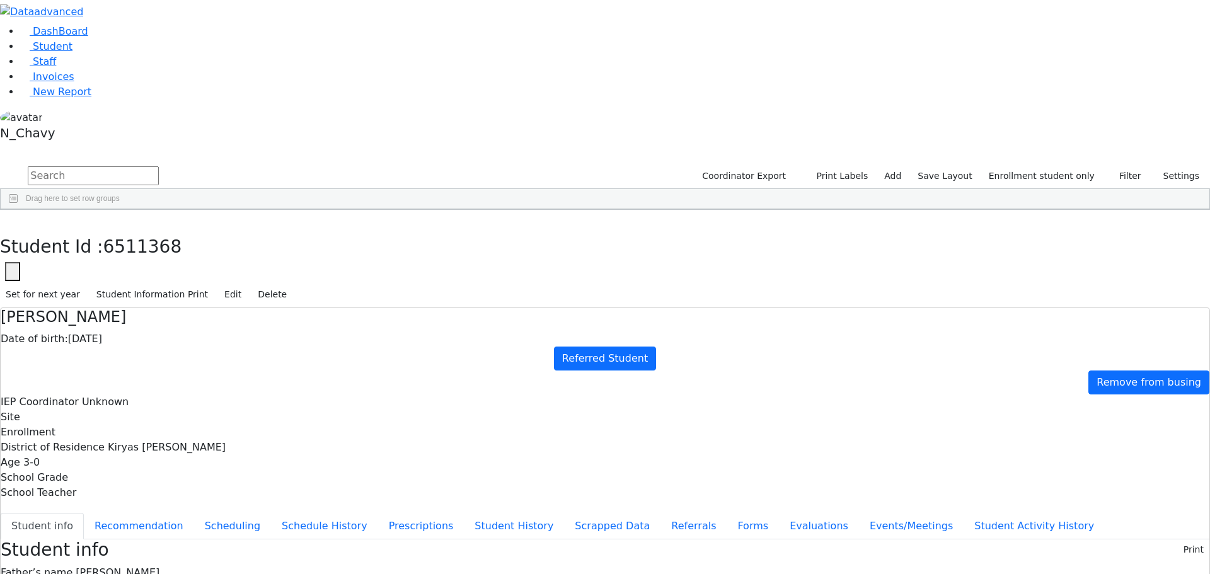
drag, startPoint x: 489, startPoint y: 192, endPoint x: 660, endPoint y: 192, distance: 170.8
drag, startPoint x: 490, startPoint y: 177, endPoint x: 619, endPoint y: 178, distance: 128.6
click at [619, 565] on div "Father’s name [PERSON_NAME]" at bounding box center [605, 572] width 1209 height 15
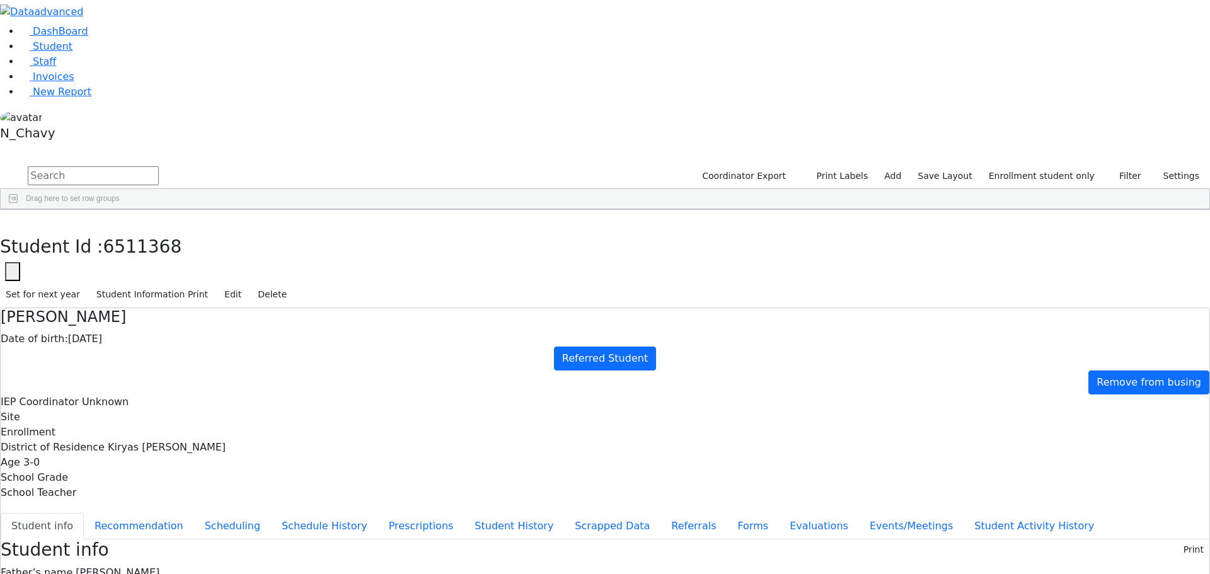
click at [194, 513] on button "Recommendation" at bounding box center [139, 526] width 110 height 26
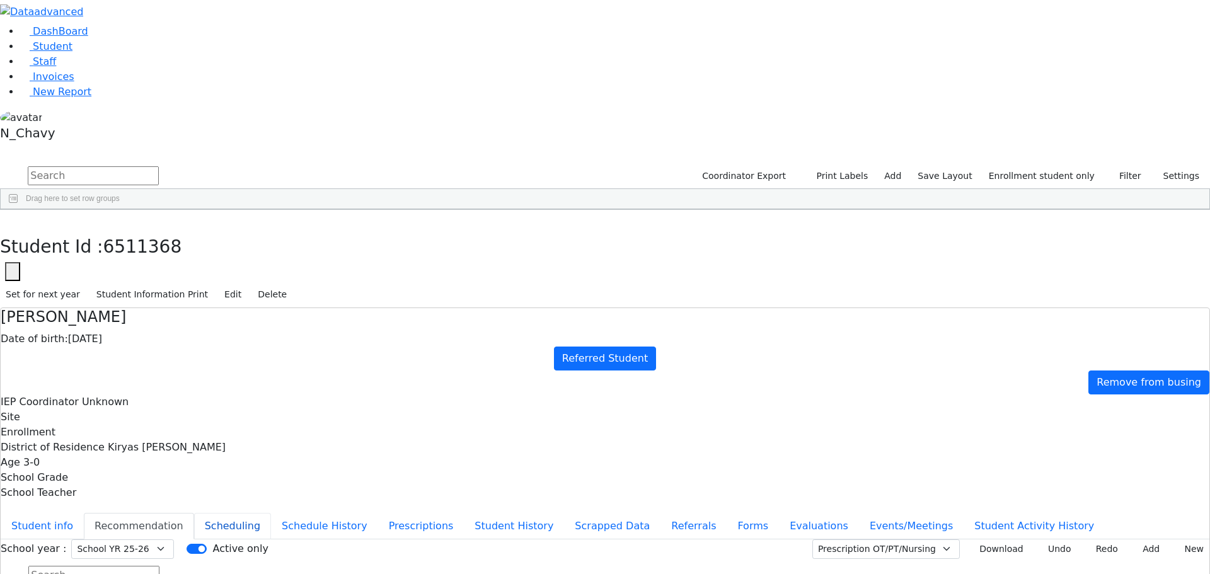
click at [271, 513] on button "Scheduling" at bounding box center [232, 526] width 77 height 26
drag, startPoint x: 299, startPoint y: 164, endPoint x: 313, endPoint y: 149, distance: 20.1
click at [84, 513] on button "Student info" at bounding box center [42, 526] width 83 height 26
